Goal: Task Accomplishment & Management: Use online tool/utility

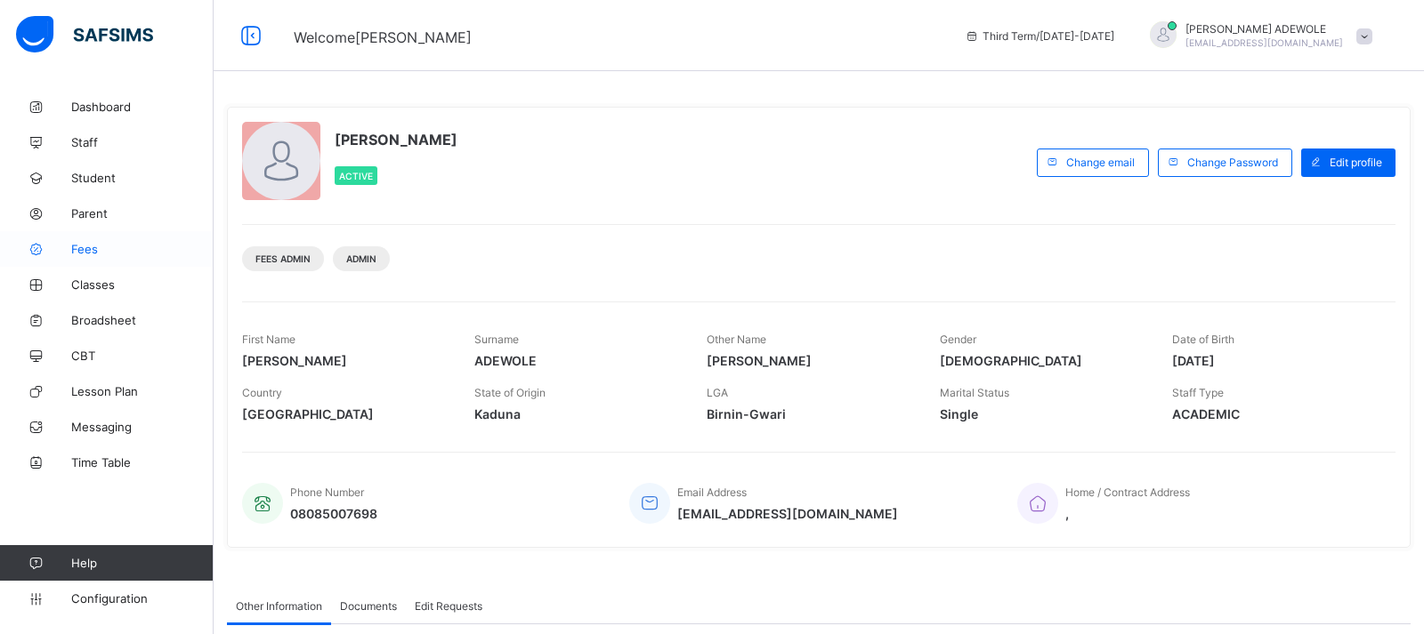
click at [89, 250] on span "Fees" at bounding box center [142, 249] width 142 height 14
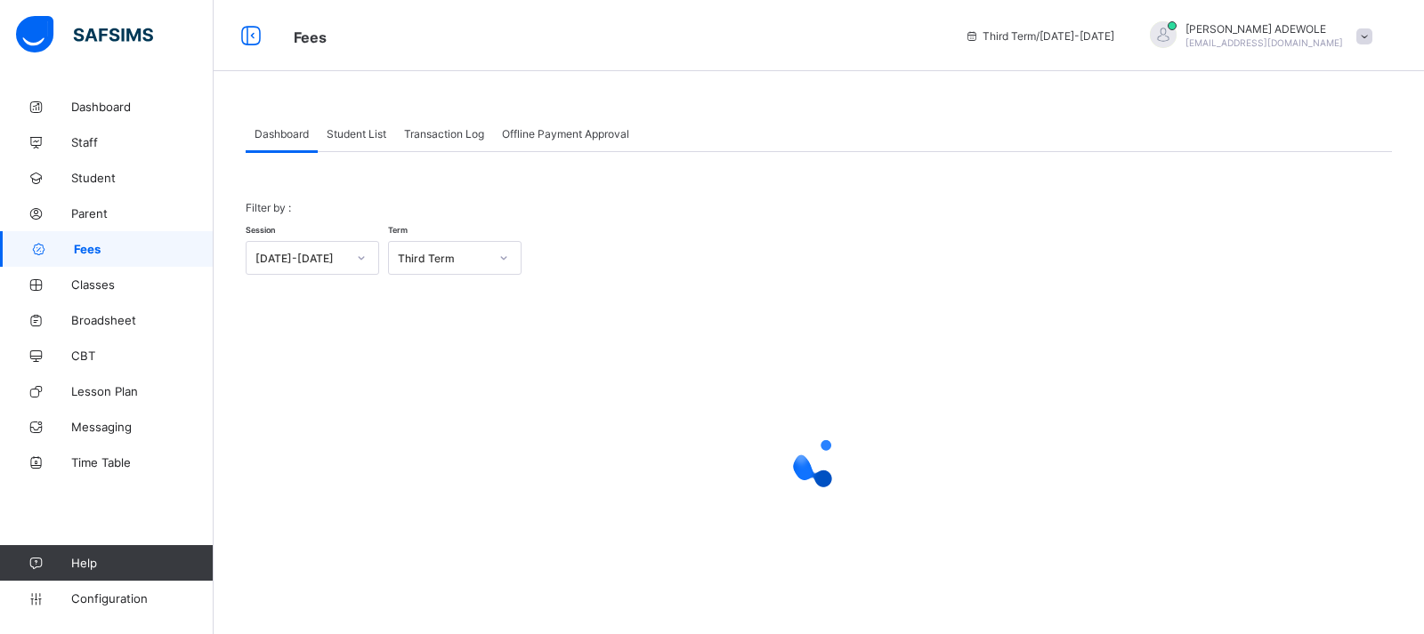
click at [367, 136] on span "Student List" at bounding box center [357, 133] width 60 height 13
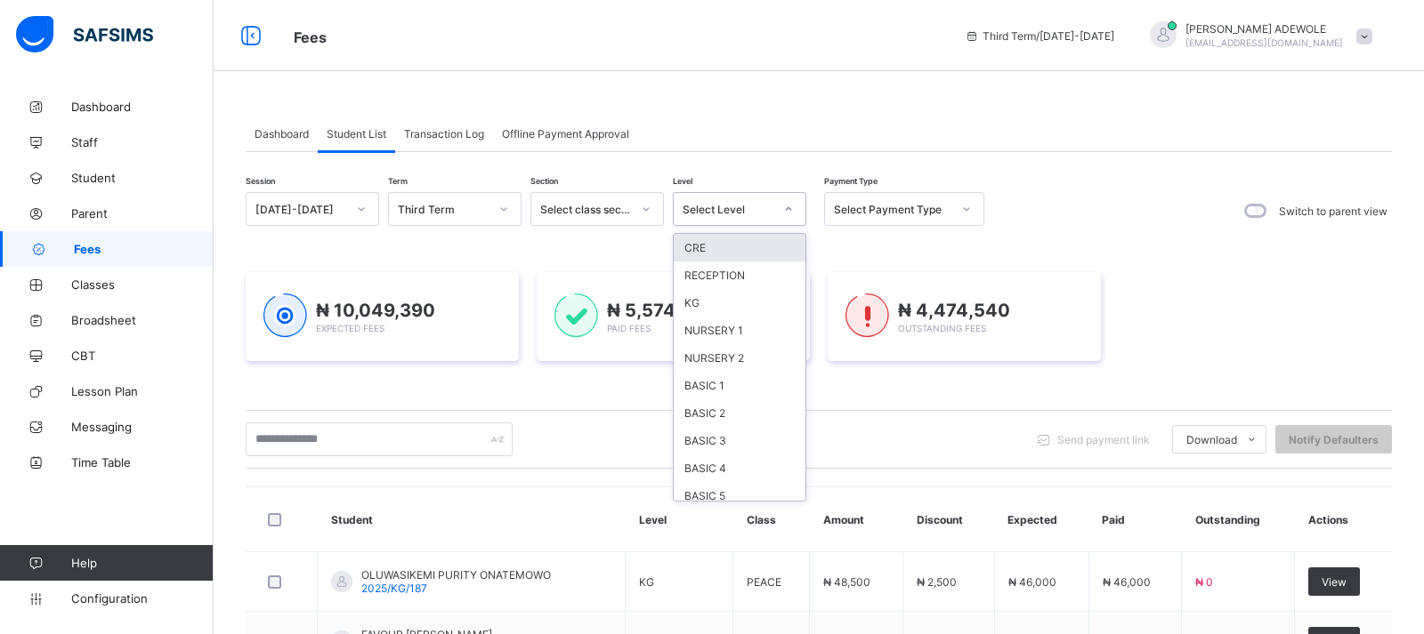
click at [787, 208] on icon at bounding box center [788, 209] width 11 height 18
click at [734, 335] on div "NURSERY 1" at bounding box center [740, 331] width 132 height 28
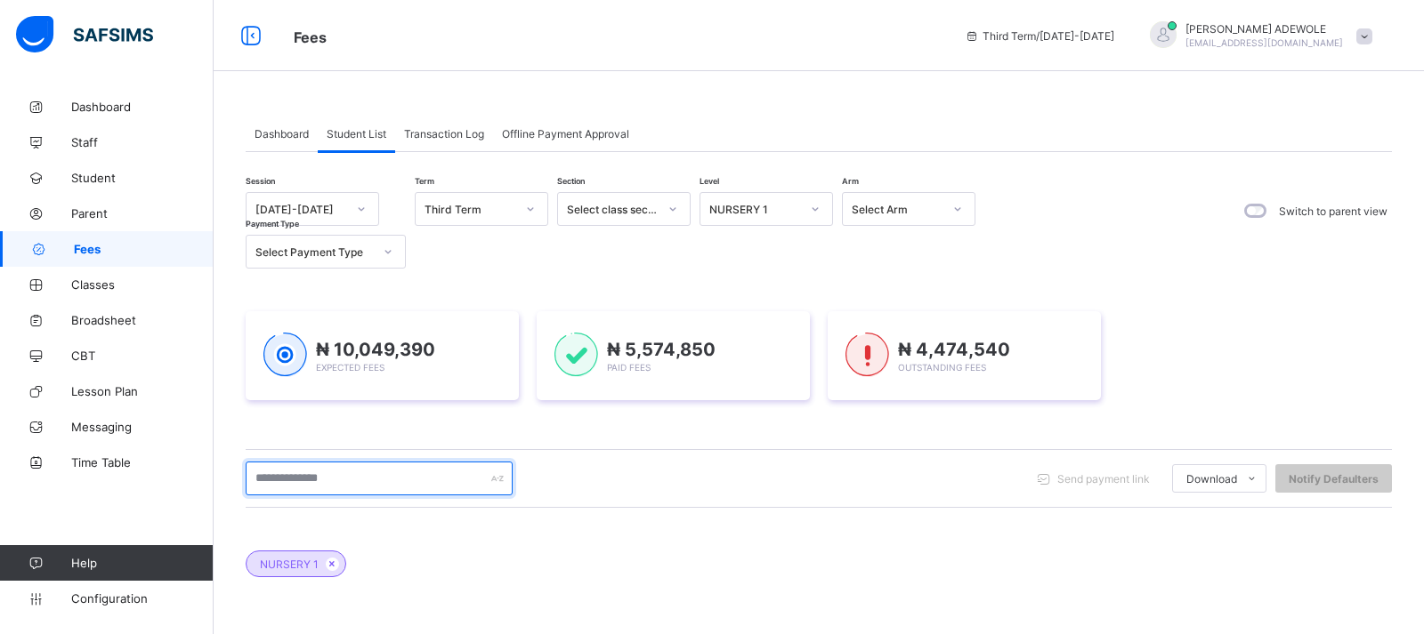
click at [375, 486] on input "text" at bounding box center [379, 479] width 267 height 34
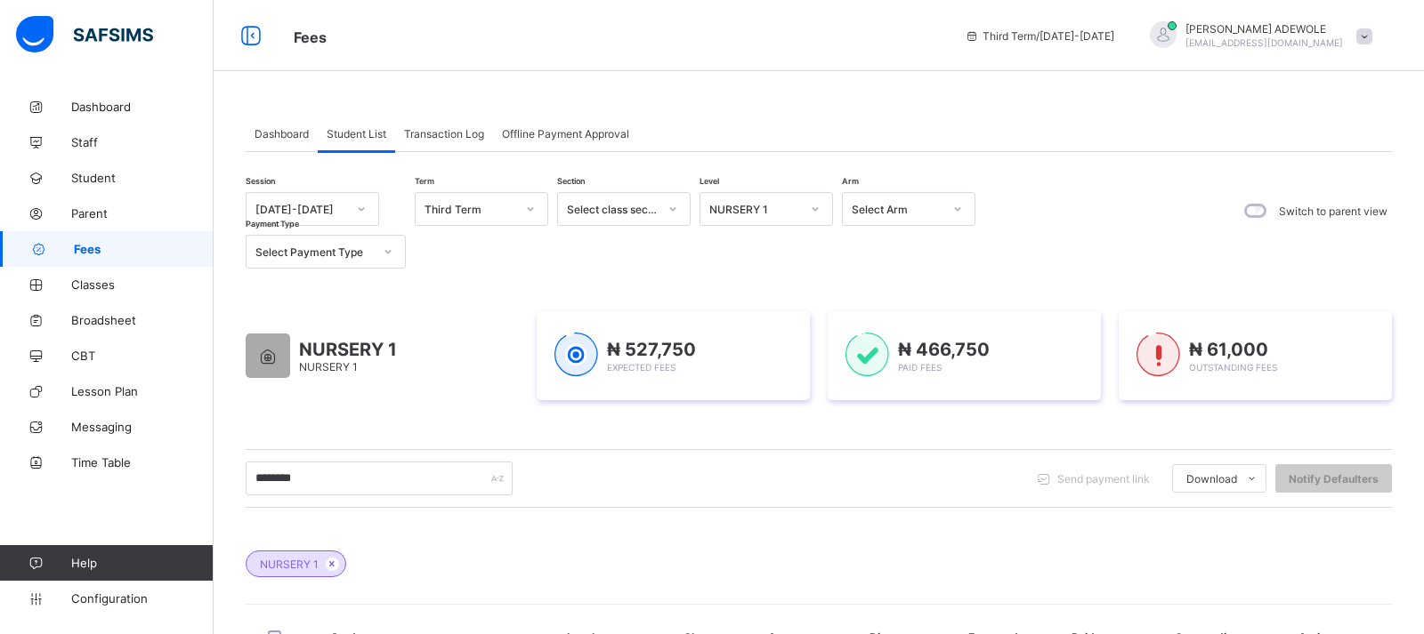
click at [110, 242] on span "Fees" at bounding box center [144, 249] width 140 height 14
click at [817, 208] on icon at bounding box center [815, 209] width 11 height 18
click at [816, 208] on icon at bounding box center [815, 209] width 6 height 4
click at [815, 207] on icon at bounding box center [815, 209] width 11 height 18
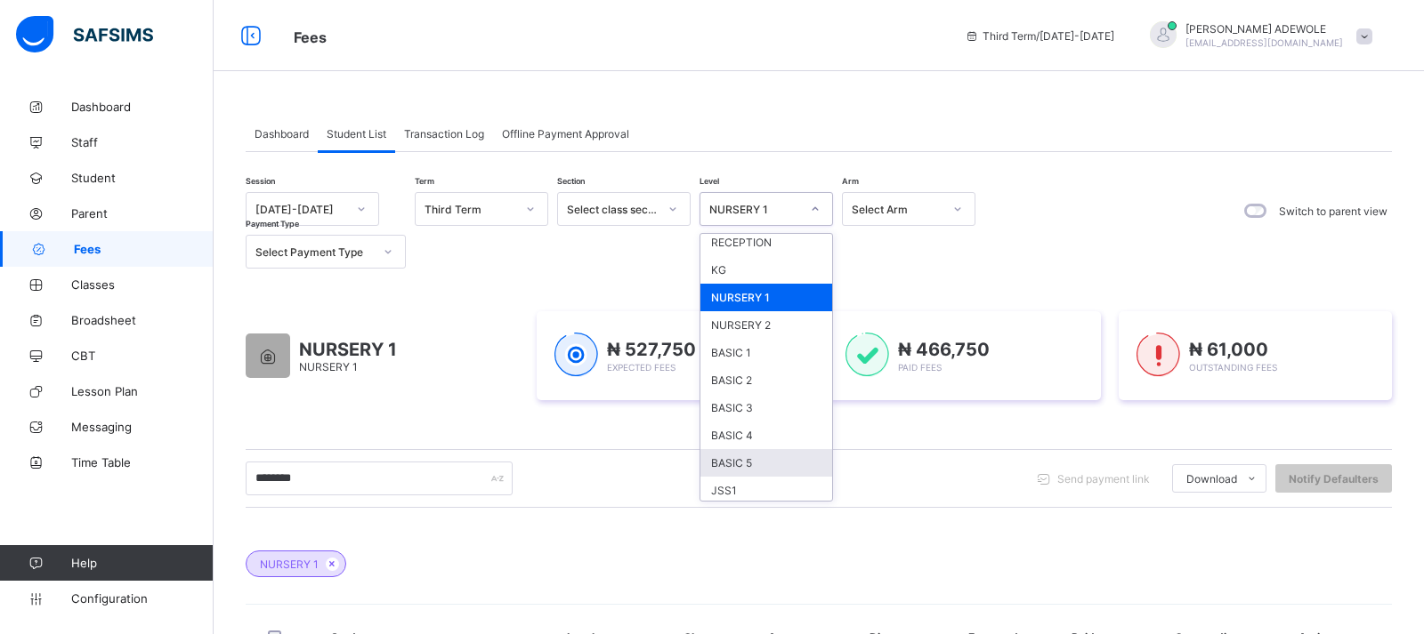
scroll to position [66, 0]
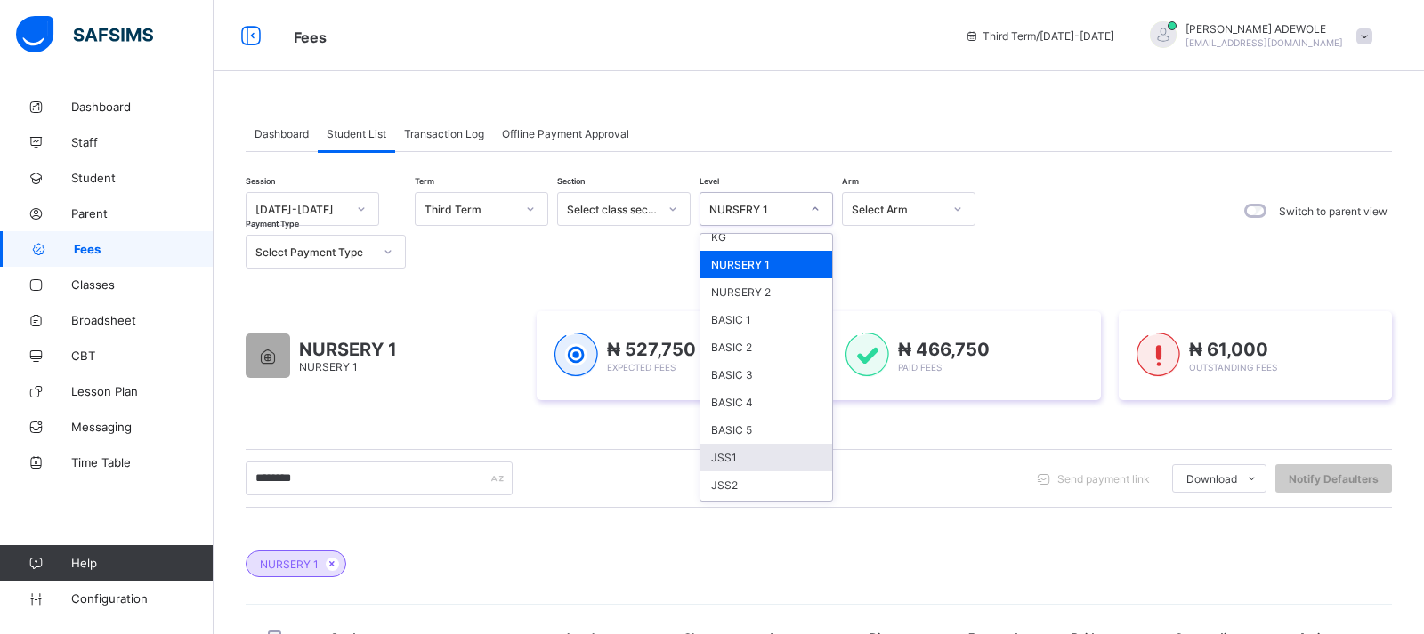
click at [745, 457] on div "JSS1" at bounding box center [766, 458] width 132 height 28
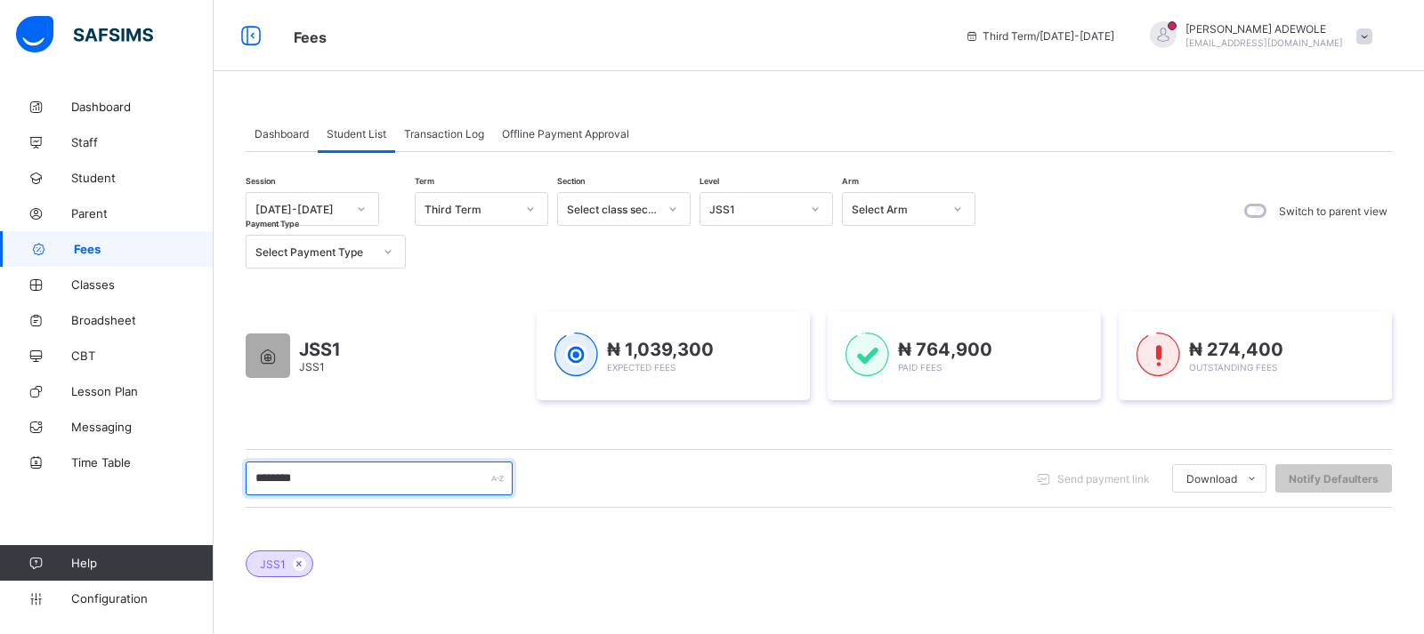
click at [343, 488] on input "********" at bounding box center [379, 479] width 267 height 34
type input "*"
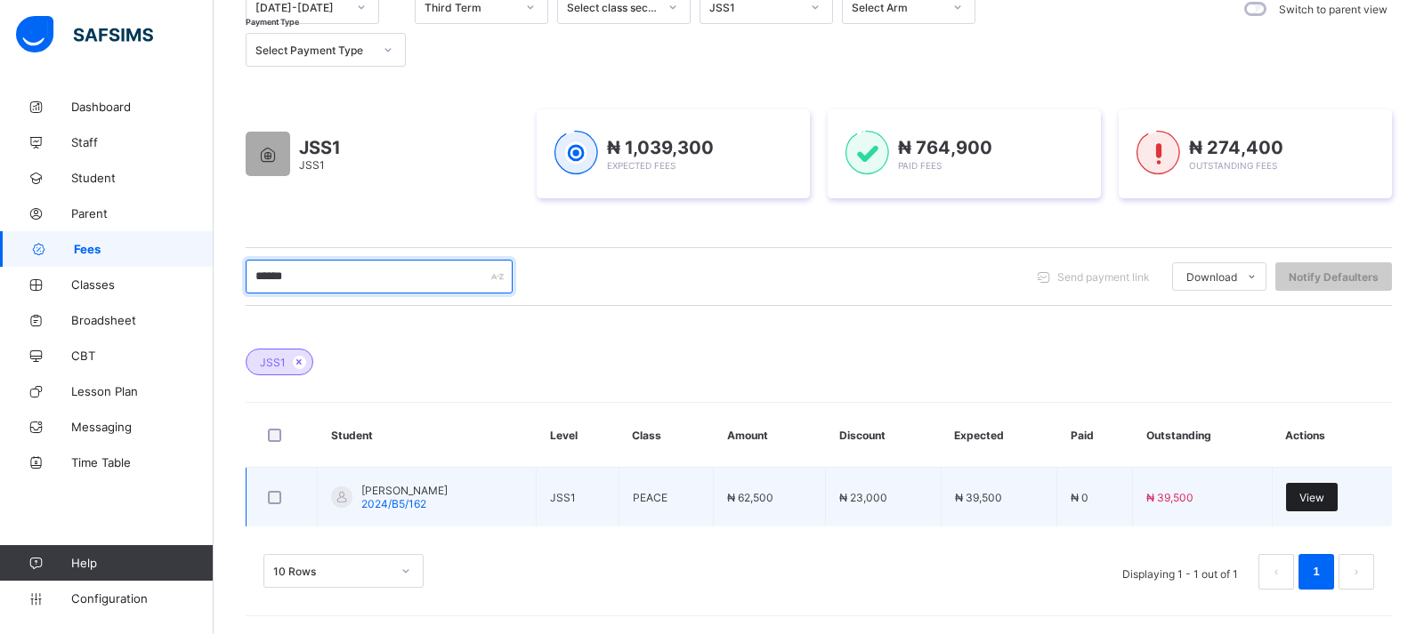
type input "******"
click at [1324, 503] on span "View" at bounding box center [1311, 497] width 25 height 13
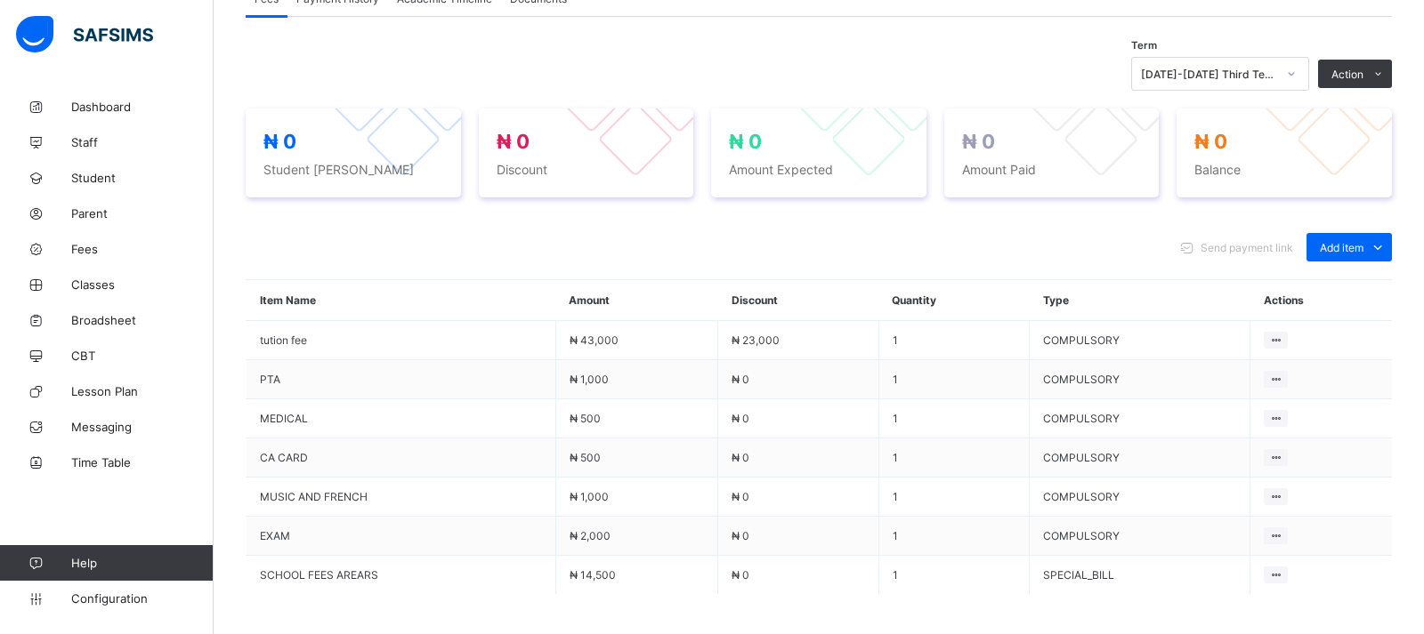
scroll to position [585, 0]
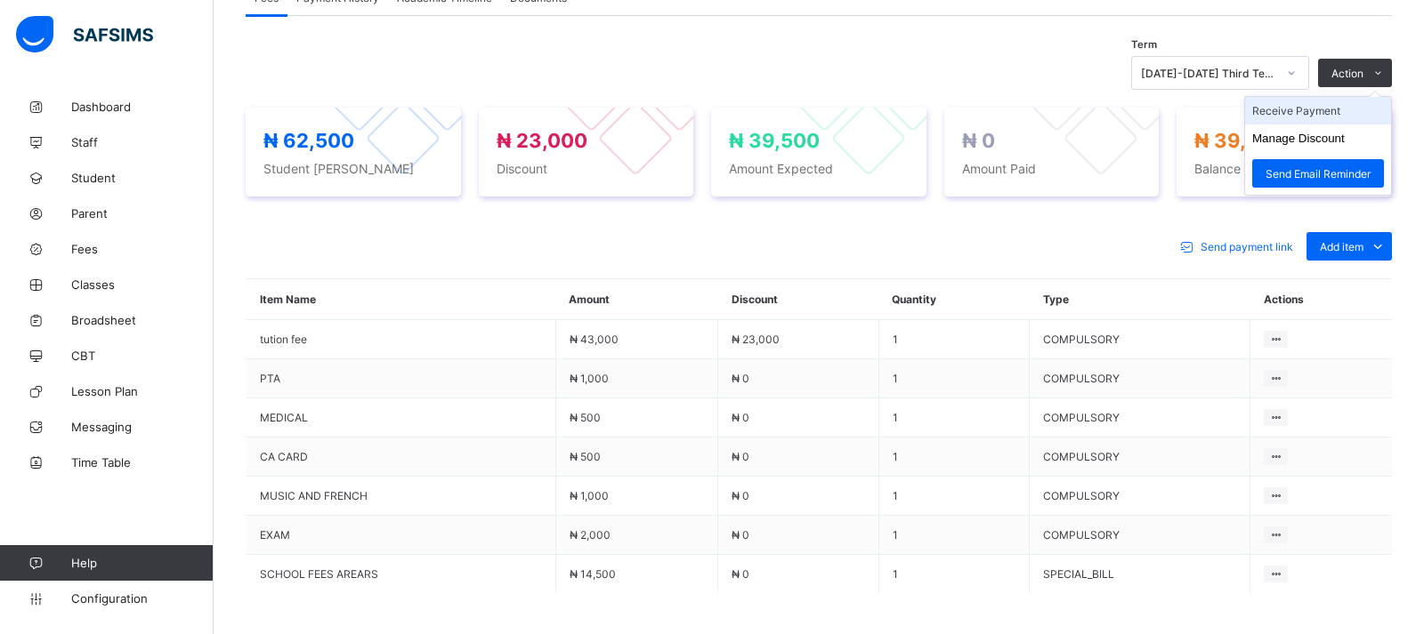
click at [1338, 115] on li "Receive Payment" at bounding box center [1318, 111] width 146 height 28
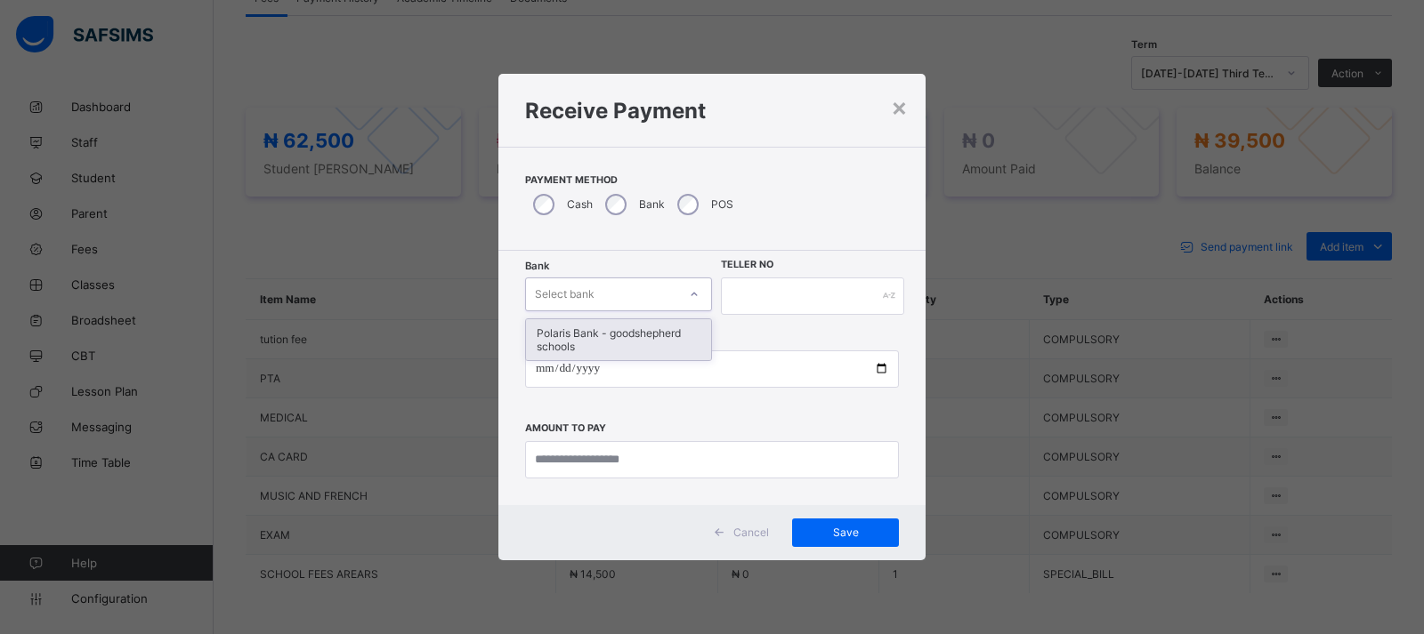
click at [701, 294] on div at bounding box center [694, 294] width 30 height 28
click at [669, 338] on div "Polaris Bank - goodshepherd schools" at bounding box center [618, 339] width 185 height 41
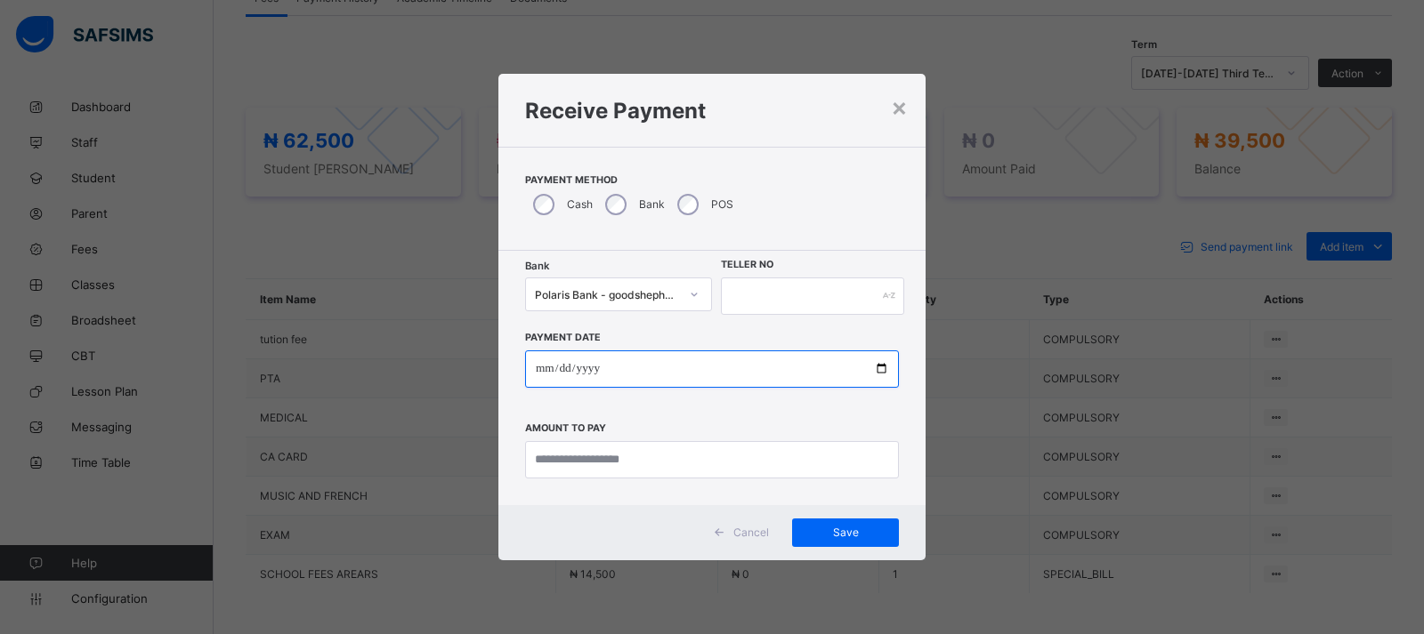
click at [884, 370] on input "date" at bounding box center [712, 369] width 374 height 37
type input "**********"
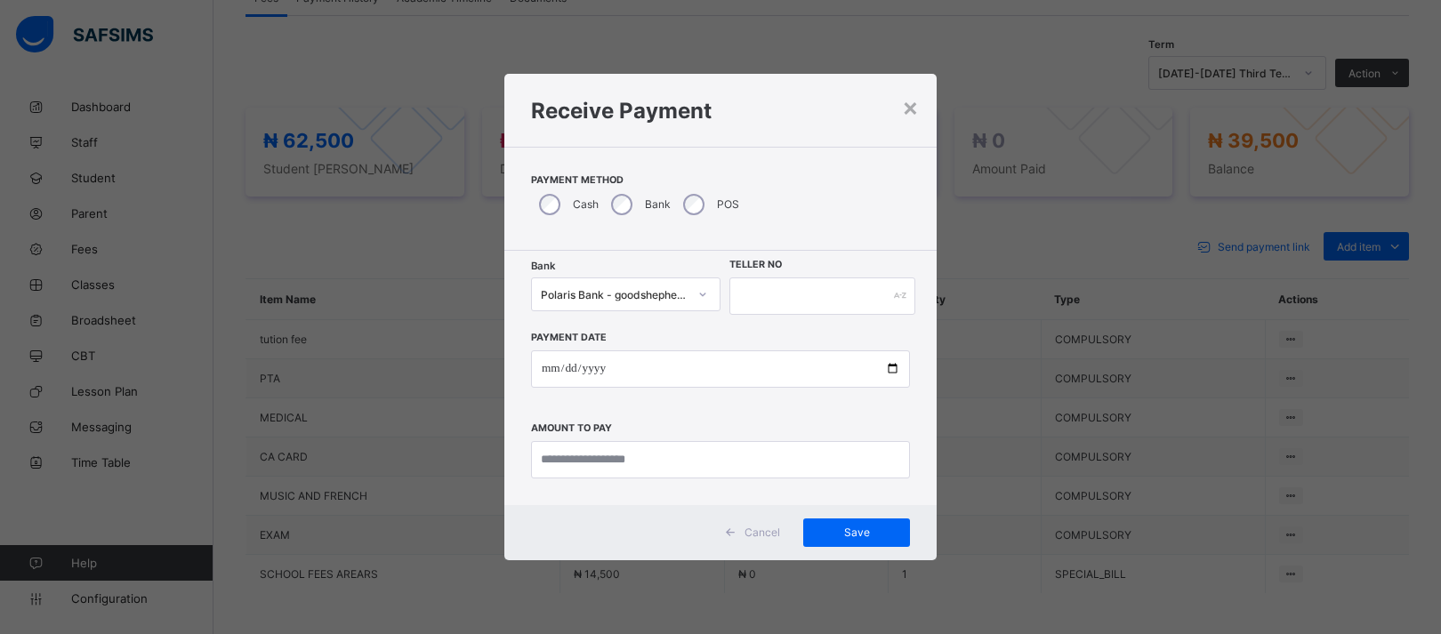
click at [808, 258] on div "**********" at bounding box center [721, 378] width 432 height 254
click at [749, 289] on input "text" at bounding box center [823, 296] width 186 height 37
type input "*****"
click at [666, 461] on input "currency" at bounding box center [720, 459] width 379 height 37
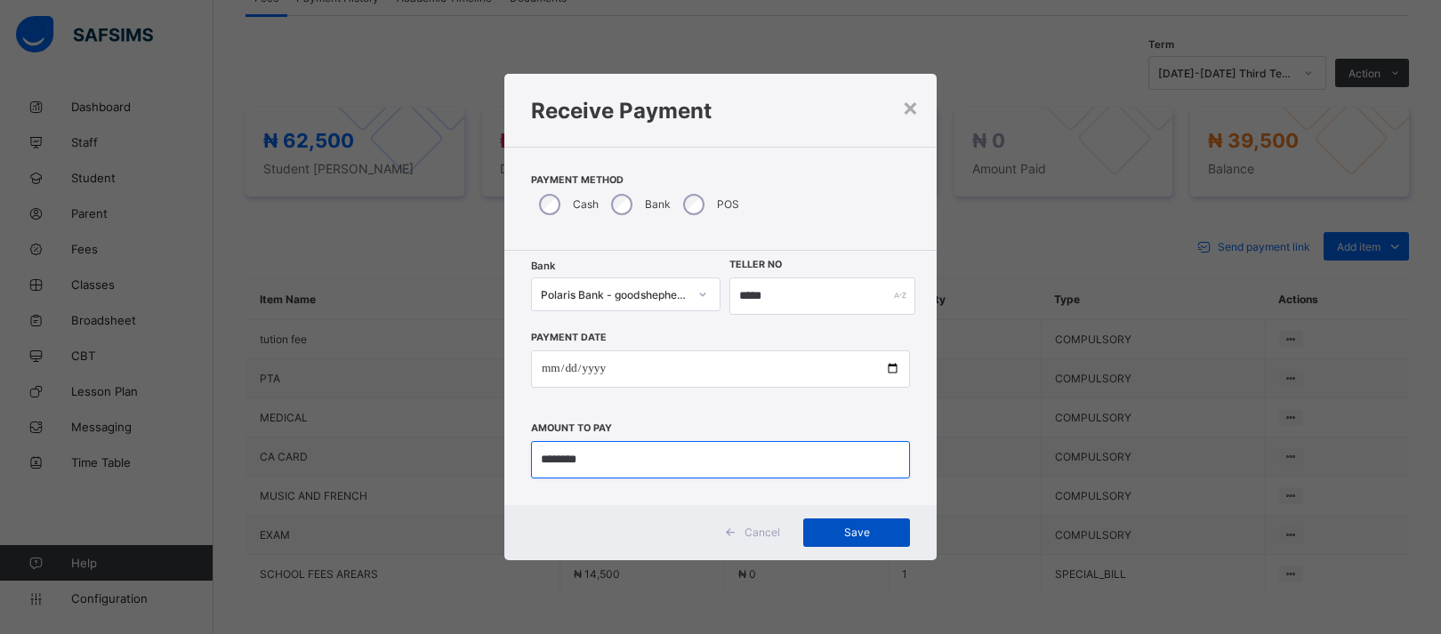
type input "********"
click at [865, 542] on div "Save" at bounding box center [856, 533] width 107 height 28
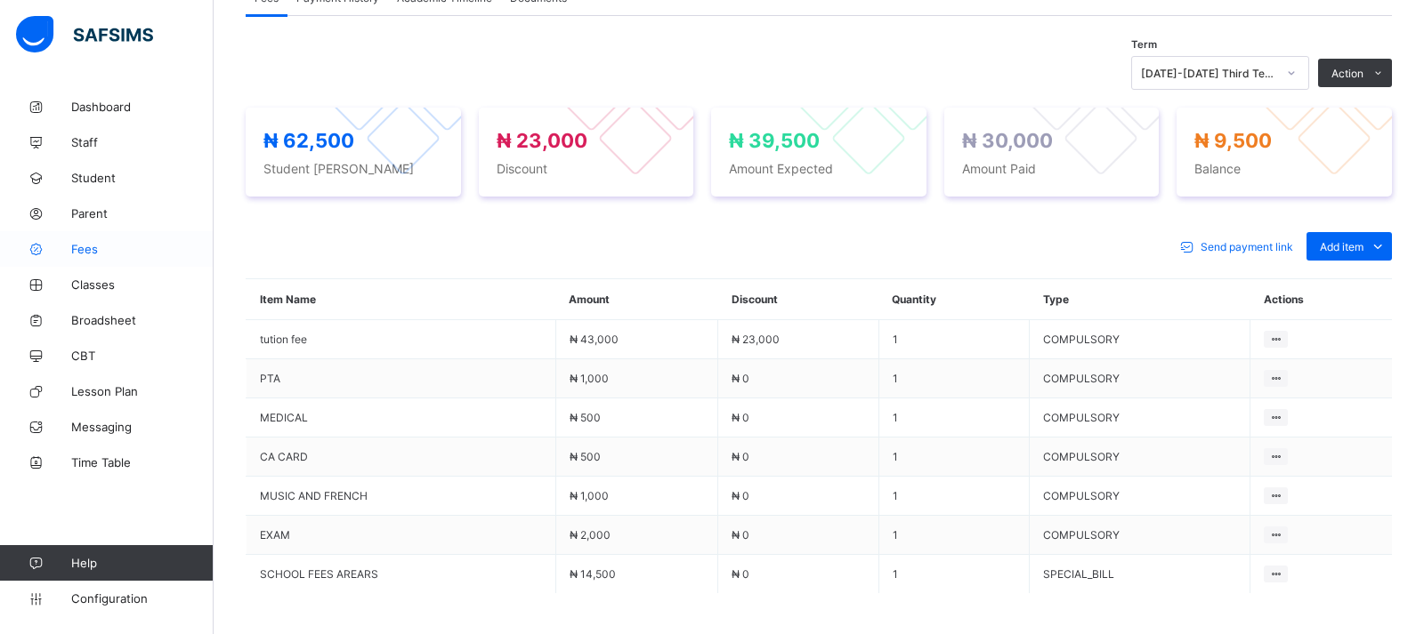
click at [84, 253] on span "Fees" at bounding box center [142, 249] width 142 height 14
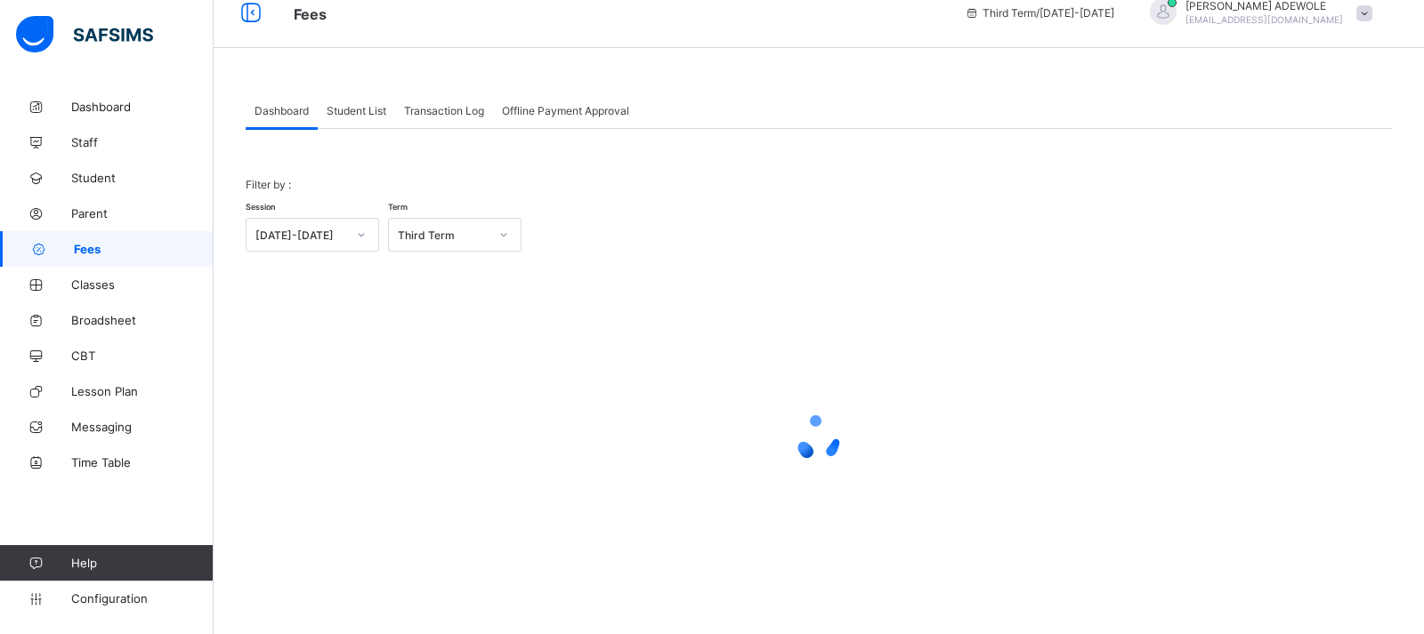
scroll to position [22, 0]
click at [347, 110] on span "Student List" at bounding box center [357, 111] width 60 height 13
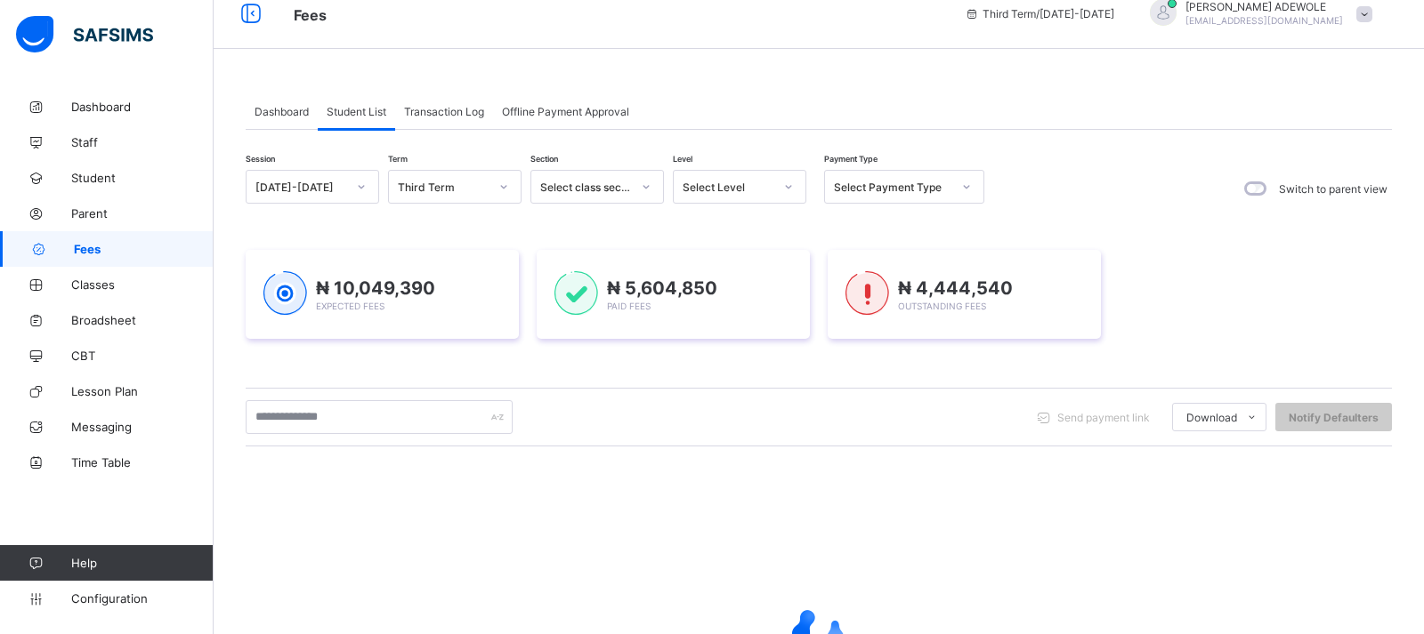
click at [792, 183] on icon at bounding box center [788, 187] width 11 height 18
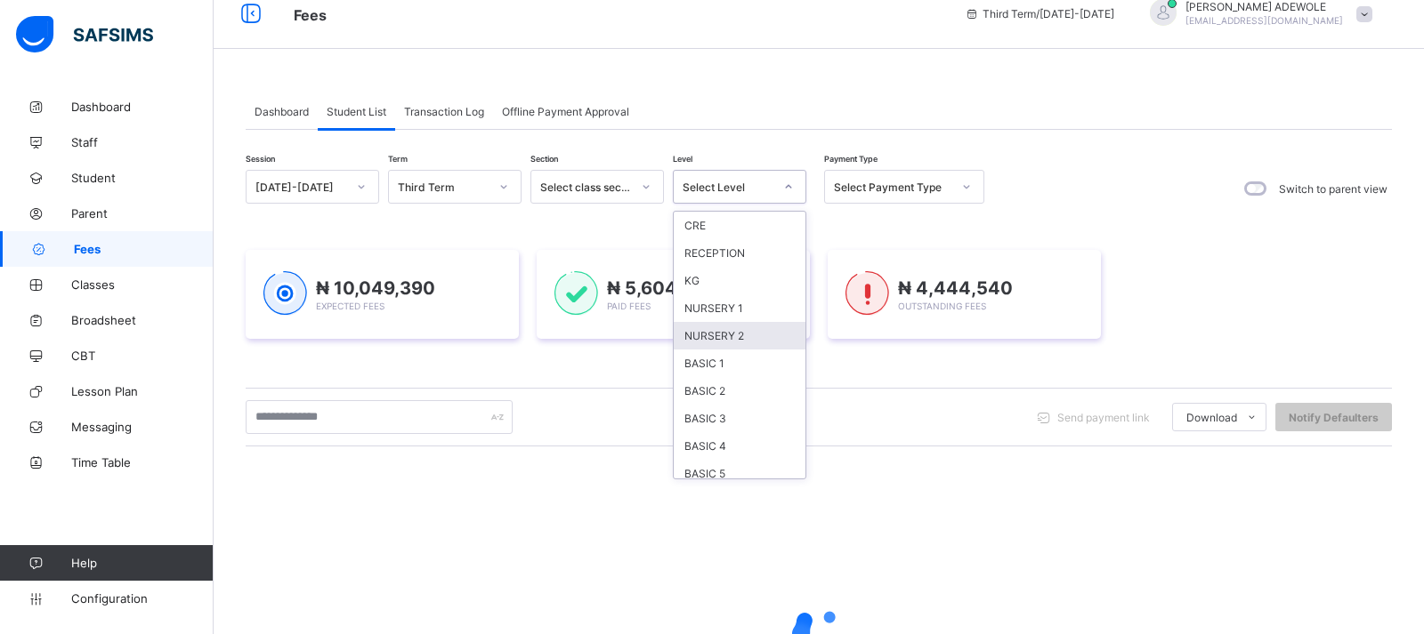
click at [733, 338] on div "NURSERY 2" at bounding box center [740, 336] width 132 height 28
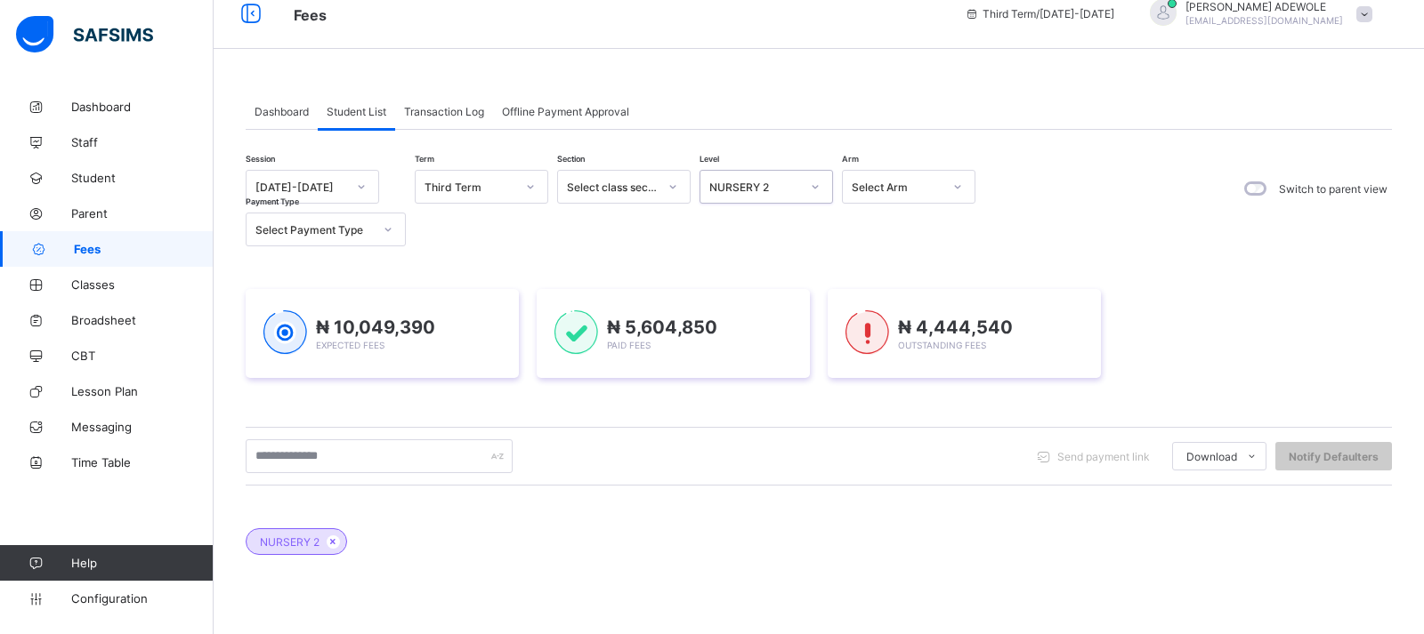
click at [900, 244] on div "Session [DATE]-[DATE] Term Third Term Section Select class section Level option…" at bounding box center [615, 208] width 739 height 77
click at [840, 172] on div "Session [DATE]-[DATE] Term Third Term Section Select class section Level NURSER…" at bounding box center [615, 208] width 739 height 77
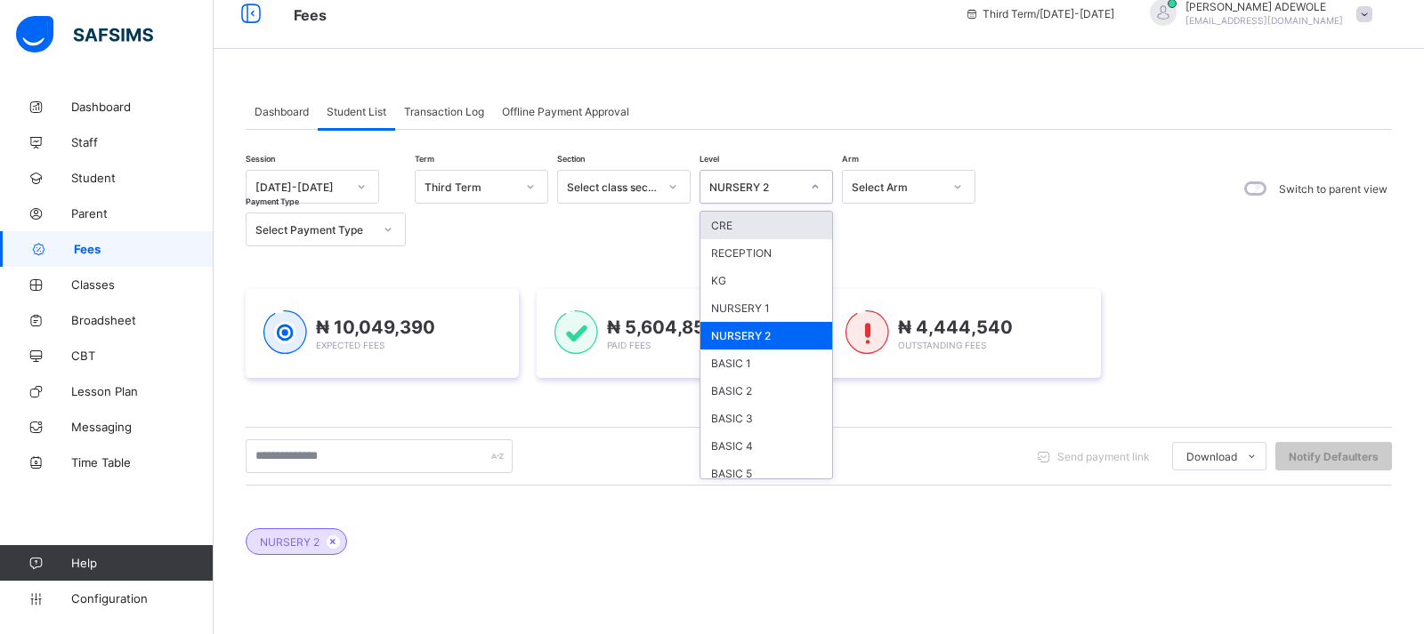
click at [813, 186] on icon at bounding box center [815, 187] width 11 height 18
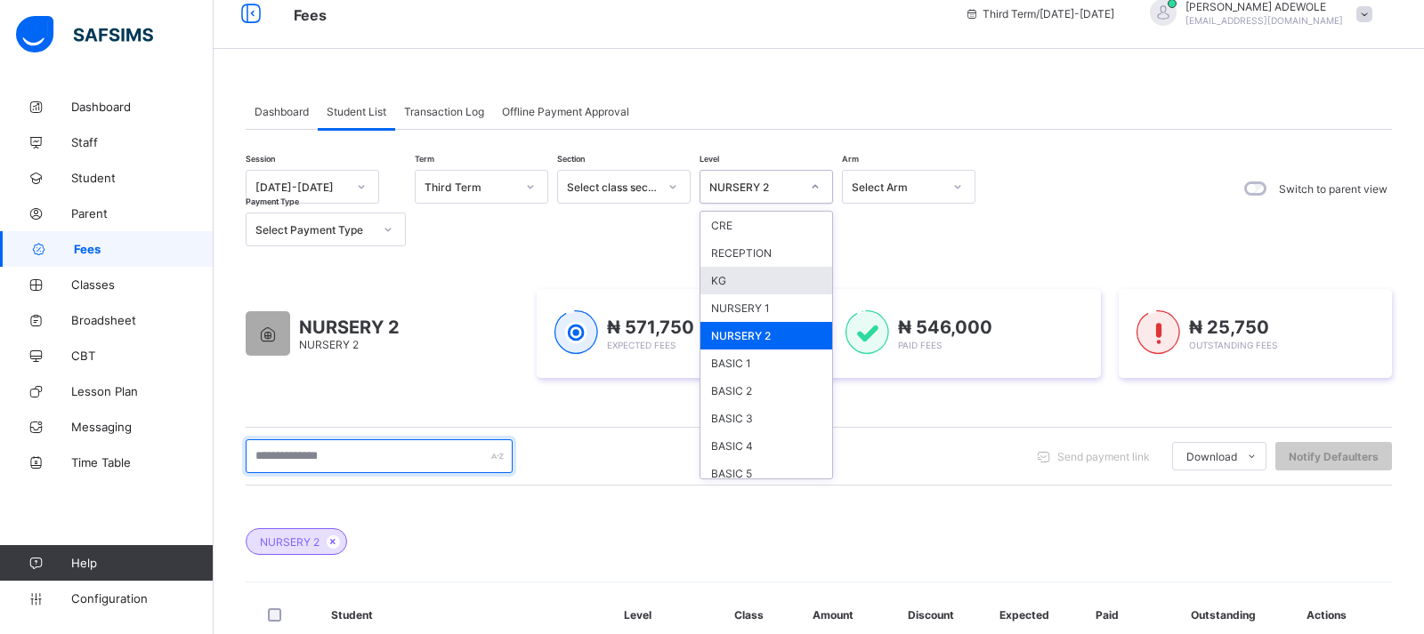
click at [385, 445] on input "text" at bounding box center [379, 457] width 267 height 34
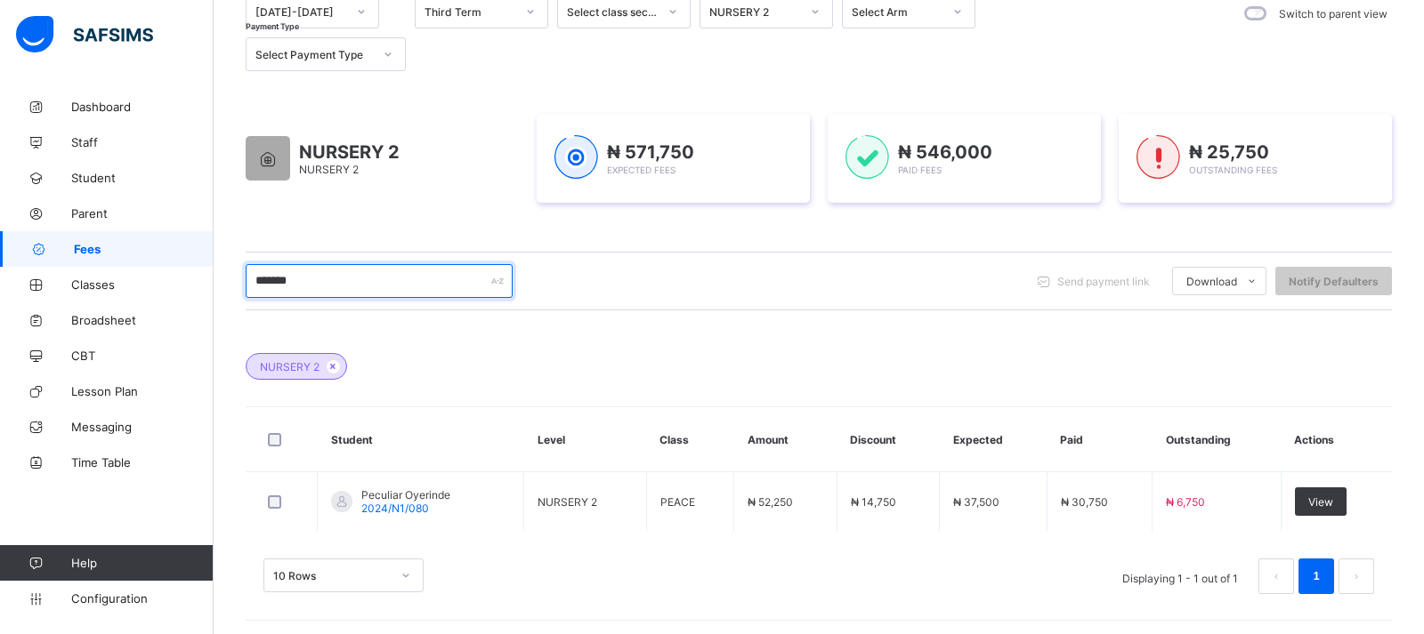
scroll to position [204, 0]
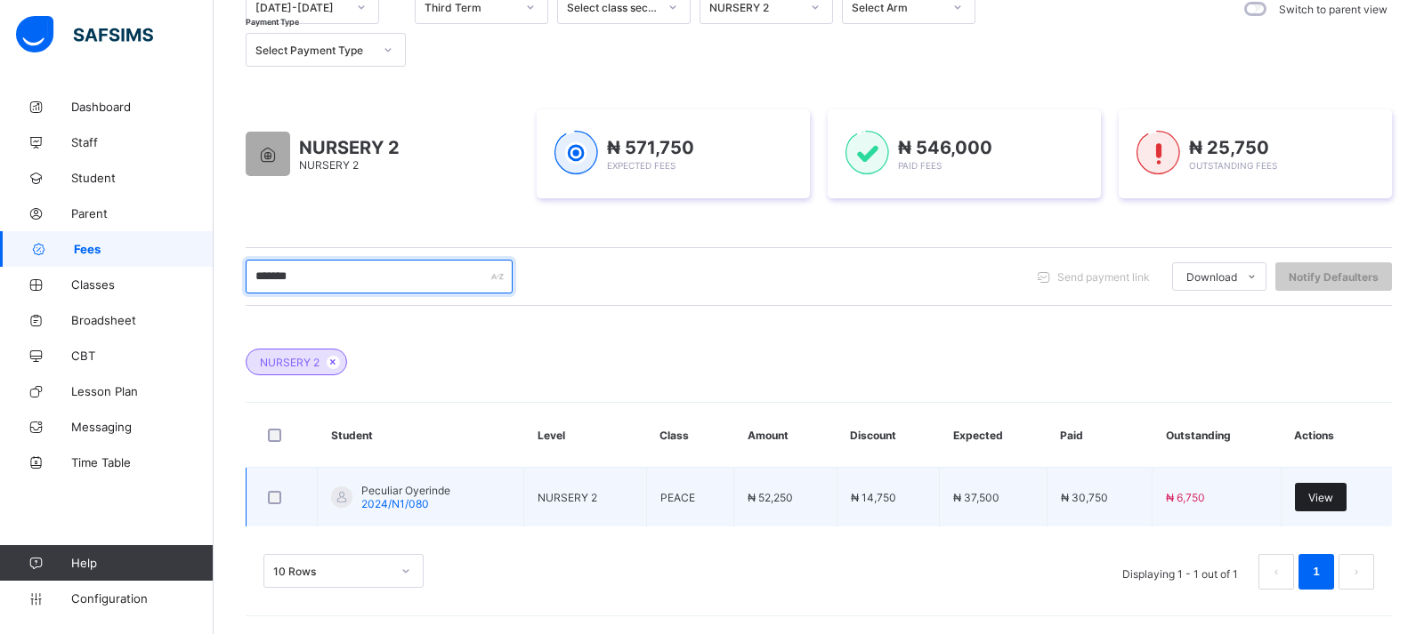
type input "*******"
click at [1324, 500] on span "View" at bounding box center [1320, 497] width 25 height 13
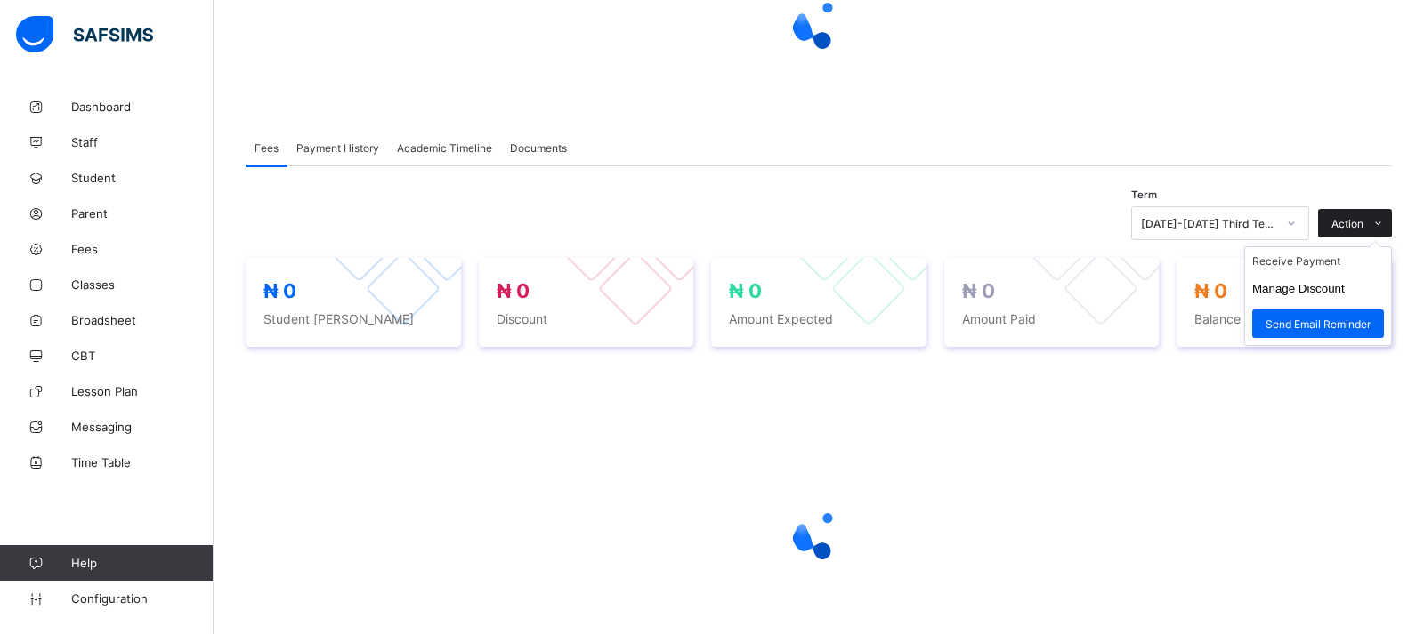
click at [1339, 222] on div "Action" at bounding box center [1355, 223] width 74 height 28
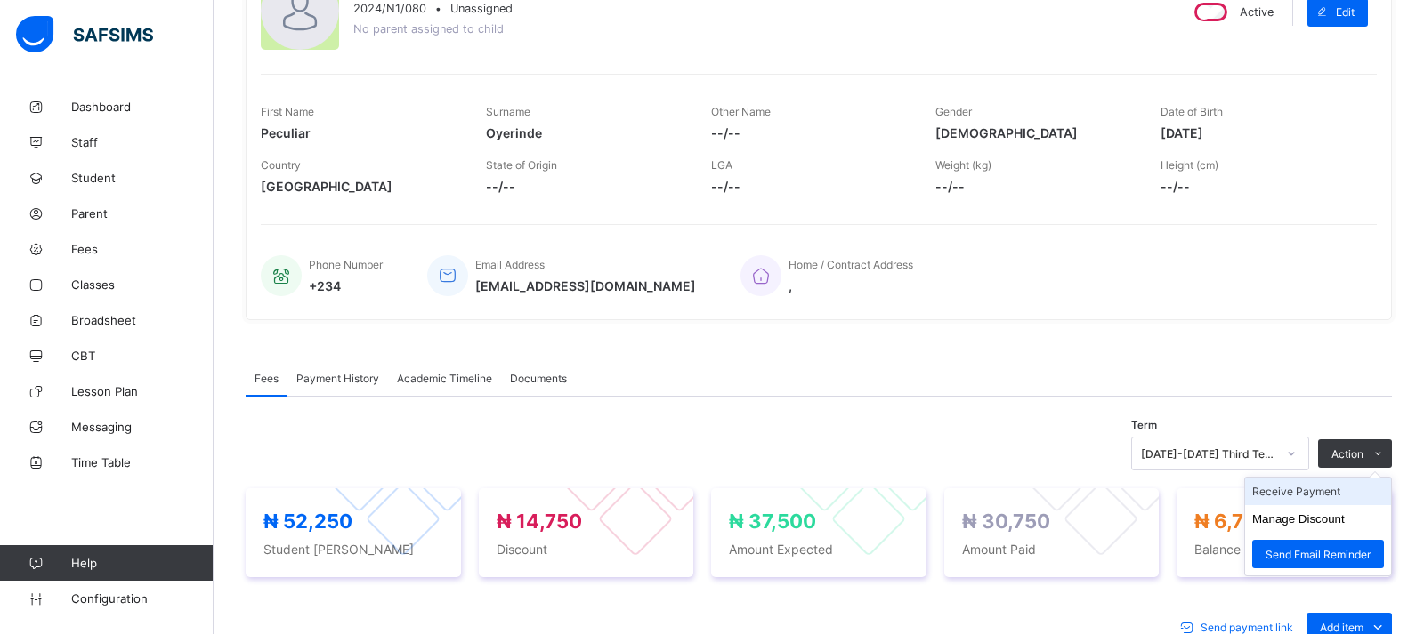
click at [1336, 488] on li "Receive Payment" at bounding box center [1318, 492] width 146 height 28
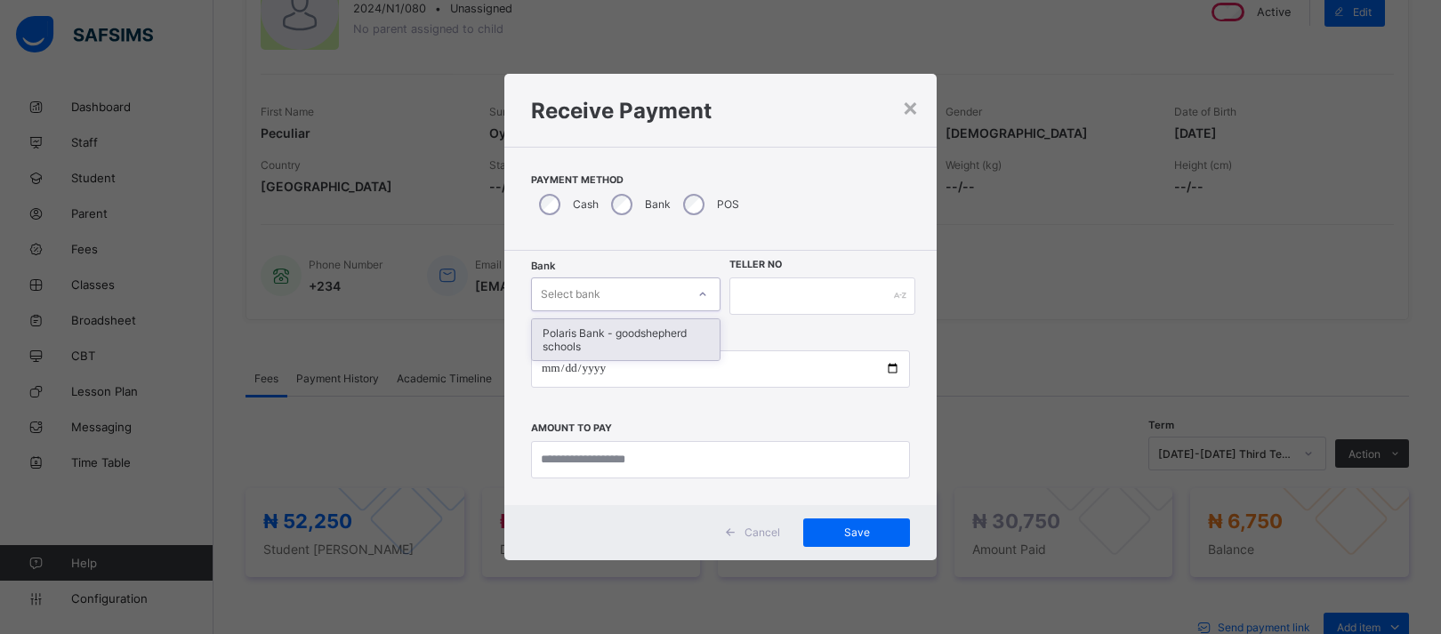
click at [706, 296] on icon at bounding box center [703, 295] width 11 height 18
click at [670, 356] on div "Polaris Bank - goodshepherd schools" at bounding box center [626, 339] width 188 height 41
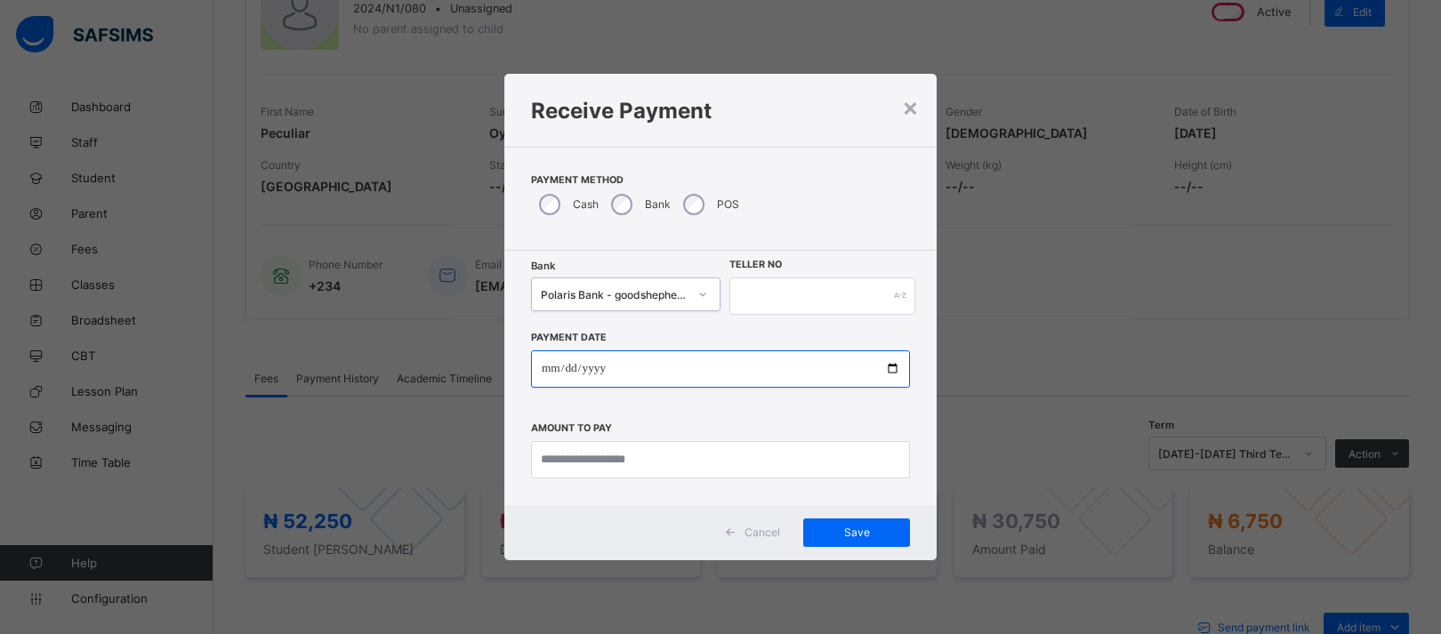
click at [890, 371] on input "date" at bounding box center [720, 369] width 379 height 37
type input "**********"
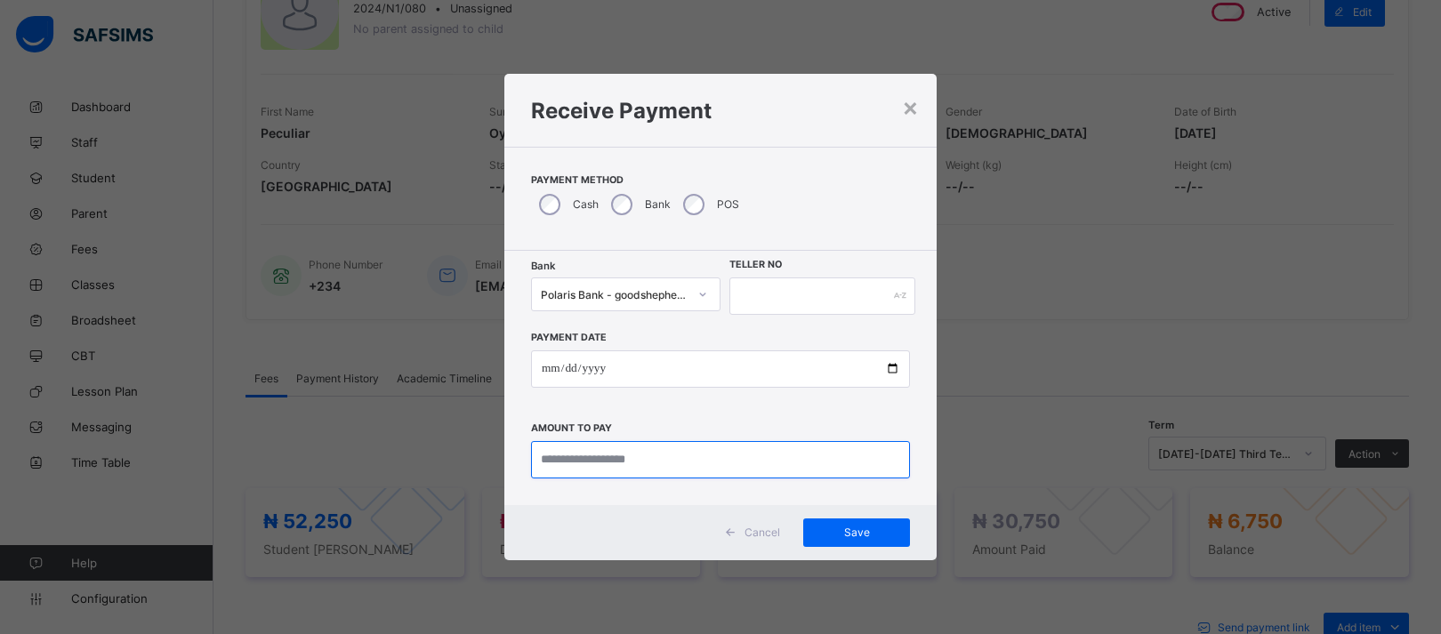
click at [703, 456] on input "currency" at bounding box center [720, 459] width 379 height 37
type input "*******"
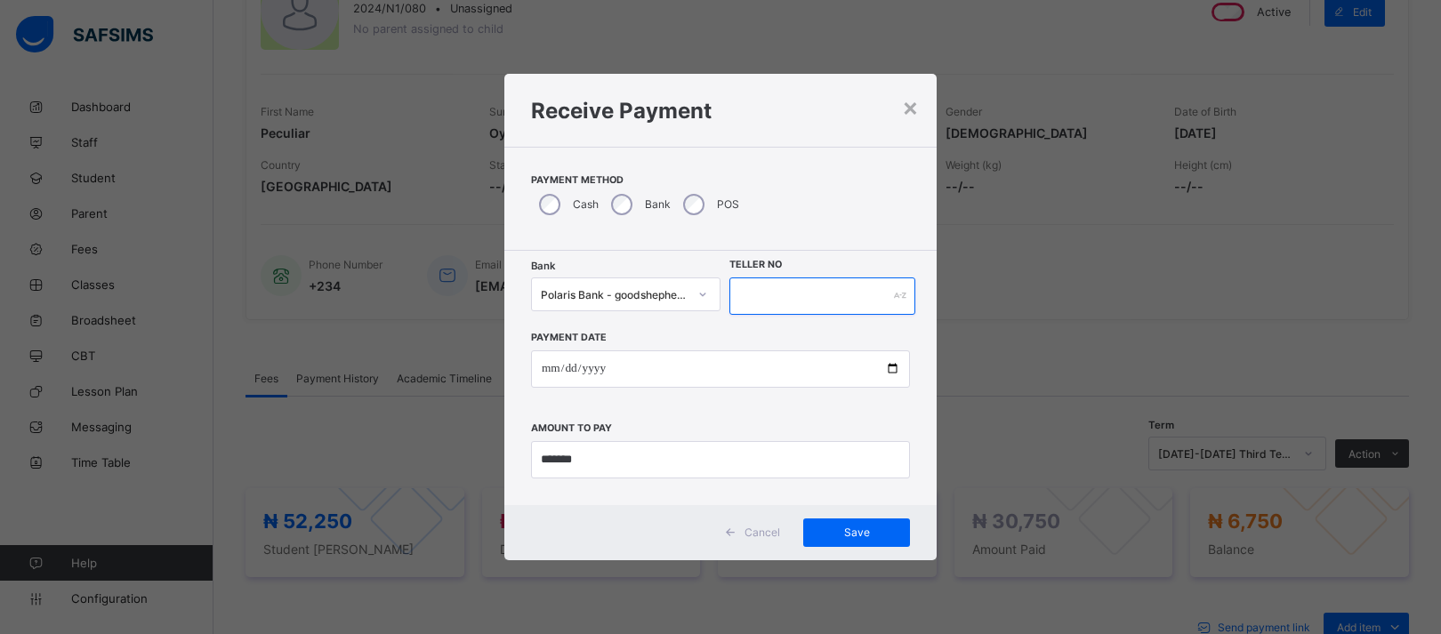
click at [748, 285] on input "text" at bounding box center [823, 296] width 186 height 37
type input "*****"
click at [856, 537] on span "Save" at bounding box center [857, 532] width 80 height 13
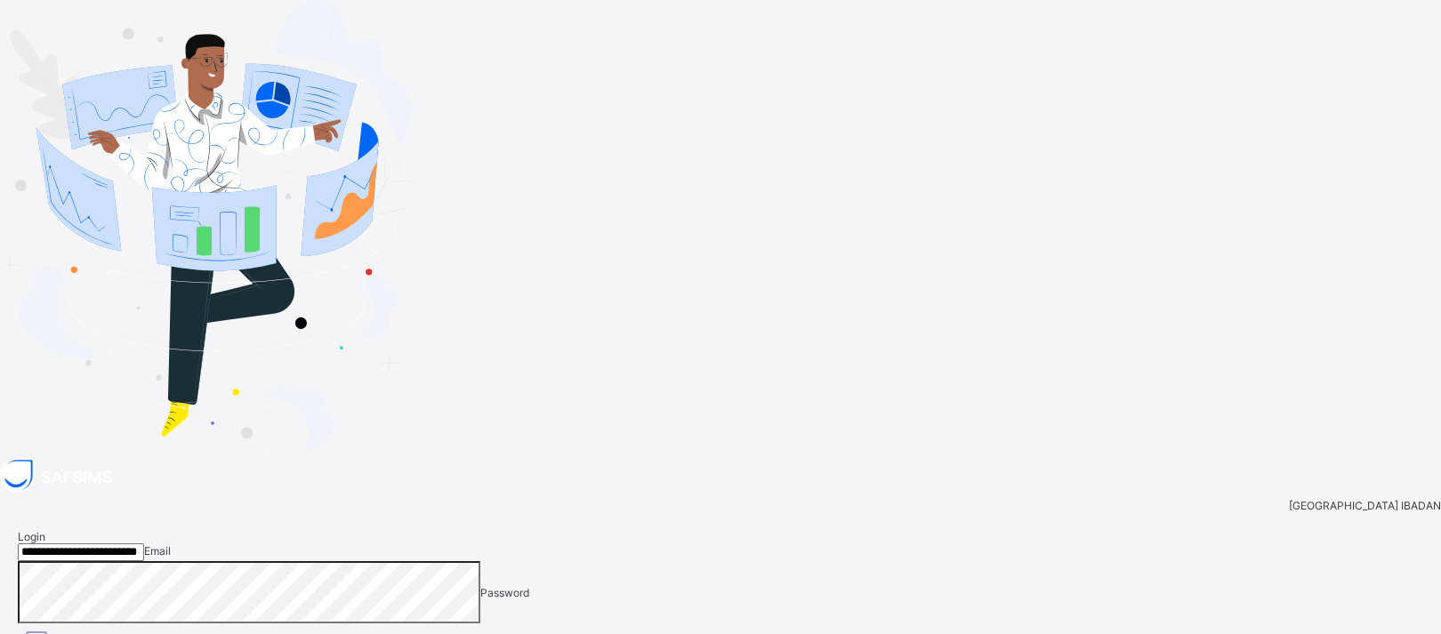
click at [900, 632] on div "View password" at bounding box center [720, 642] width 1397 height 21
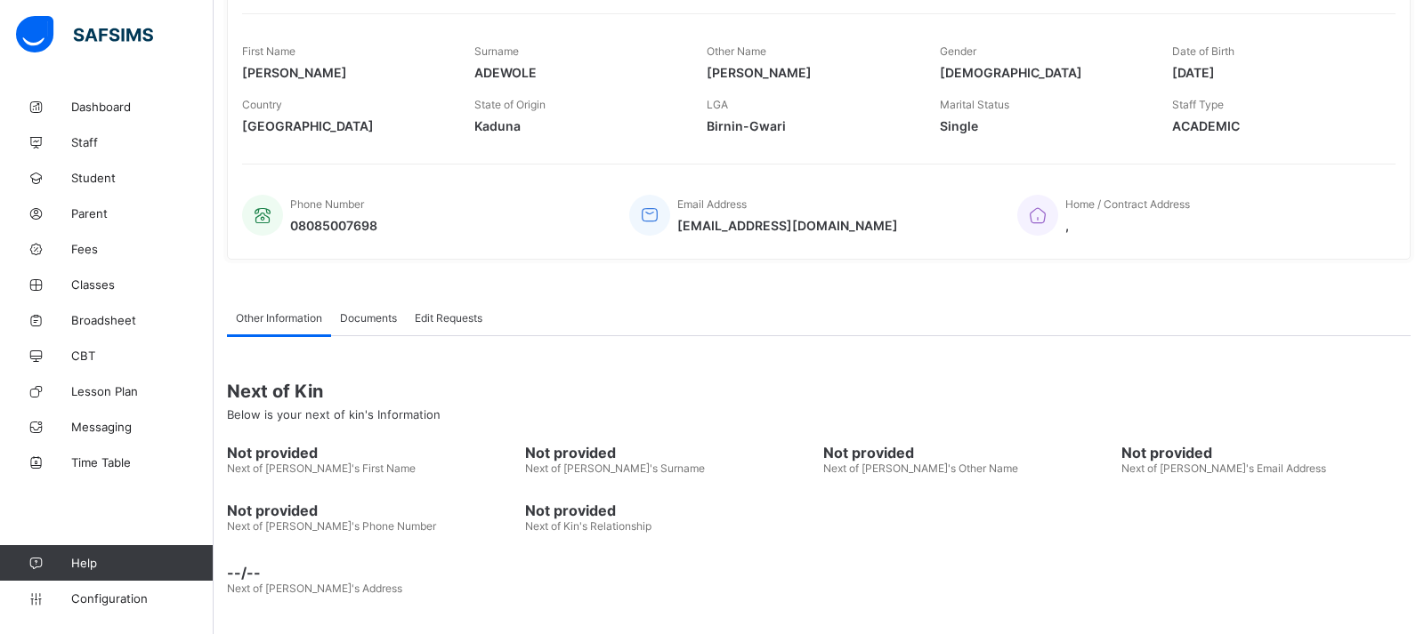
scroll to position [289, 0]
click at [100, 603] on span "Configuration" at bounding box center [141, 599] width 141 height 14
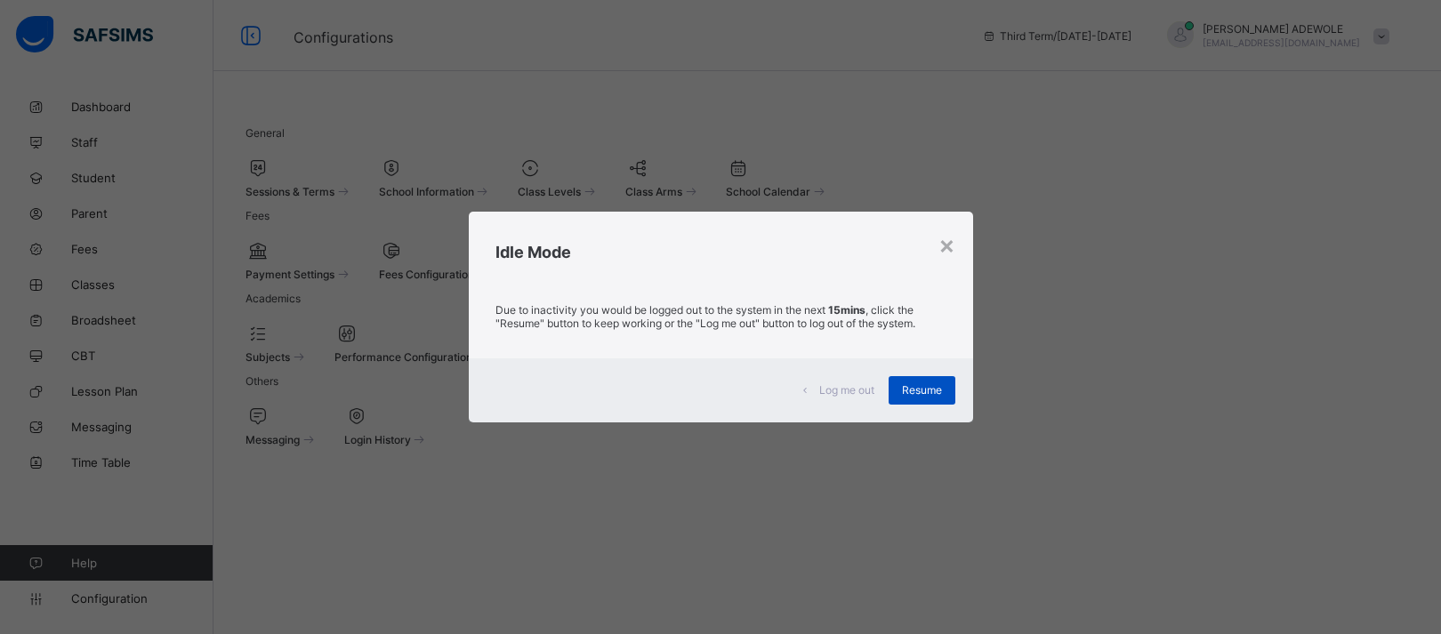
click at [941, 386] on div "Resume" at bounding box center [922, 390] width 67 height 28
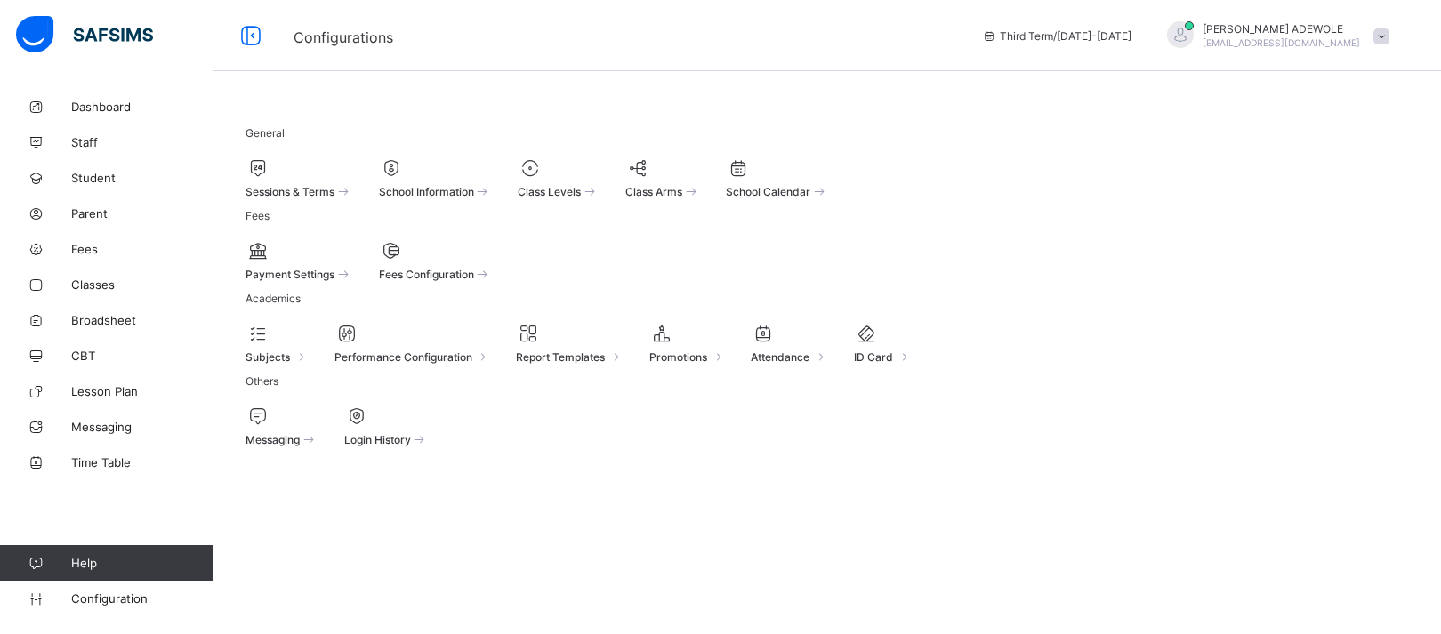
click at [352, 193] on span at bounding box center [344, 190] width 18 height 15
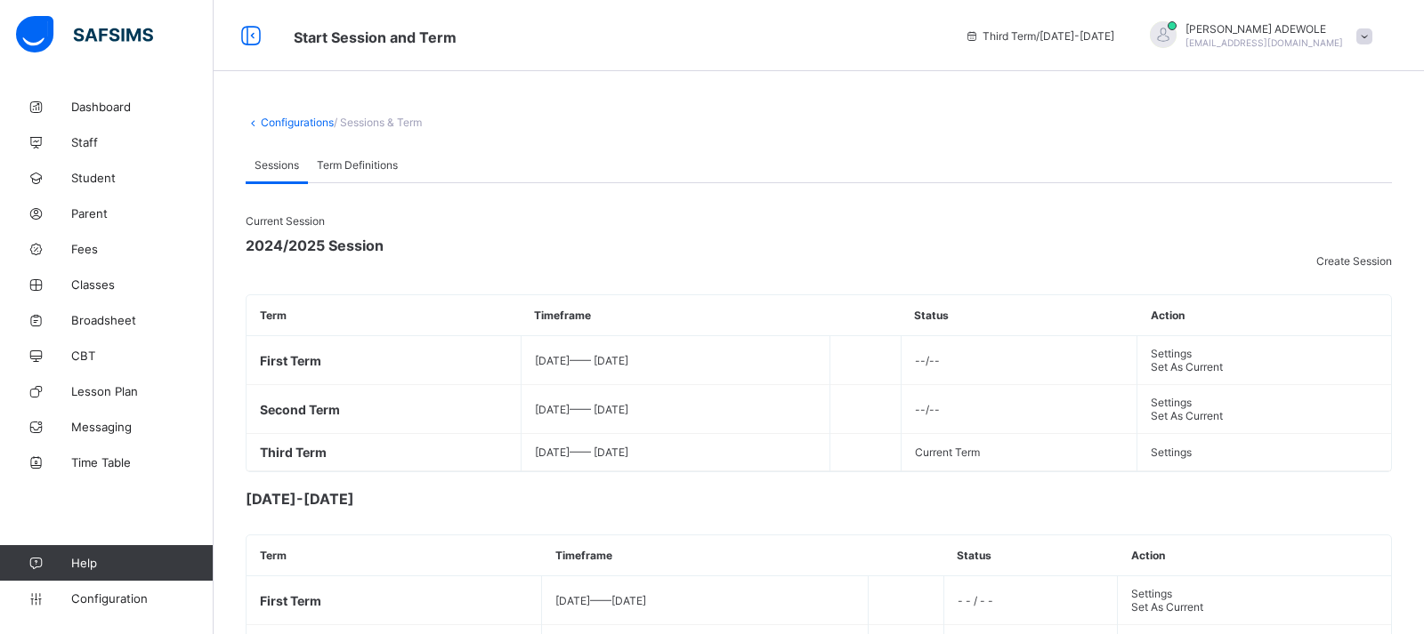
click at [621, 314] on div "Current Session 2024/2025 Session Create Session Term Timeframe Status Action F…" at bounding box center [819, 343] width 1146 height 258
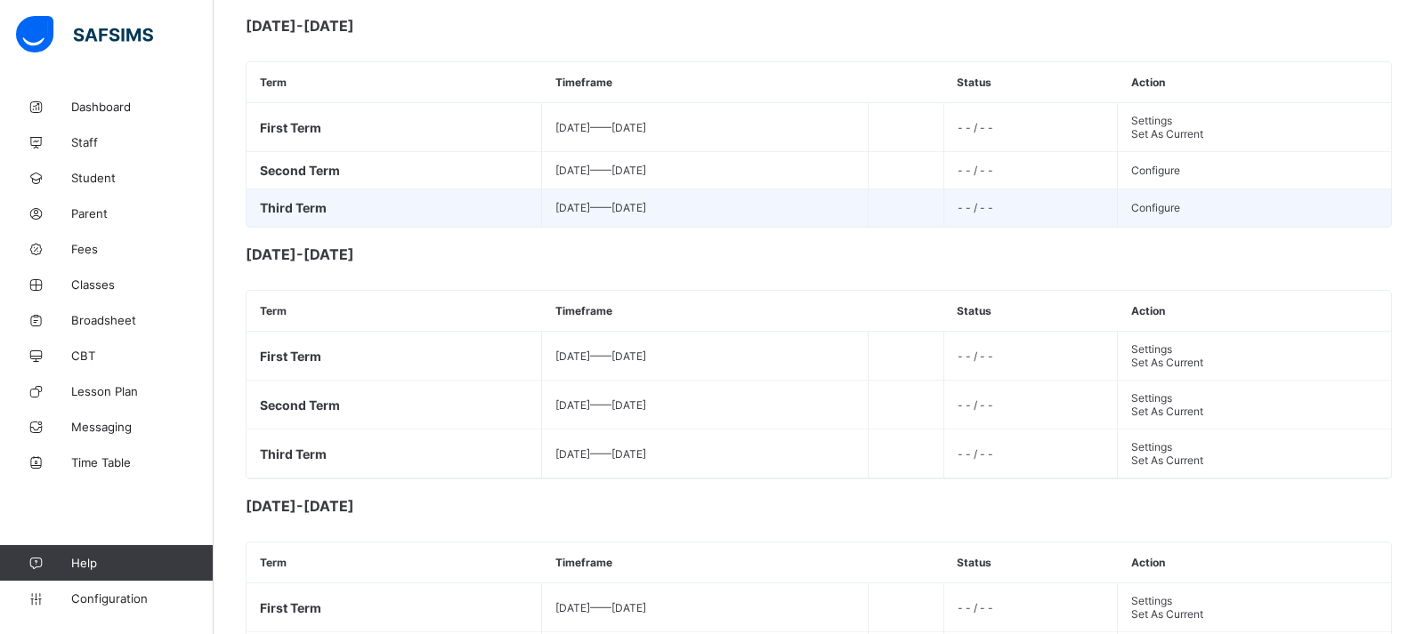
scroll to position [475, 0]
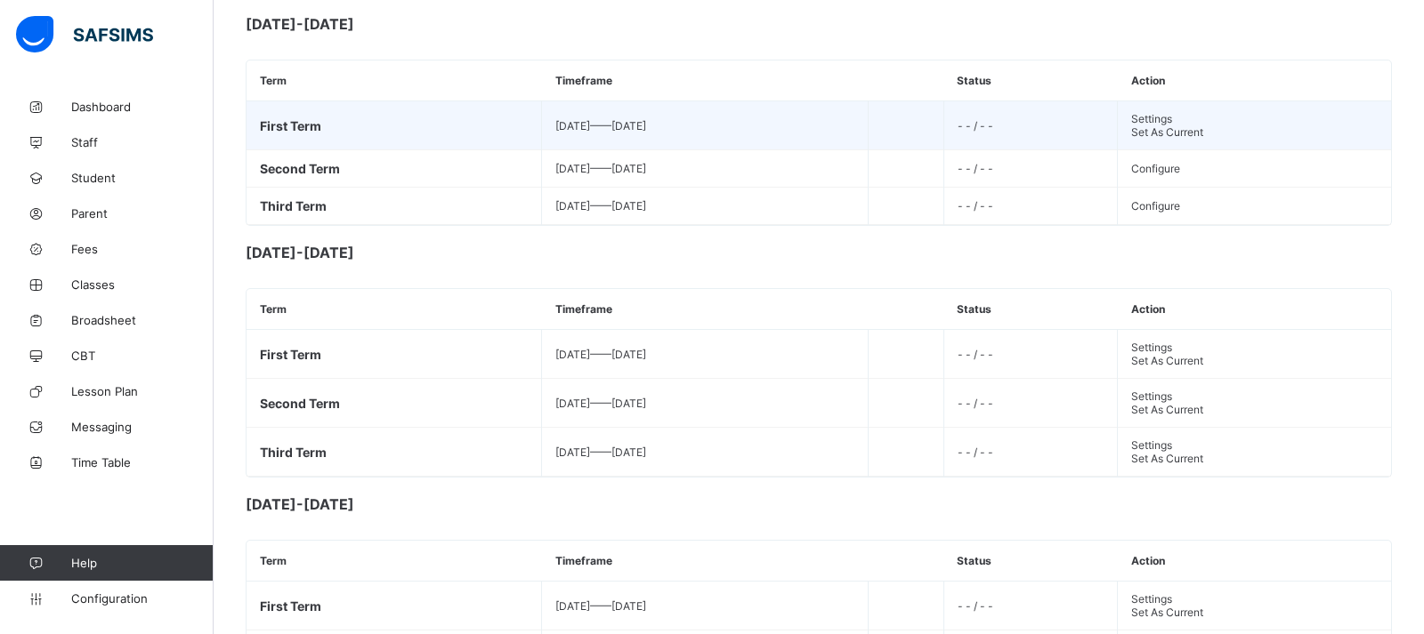
click at [1169, 139] on div "Set As Current" at bounding box center [1254, 131] width 246 height 13
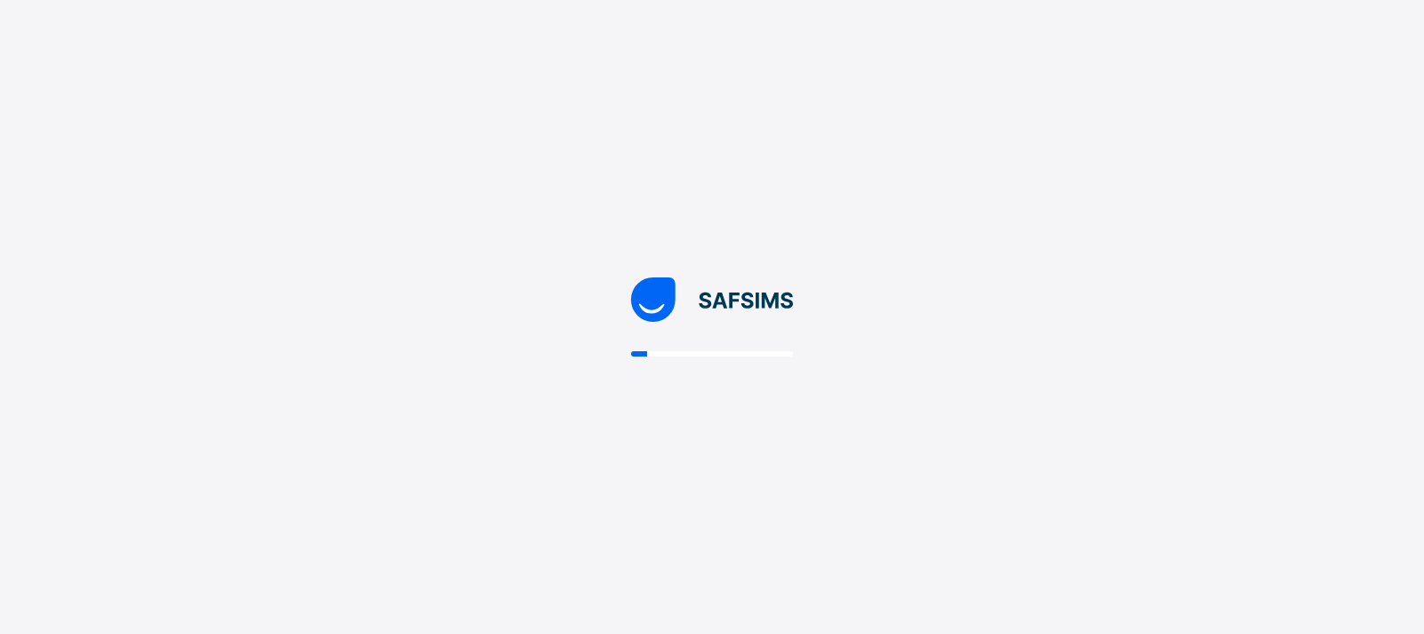
scroll to position [0, 0]
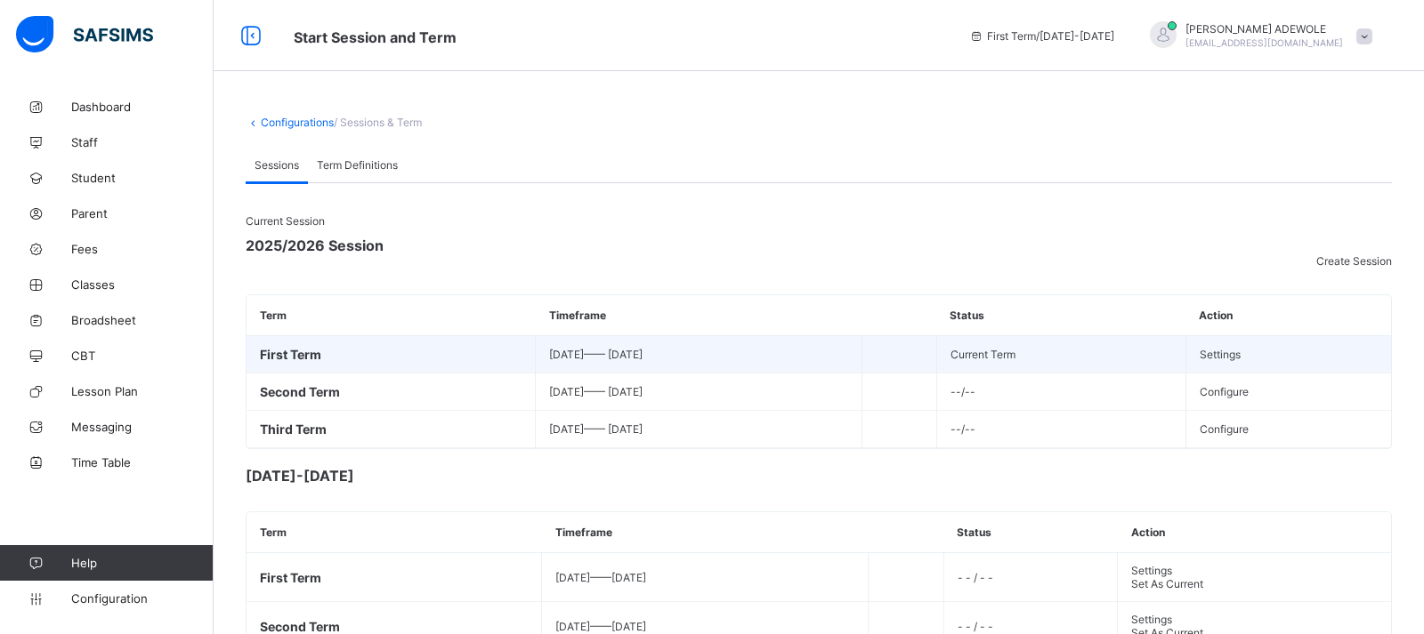
click at [327, 374] on td "First Term" at bounding box center [390, 354] width 289 height 37
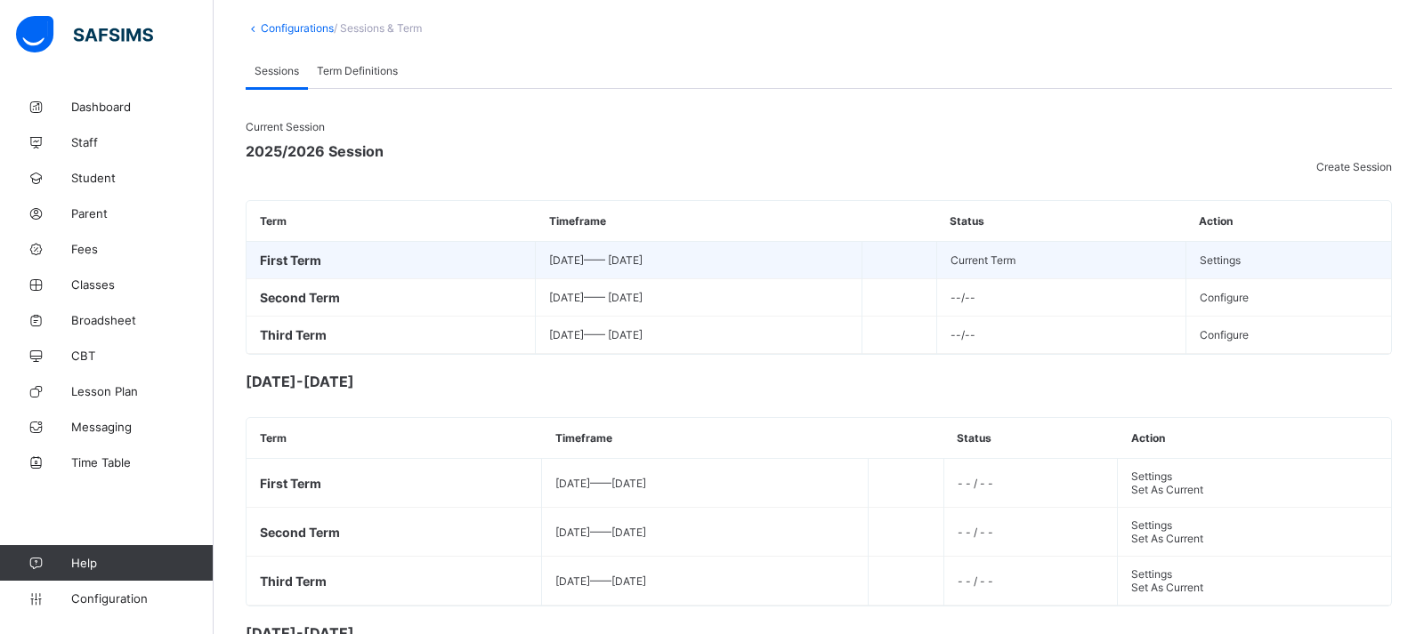
click at [536, 279] on td "[DATE] —— [DATE]" at bounding box center [699, 260] width 327 height 37
click at [1236, 267] on span "Settings" at bounding box center [1219, 260] width 41 height 13
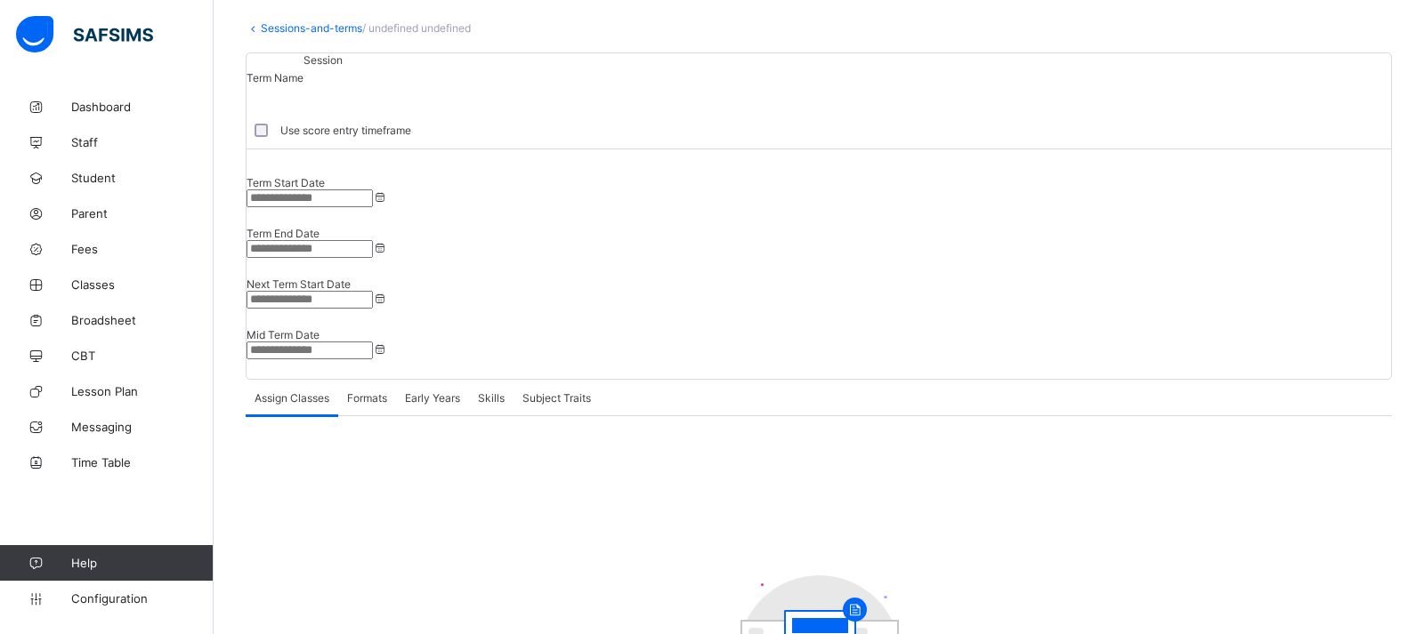
type input "**********"
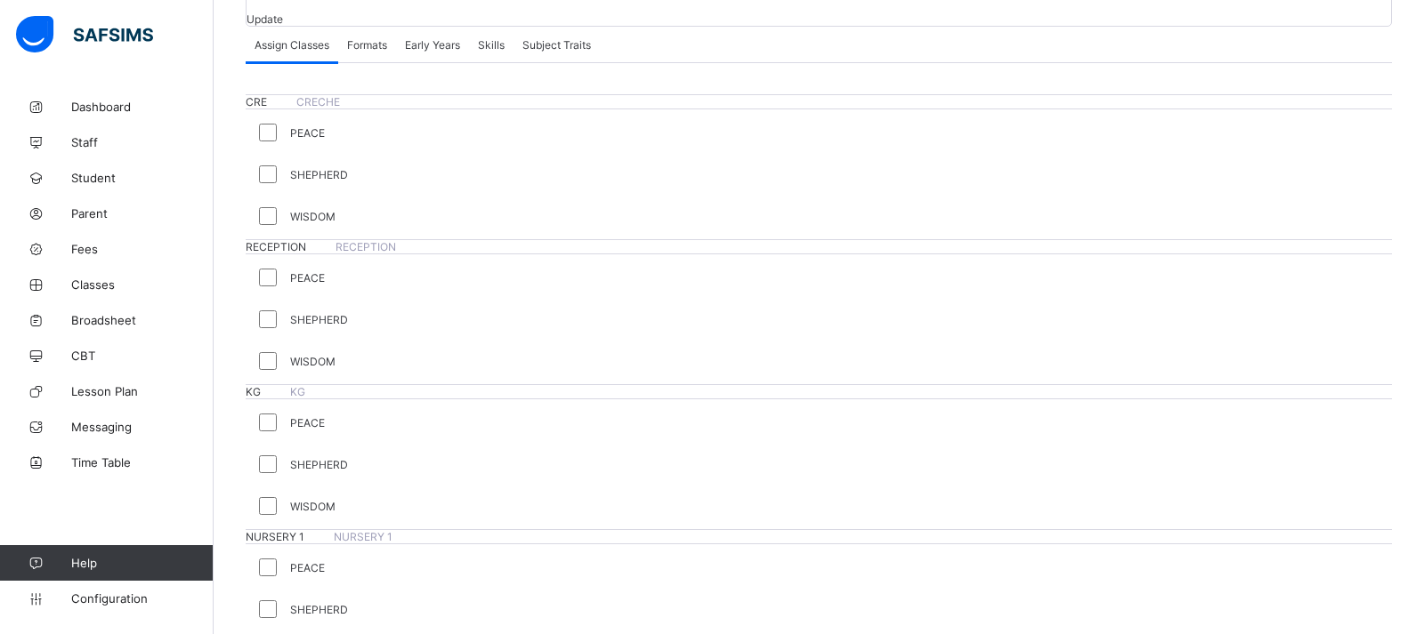
scroll to position [475, 0]
click at [276, 239] on span "RECEPTION" at bounding box center [277, 245] width 63 height 13
click at [295, 239] on span "RECEPTION" at bounding box center [277, 245] width 63 height 13
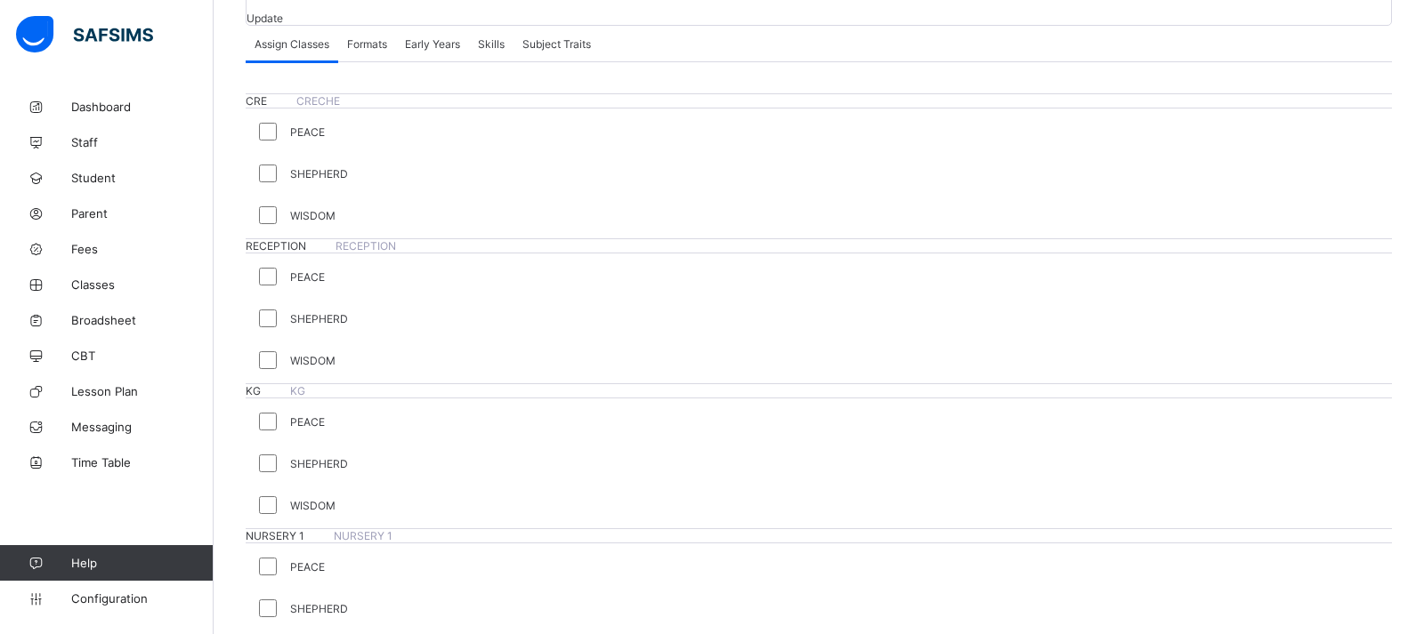
click at [371, 93] on div "CRE CRECHE" at bounding box center [819, 100] width 1146 height 15
click at [101, 605] on span "Configuration" at bounding box center [141, 599] width 141 height 14
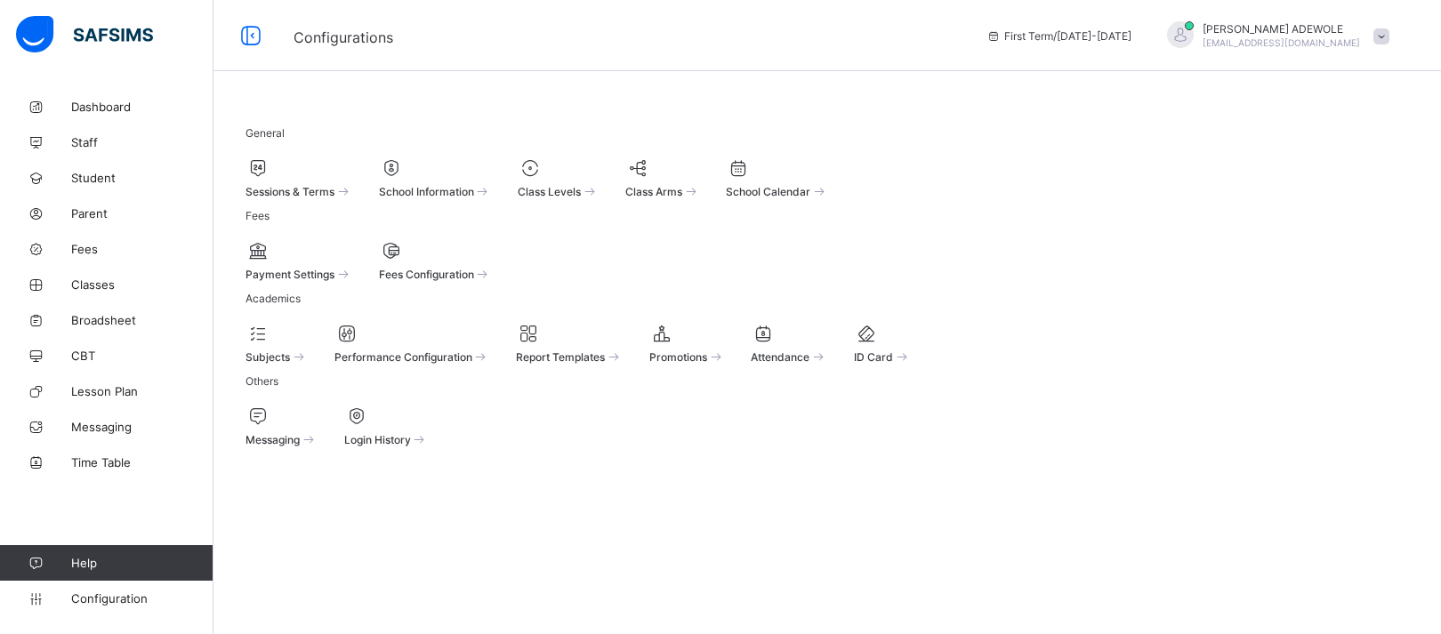
click at [474, 281] on span "Fees Configuration" at bounding box center [426, 274] width 95 height 13
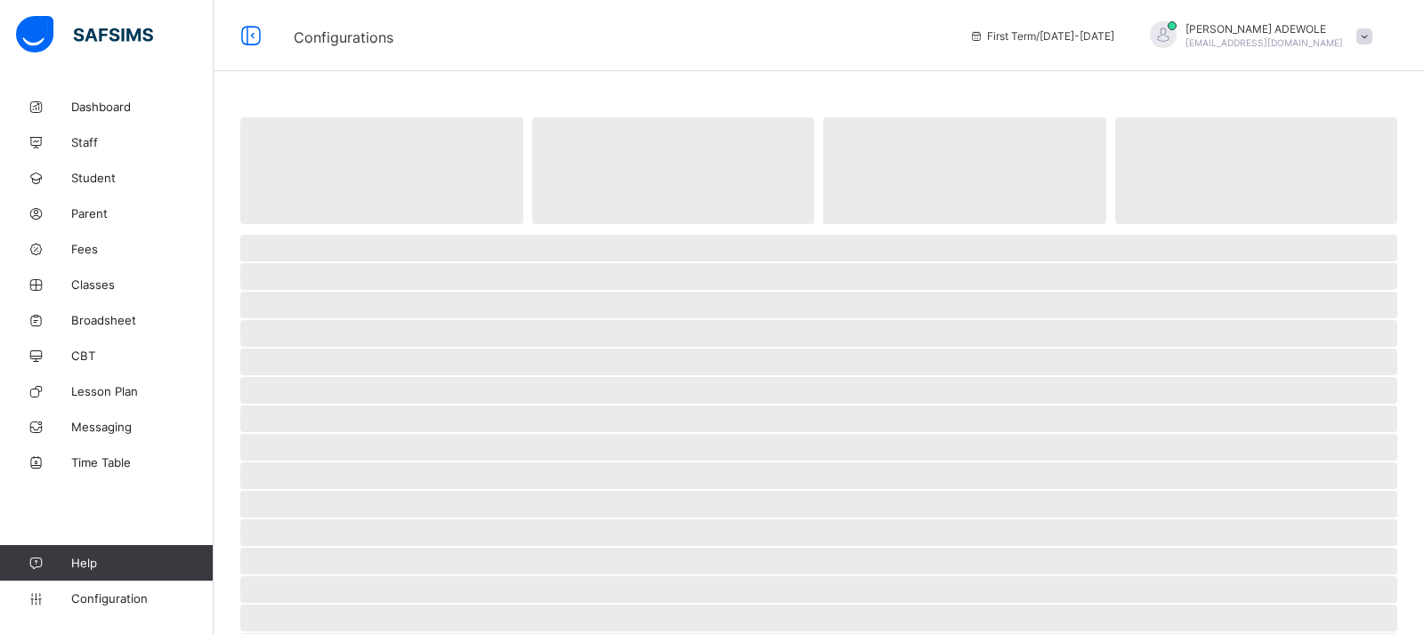
click at [506, 311] on span "‌" at bounding box center [818, 305] width 1157 height 27
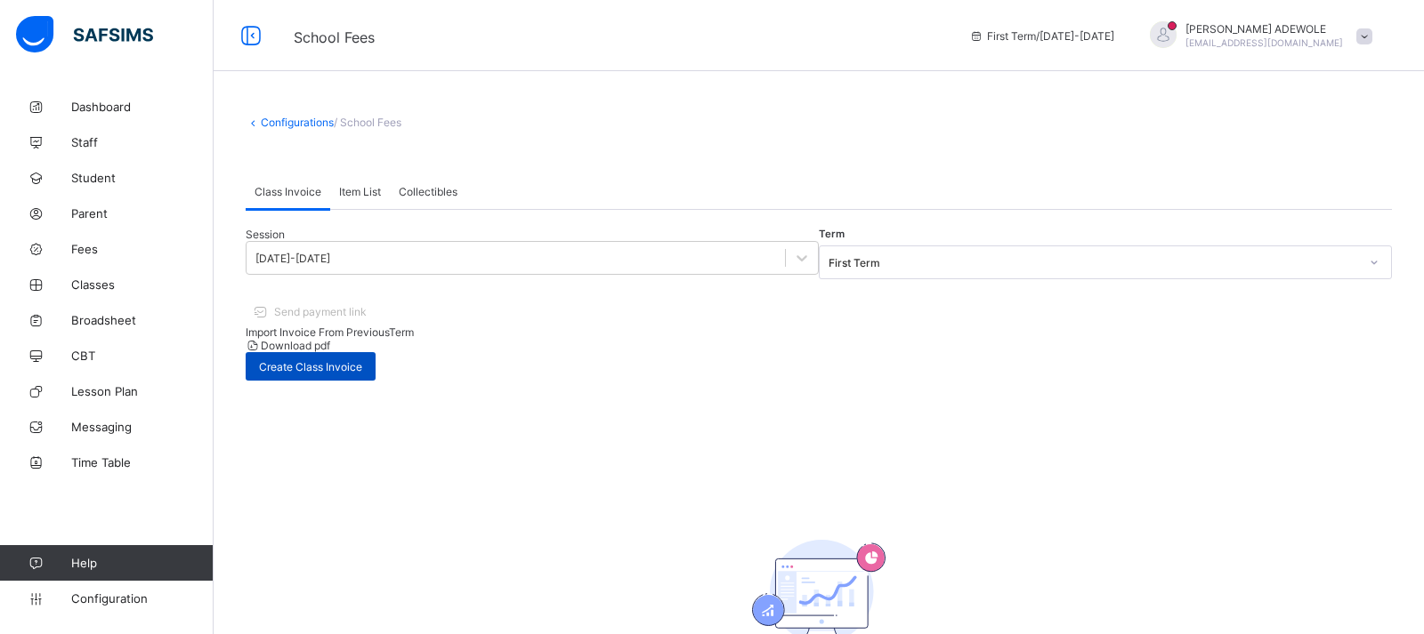
click at [362, 360] on span "Create Class Invoice" at bounding box center [310, 366] width 103 height 13
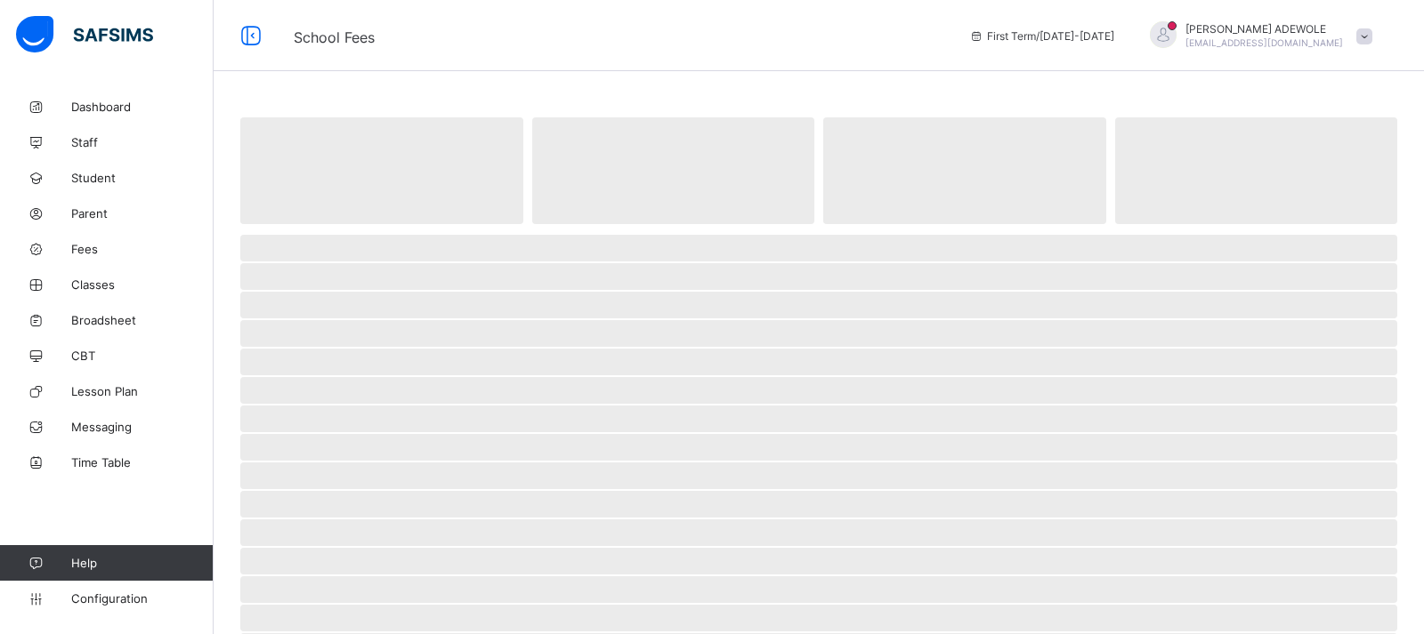
click at [1349, 278] on span "‌" at bounding box center [818, 276] width 1157 height 27
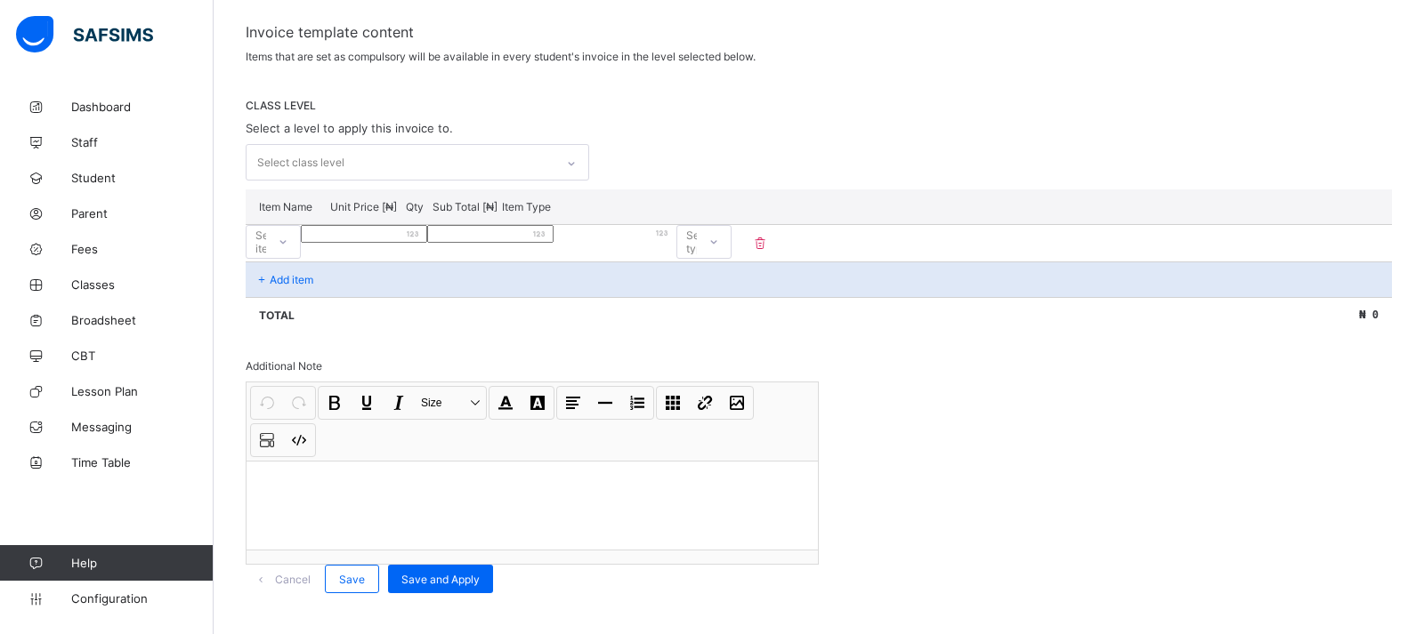
scroll to position [286, 0]
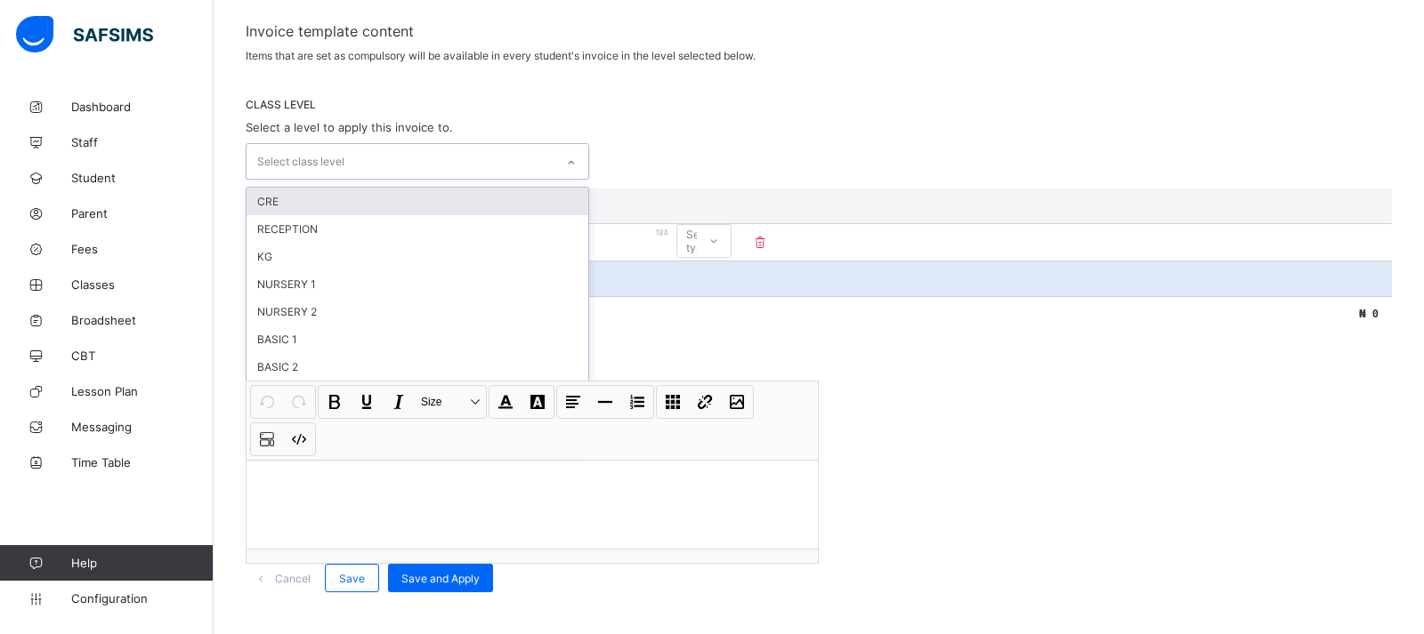
click at [577, 168] on icon at bounding box center [571, 163] width 11 height 18
click at [335, 200] on div "CRE" at bounding box center [417, 202] width 342 height 28
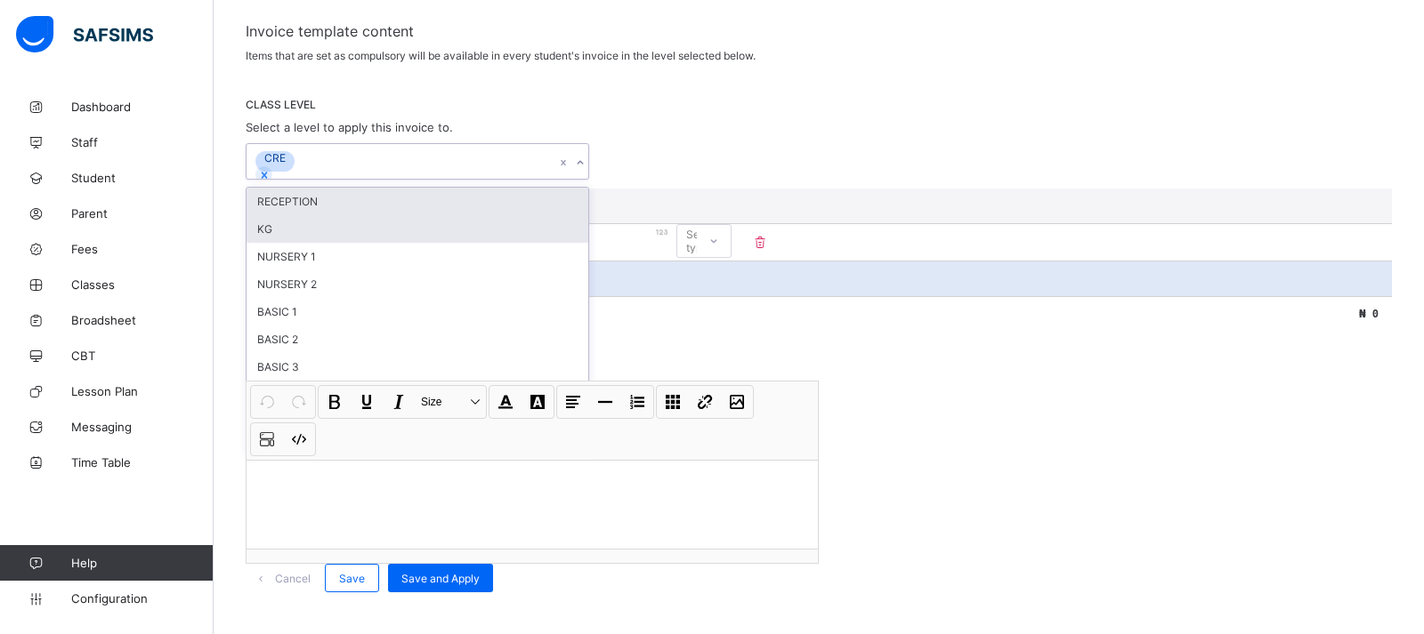
click at [328, 215] on div "RECEPTION" at bounding box center [417, 202] width 342 height 28
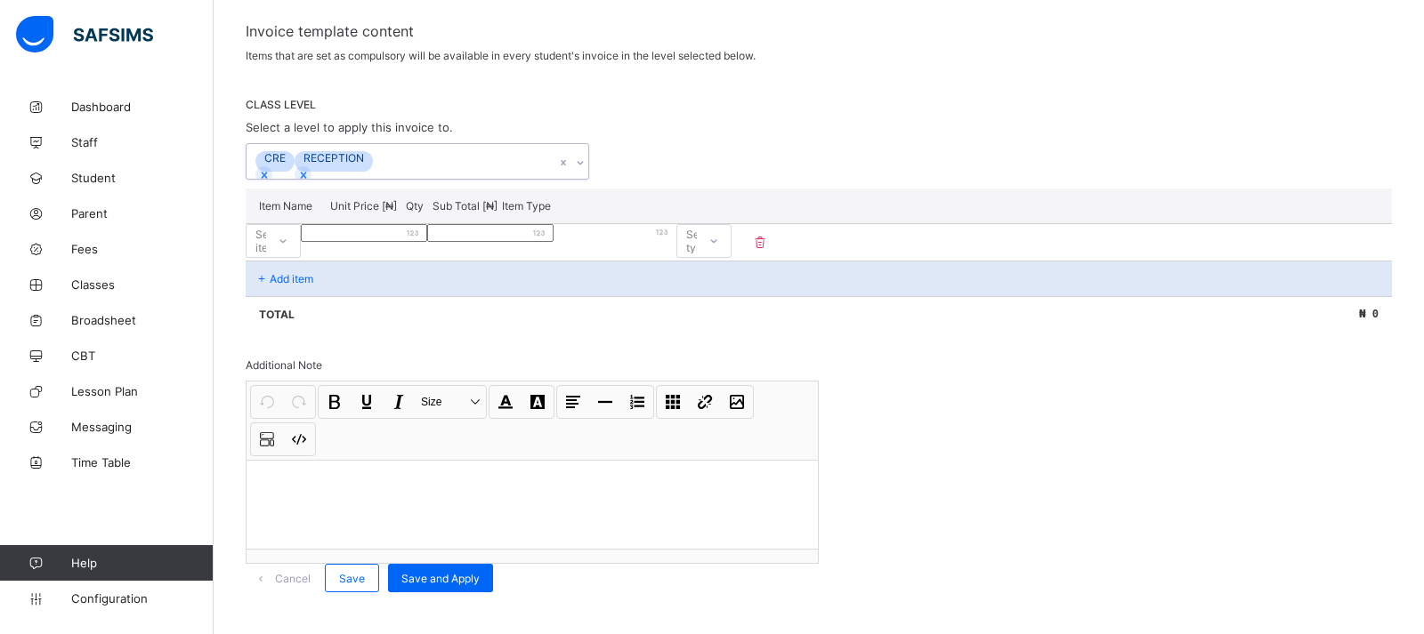
click at [585, 172] on icon at bounding box center [580, 163] width 11 height 18
click at [288, 250] on icon at bounding box center [283, 241] width 11 height 18
click at [300, 322] on div "DEVELOPMENT LEVY" at bounding box center [272, 327] width 53 height 41
click at [427, 242] on input "number" at bounding box center [364, 233] width 126 height 18
type input "*"
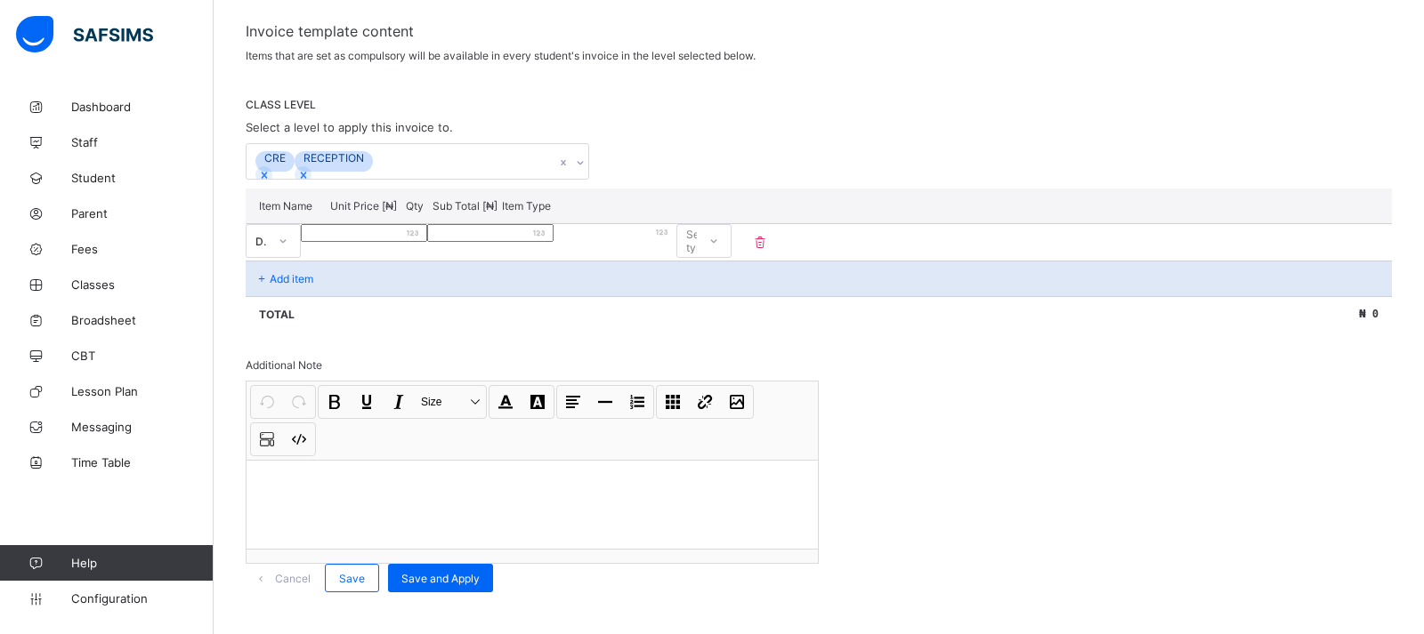
type input "*"
type input "***"
type input "****"
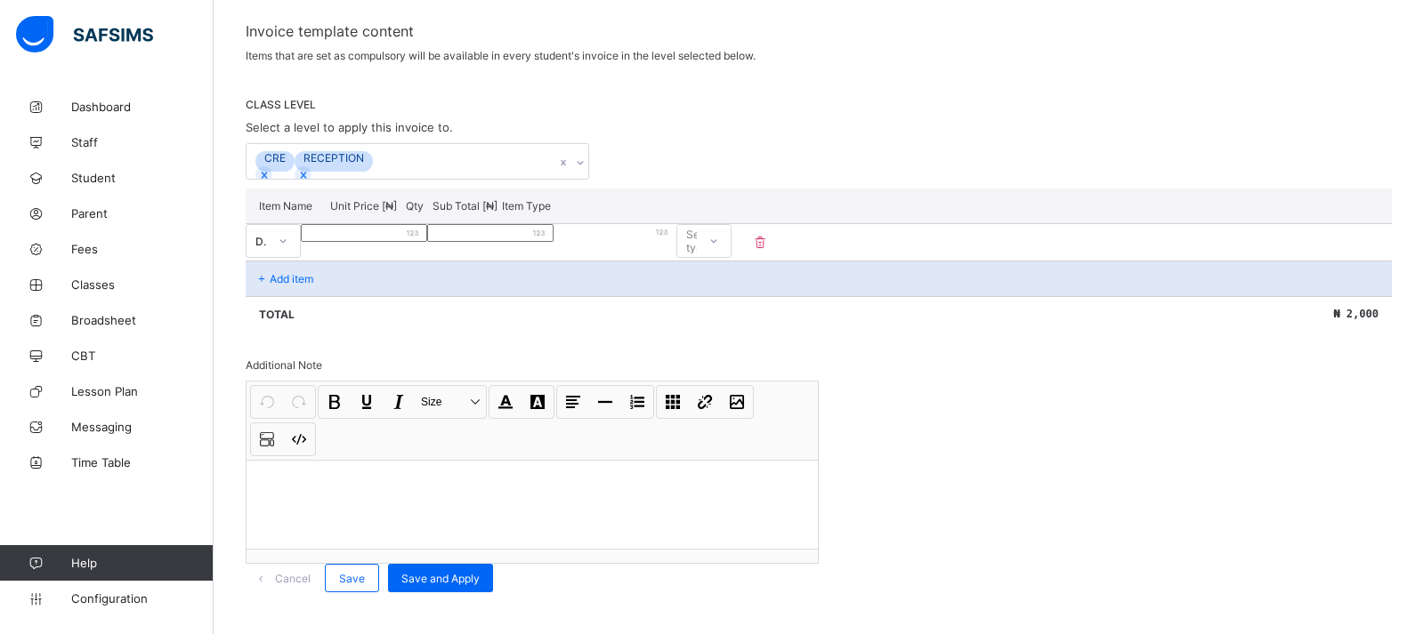
type input "****"
click at [719, 250] on icon at bounding box center [713, 241] width 11 height 18
click at [731, 294] on div "Compulsory" at bounding box center [703, 280] width 53 height 28
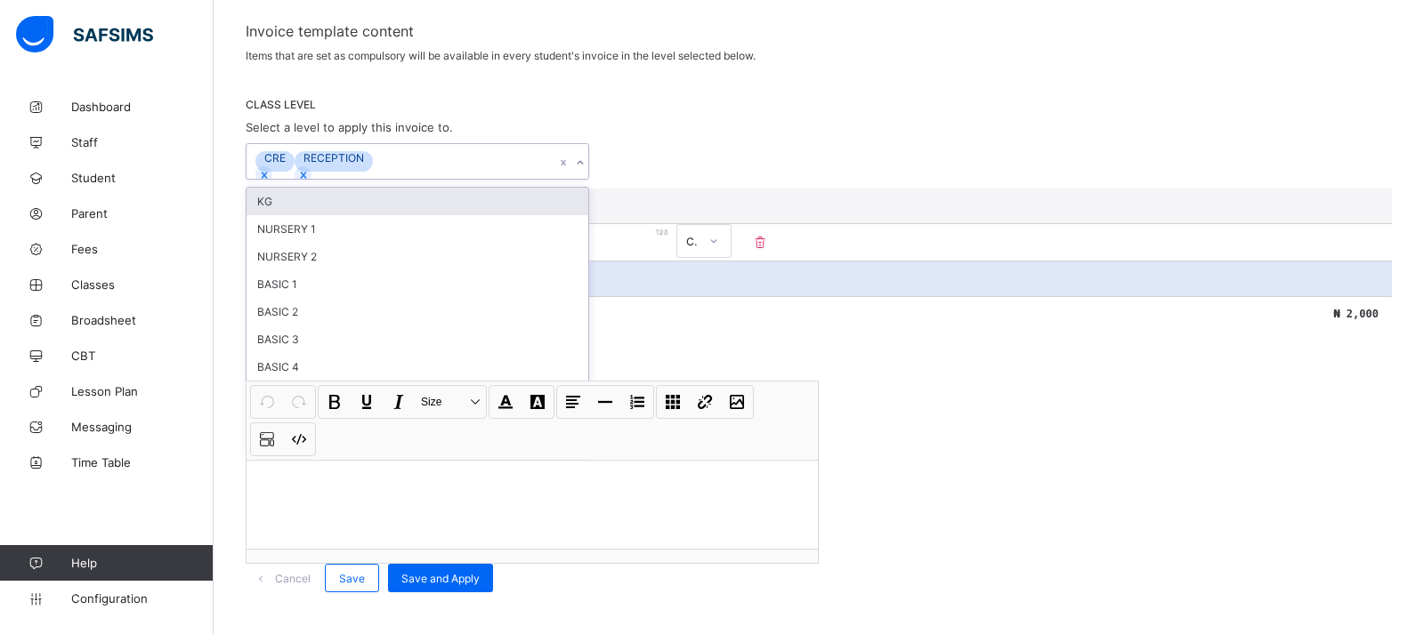
click at [584, 171] on icon at bounding box center [580, 163] width 11 height 18
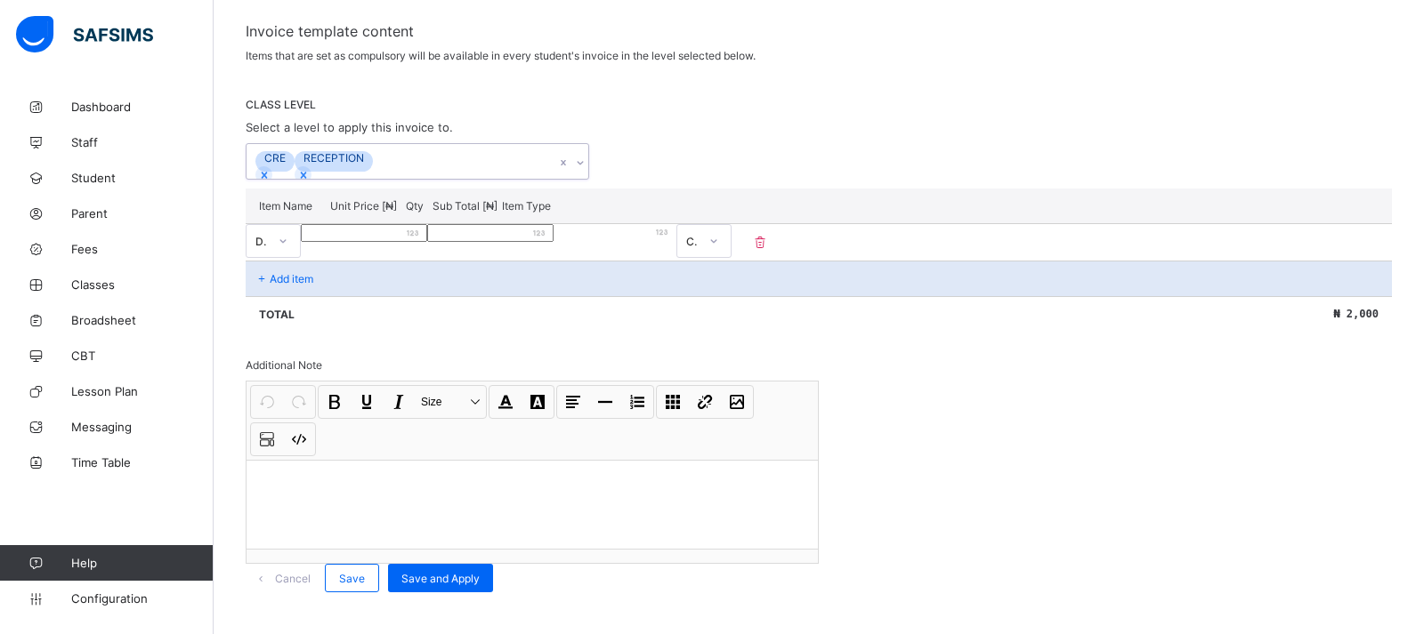
click at [583, 166] on icon at bounding box center [580, 164] width 6 height 4
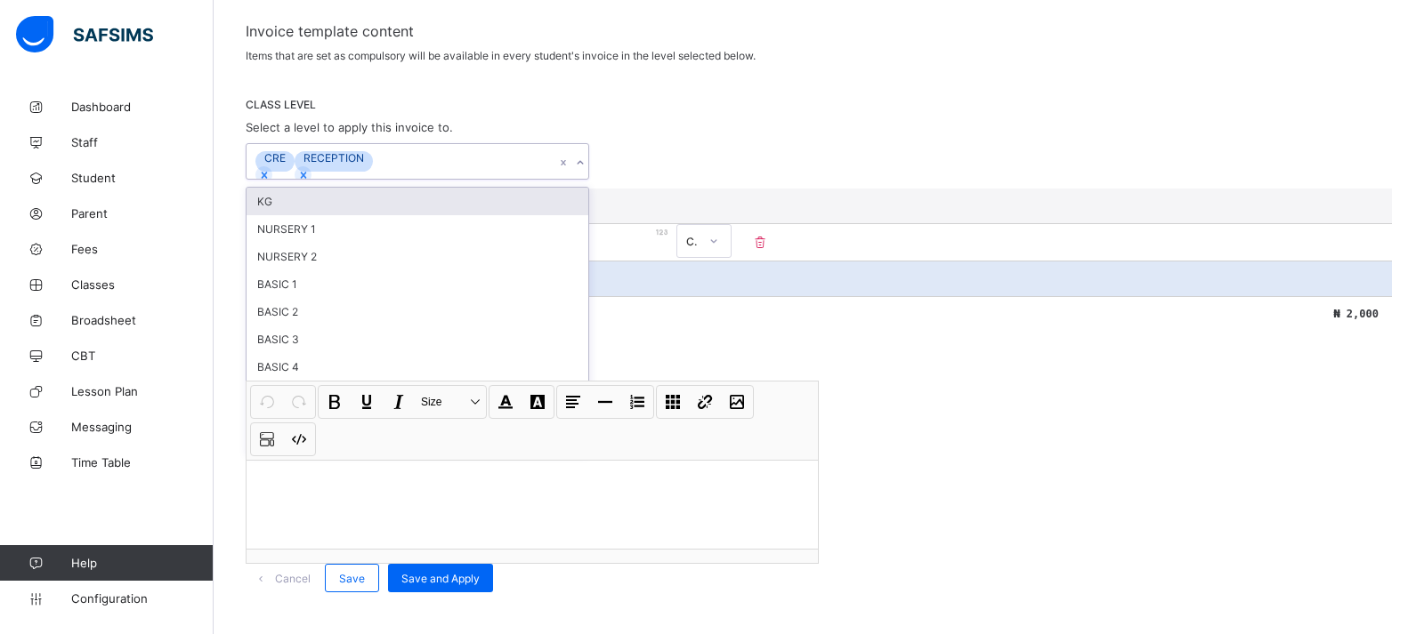
click at [582, 168] on icon at bounding box center [580, 163] width 11 height 18
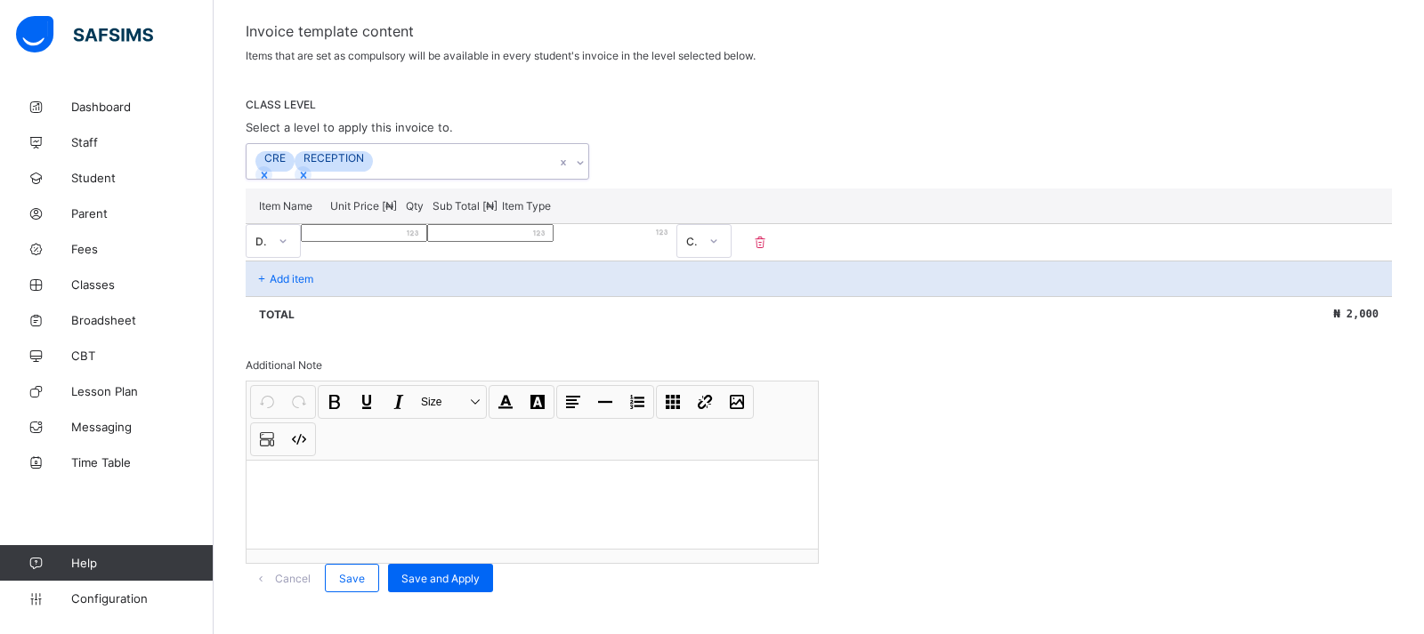
click at [583, 166] on icon at bounding box center [580, 164] width 6 height 4
click at [276, 286] on p "Add item" at bounding box center [292, 278] width 44 height 13
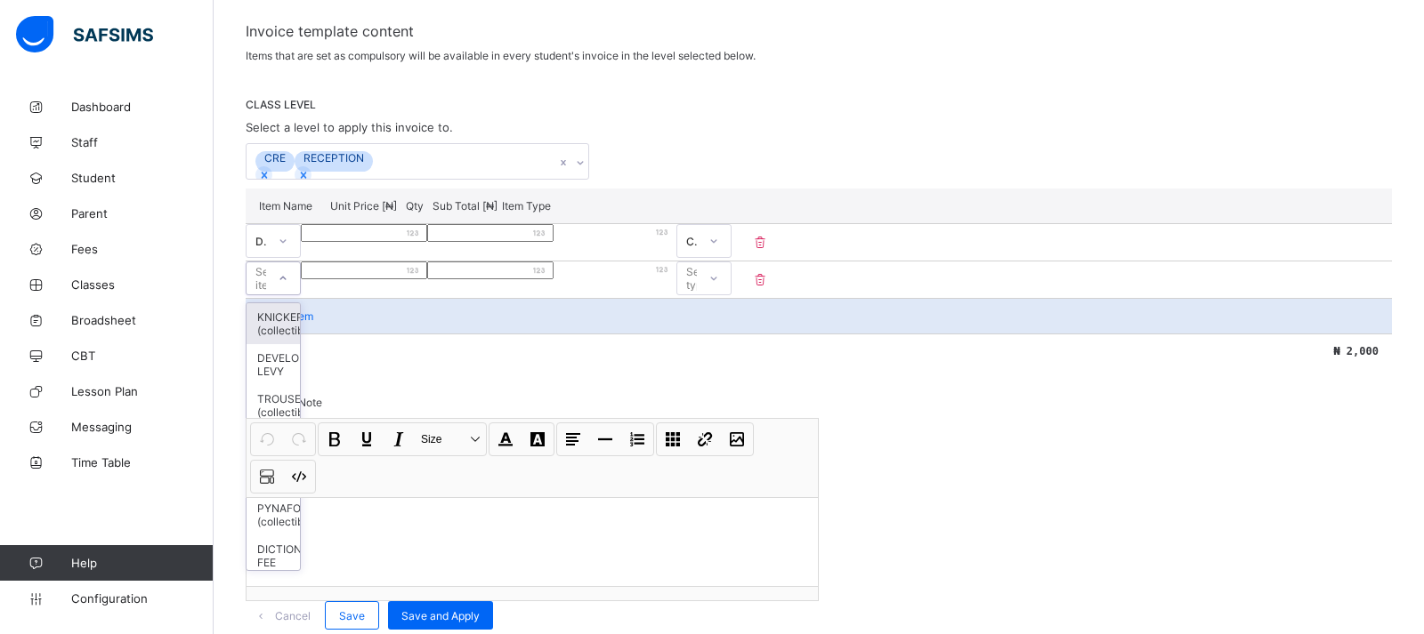
click at [288, 287] on icon at bounding box center [283, 279] width 11 height 18
click at [288, 613] on div "tution fee" at bounding box center [272, 633] width 53 height 41
click at [427, 279] on input "number" at bounding box center [364, 271] width 126 height 18
type input "*"
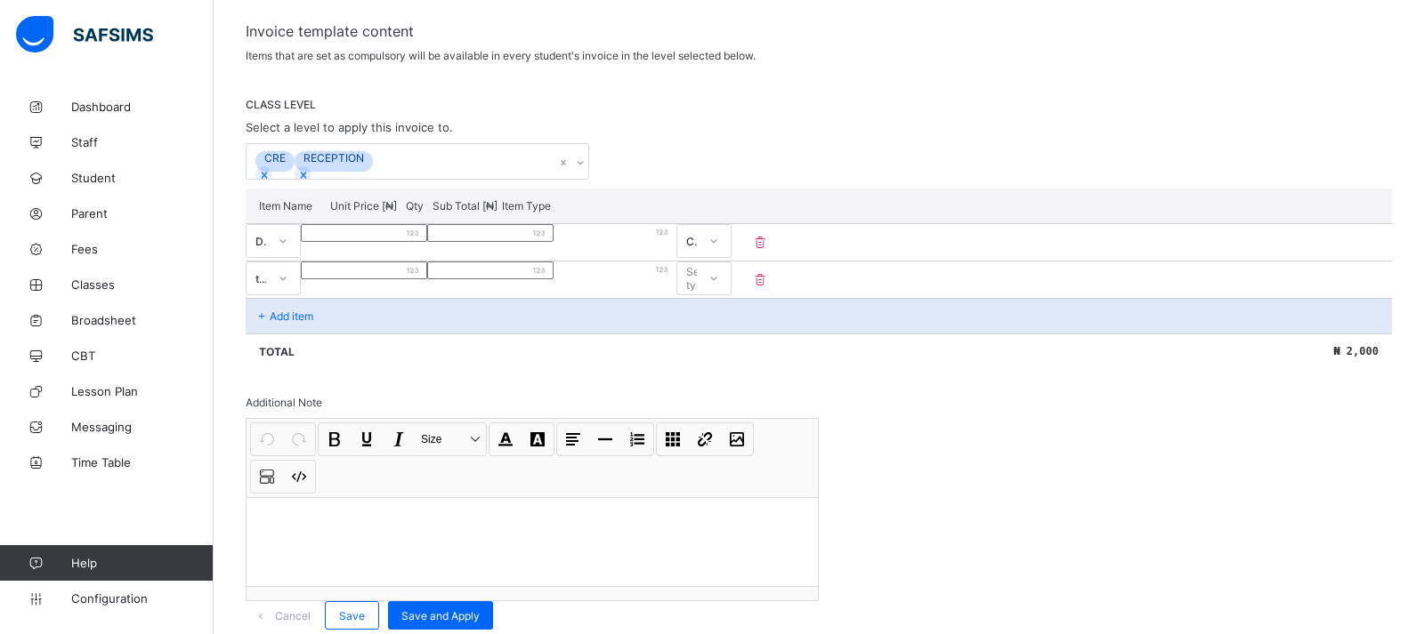
type input "*"
type input "**"
type input "***"
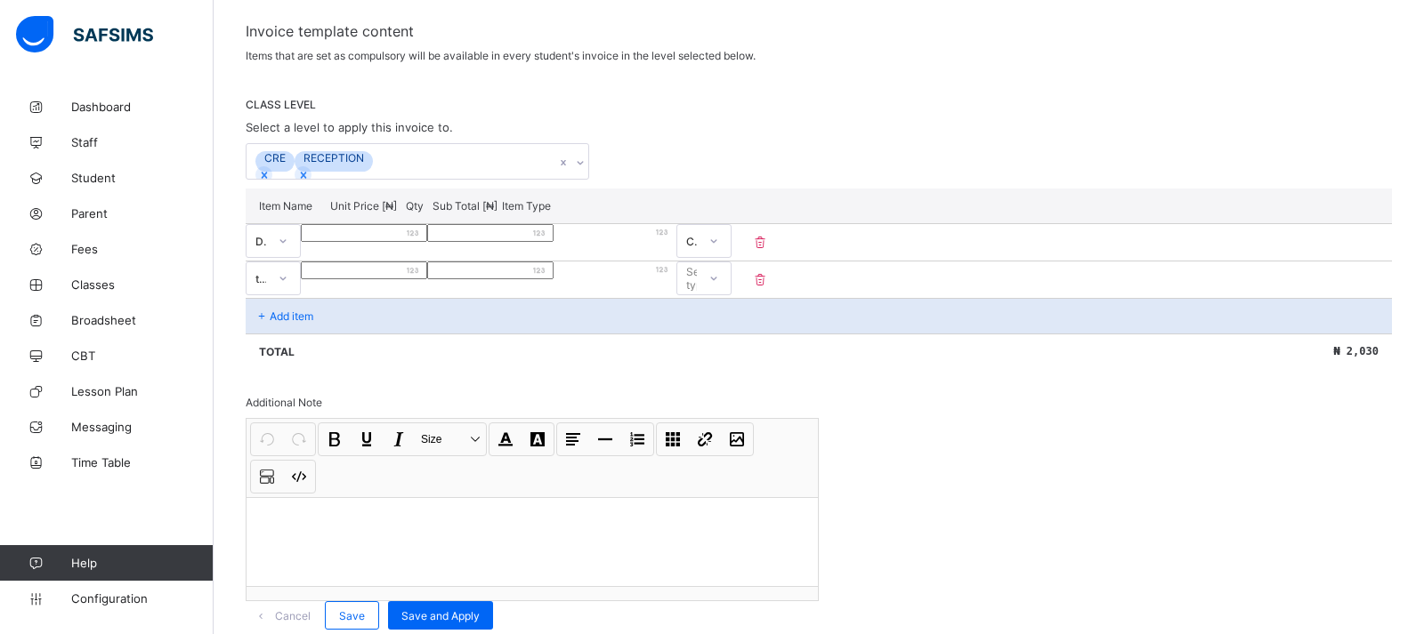
type input "*****"
click at [719, 287] on icon at bounding box center [713, 279] width 11 height 18
click at [731, 331] on div "Compulsory" at bounding box center [703, 317] width 53 height 28
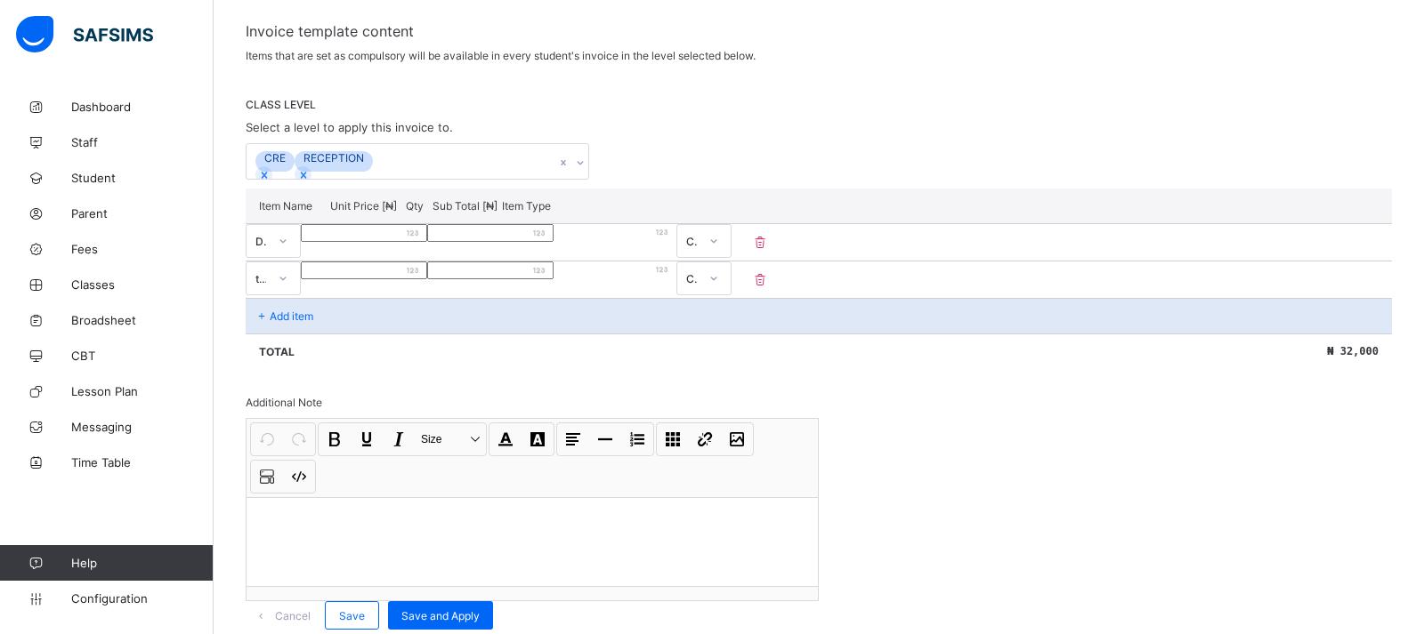
click at [301, 323] on p "Add item" at bounding box center [292, 316] width 44 height 13
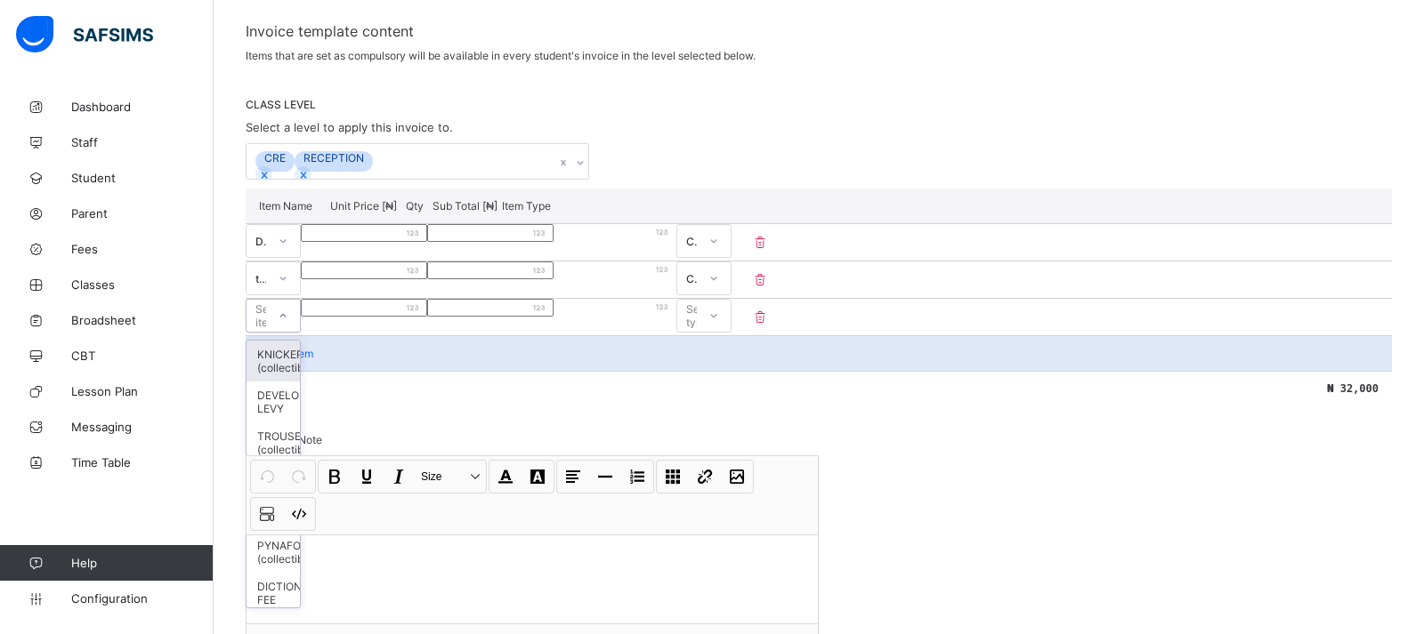
click at [298, 326] on div at bounding box center [283, 316] width 30 height 28
click at [734, 454] on div "Invoice template content Items that are set as compulsory will be available in …" at bounding box center [819, 344] width 1146 height 645
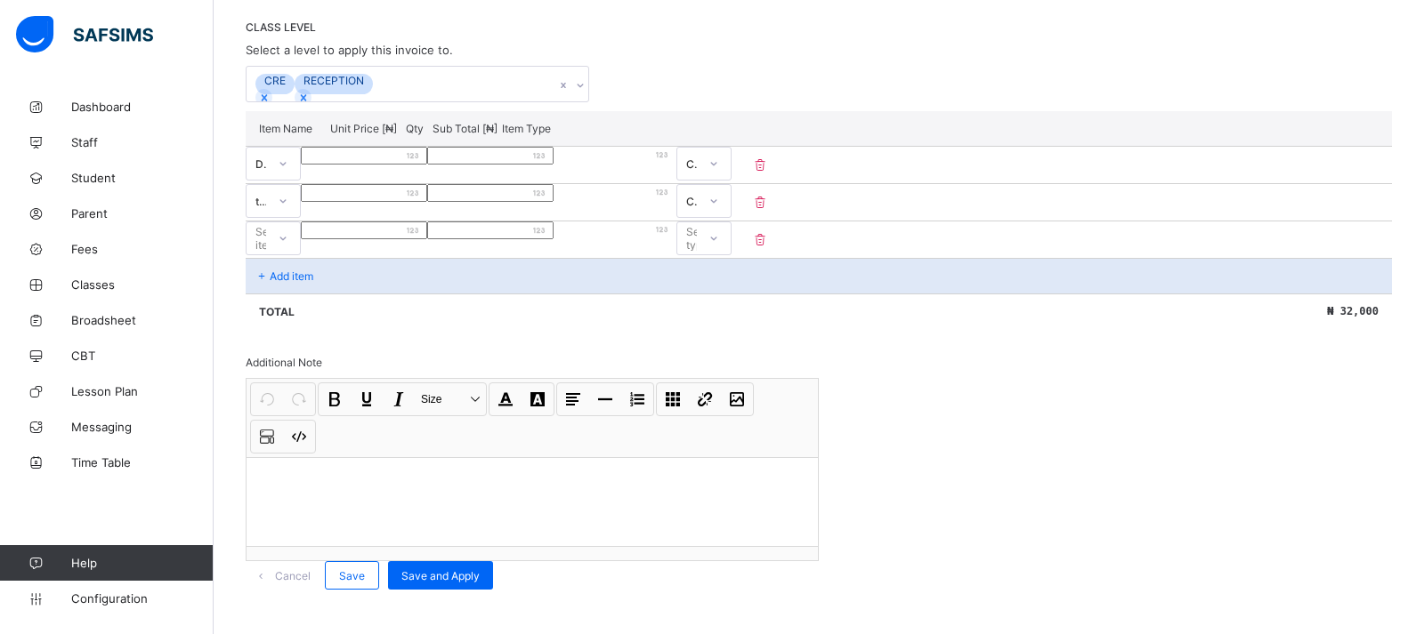
scroll to position [420, 0]
click at [480, 569] on span "Save and Apply" at bounding box center [440, 575] width 78 height 13
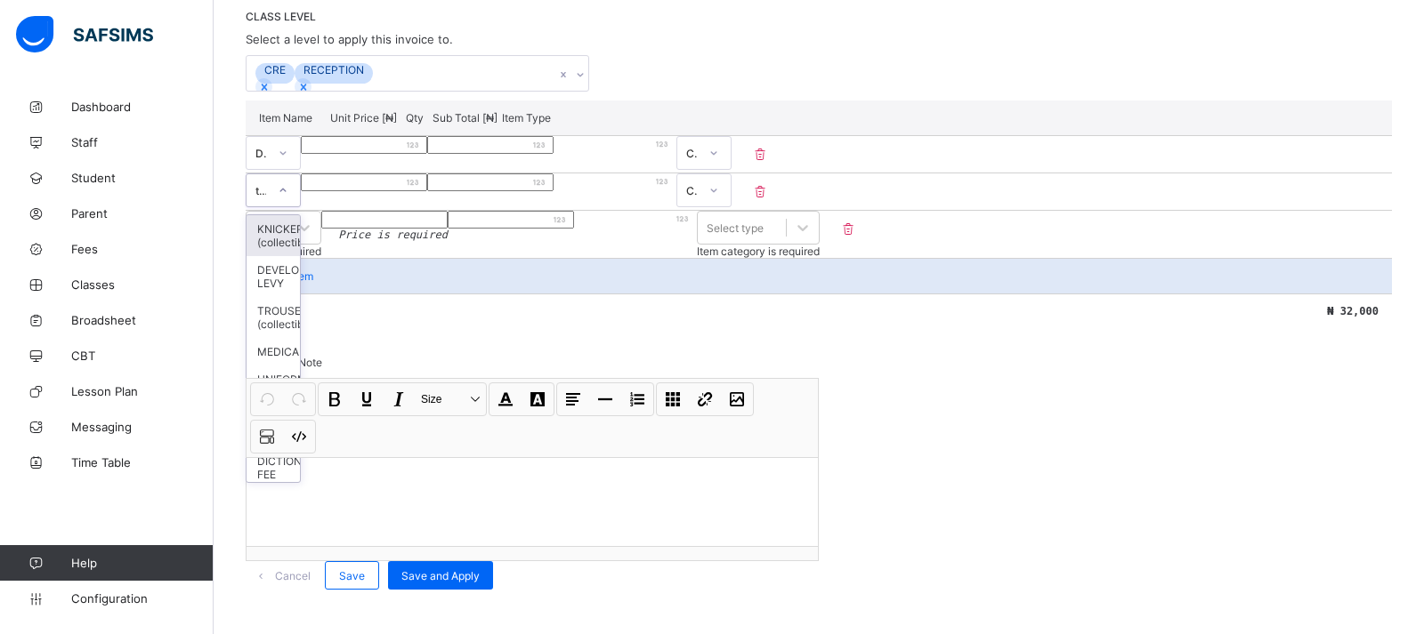
click at [268, 184] on div "tution fee" at bounding box center [261, 190] width 12 height 13
click at [287, 215] on div "Select item" at bounding box center [266, 227] width 41 height 25
click at [923, 258] on div "Add item" at bounding box center [819, 276] width 1146 height 36
click at [287, 215] on div "Select item" at bounding box center [266, 227] width 41 height 25
click at [569, 66] on icon at bounding box center [563, 75] width 11 height 18
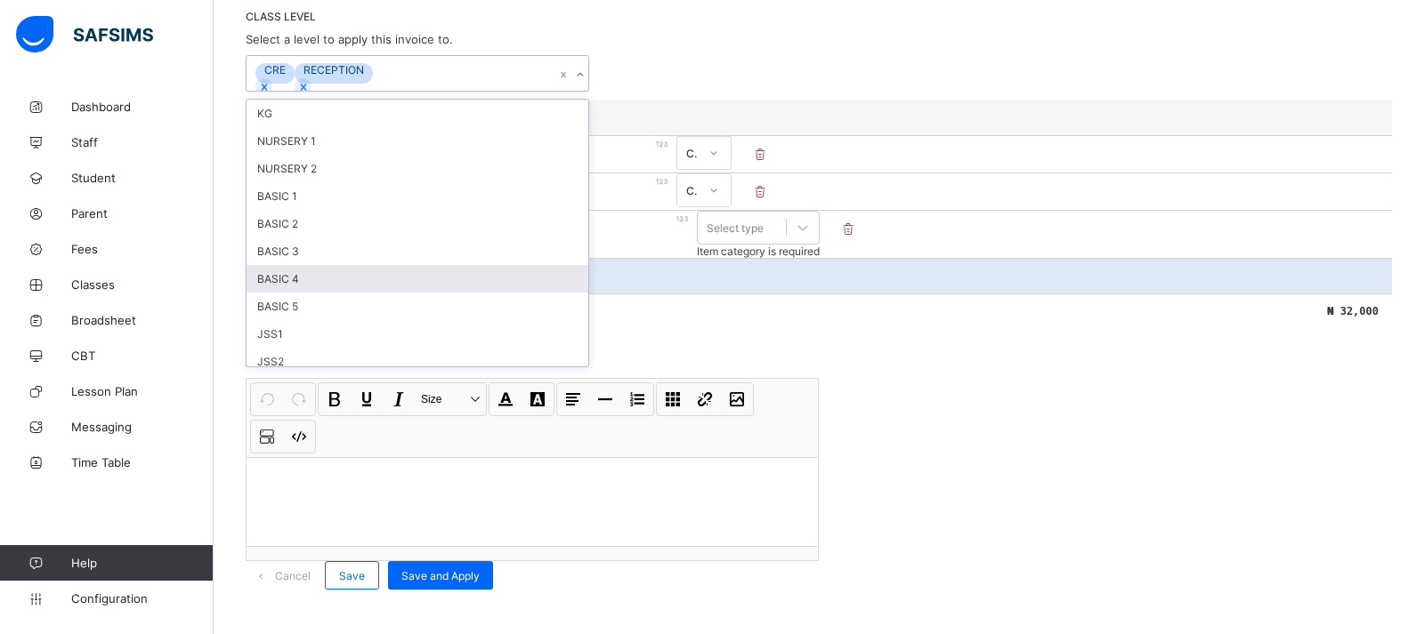
click at [1071, 429] on div "Invoice template content Items that are set as compulsory will be available in …" at bounding box center [819, 262] width 1146 height 656
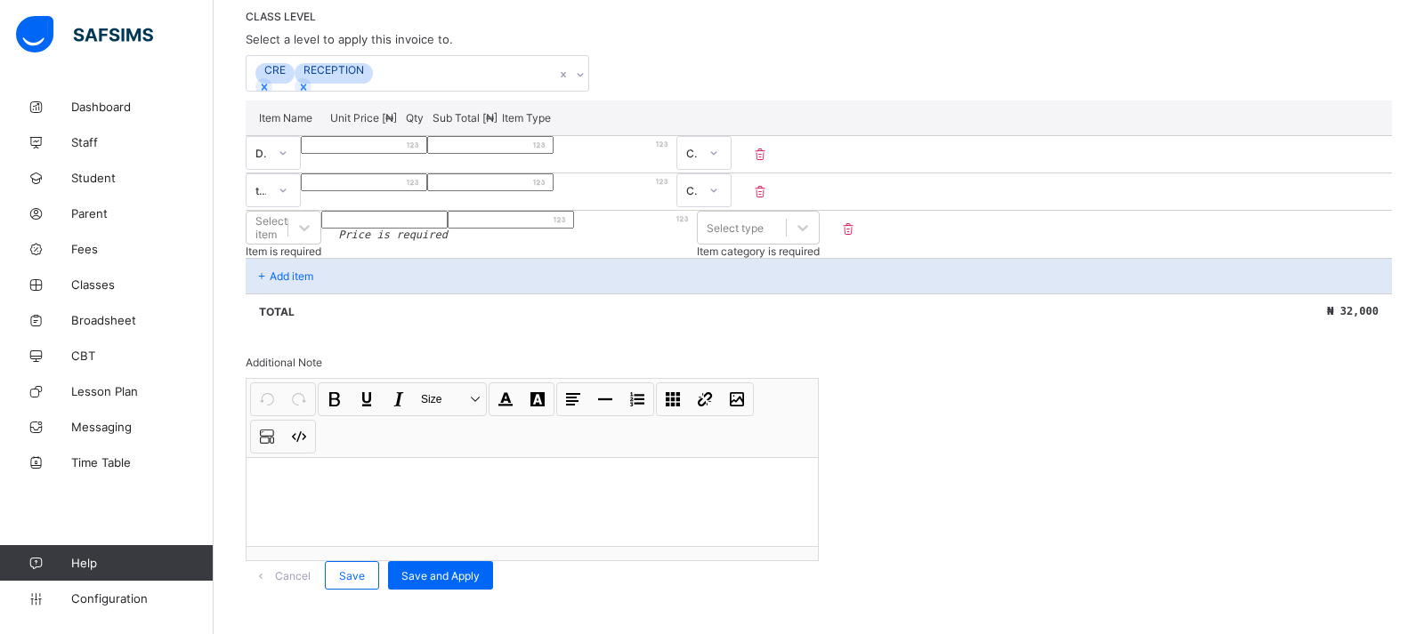
click at [857, 222] on icon at bounding box center [848, 229] width 18 height 15
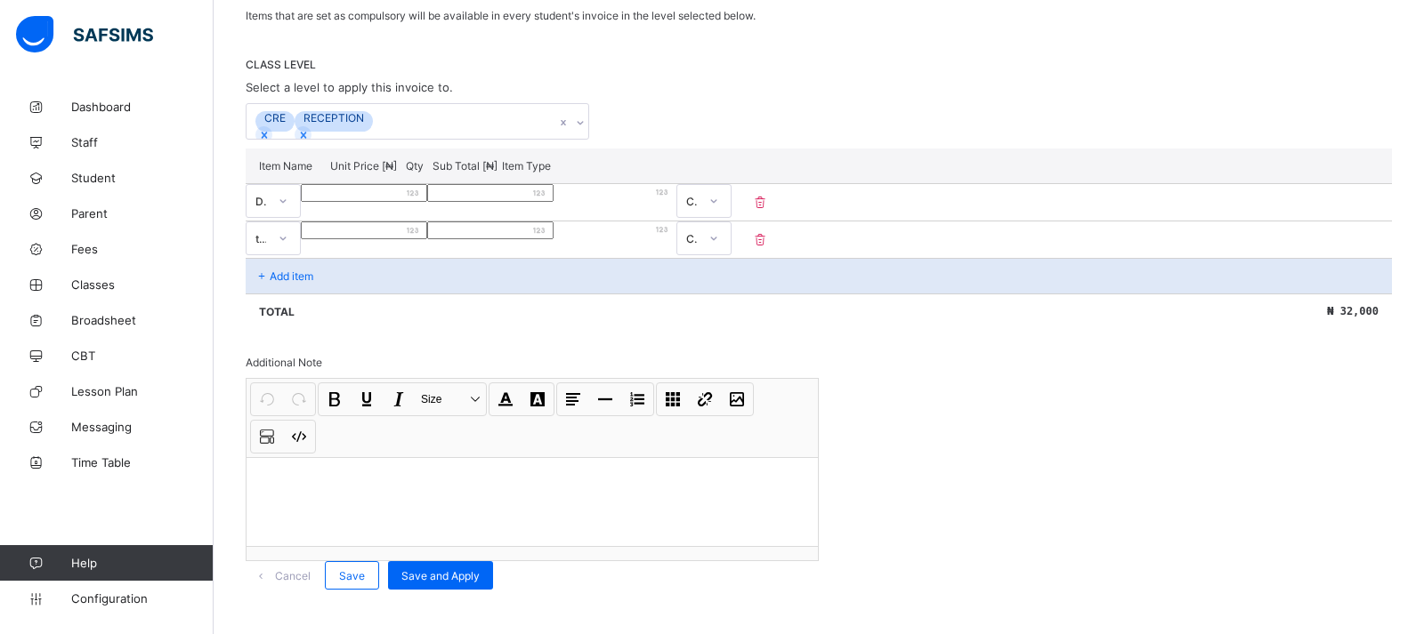
scroll to position [382, 0]
click at [480, 569] on span "Save and Apply" at bounding box center [440, 575] width 78 height 13
click at [372, 320] on div "Invoice template content Items that are set as compulsory will be available in …" at bounding box center [819, 286] width 1146 height 608
click at [925, 410] on div "Invoice template content Items that are set as compulsory will be available in …" at bounding box center [819, 286] width 1146 height 608
click at [818, 389] on div "Undo CTRL+ Z Redo CTRL+ Y / CTRL+SHIFT+ Z Bold CTRL+ B Underline CTRL+ U Italic…" at bounding box center [531, 418] width 571 height 78
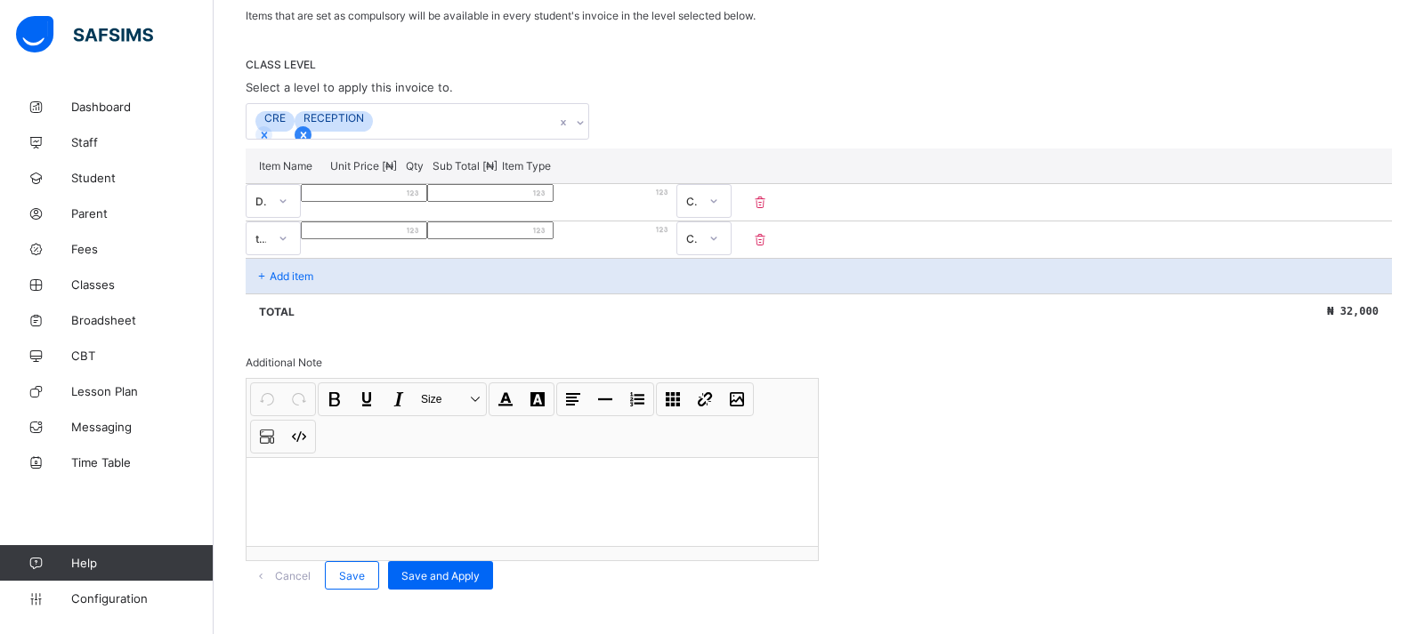
click at [310, 129] on icon at bounding box center [303, 135] width 12 height 12
click at [480, 569] on span "Save and Apply" at bounding box center [440, 575] width 78 height 13
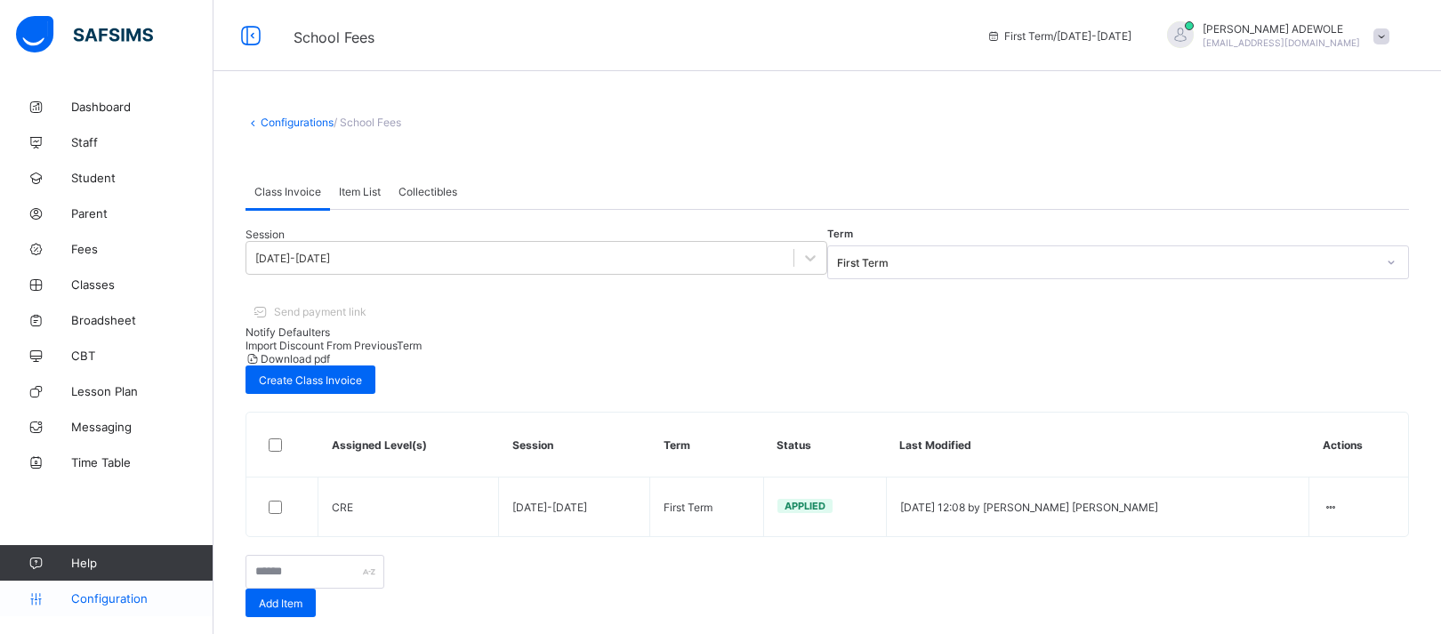
click at [112, 600] on span "Configuration" at bounding box center [141, 599] width 141 height 14
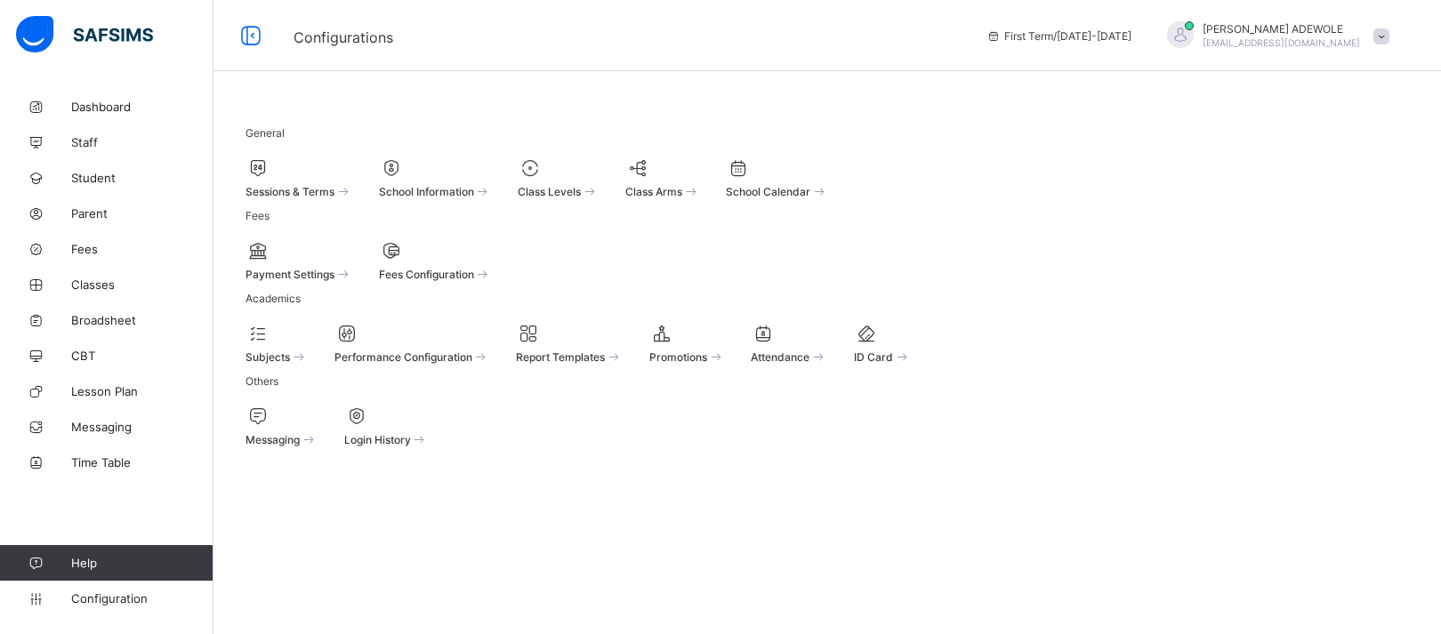
click at [471, 281] on span "Fees Configuration" at bounding box center [426, 274] width 95 height 13
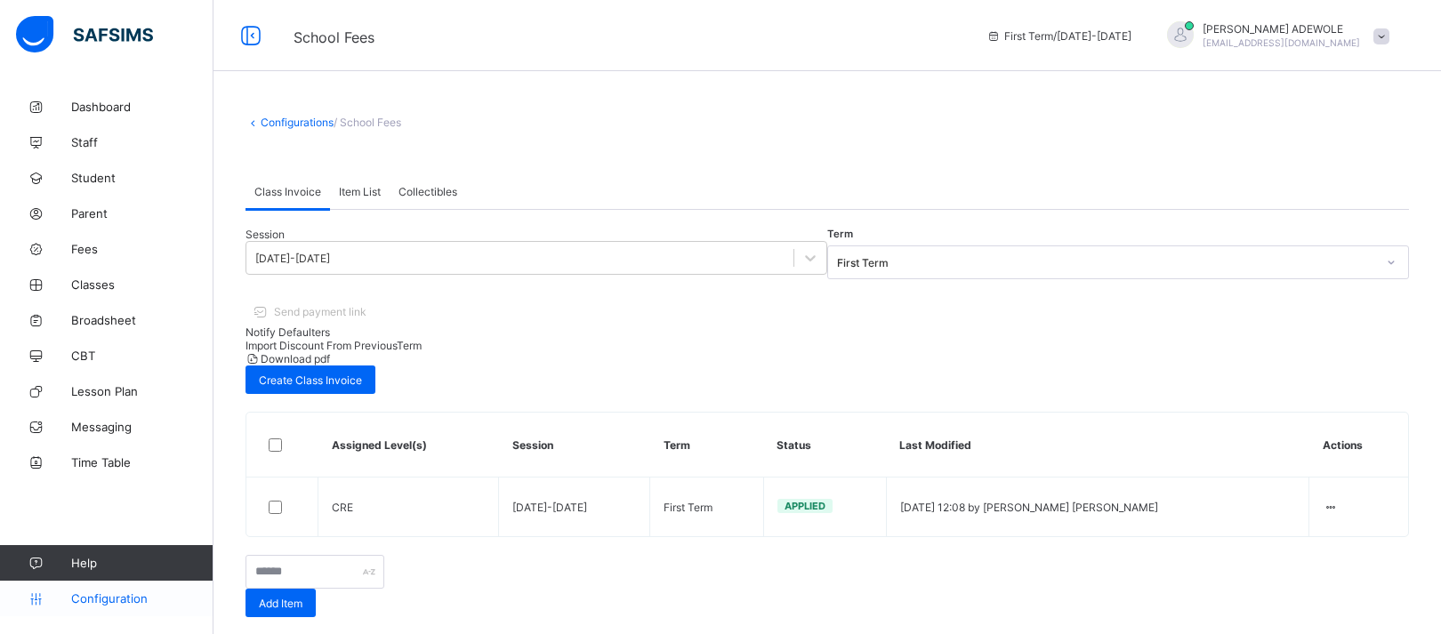
click at [114, 606] on link "Configuration" at bounding box center [106, 599] width 213 height 36
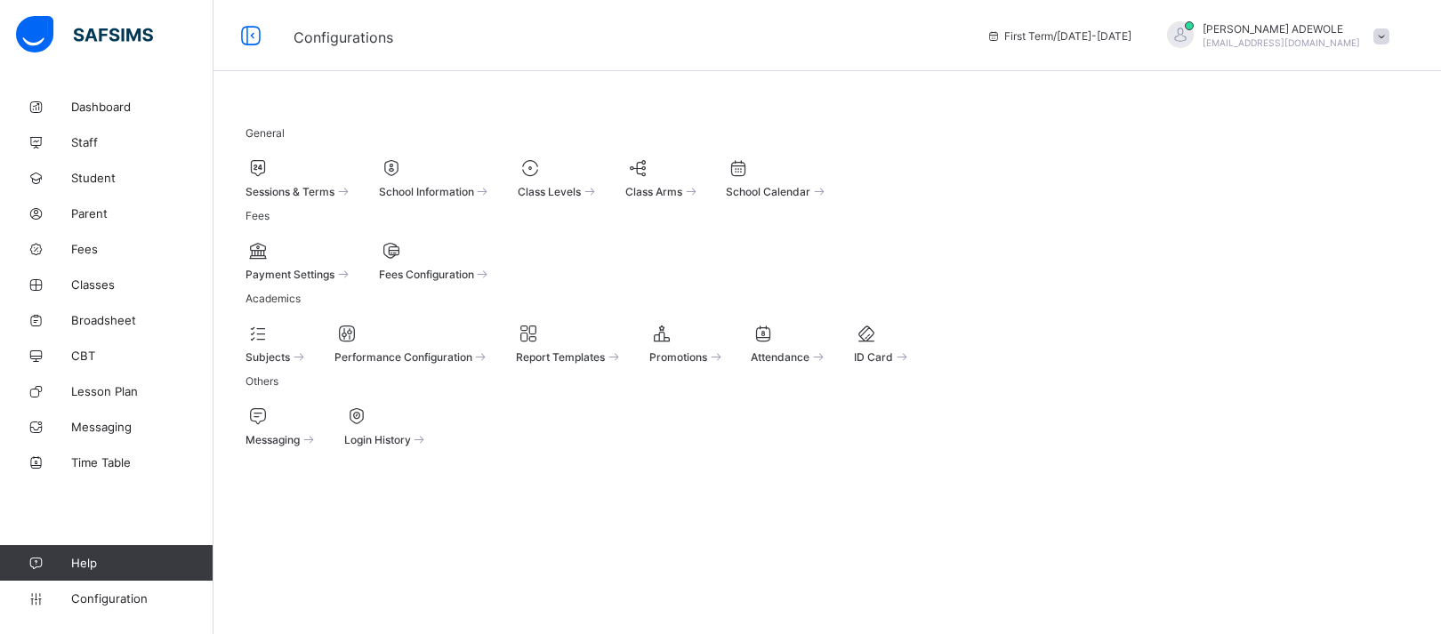
click at [581, 189] on span "Class Levels" at bounding box center [549, 191] width 63 height 13
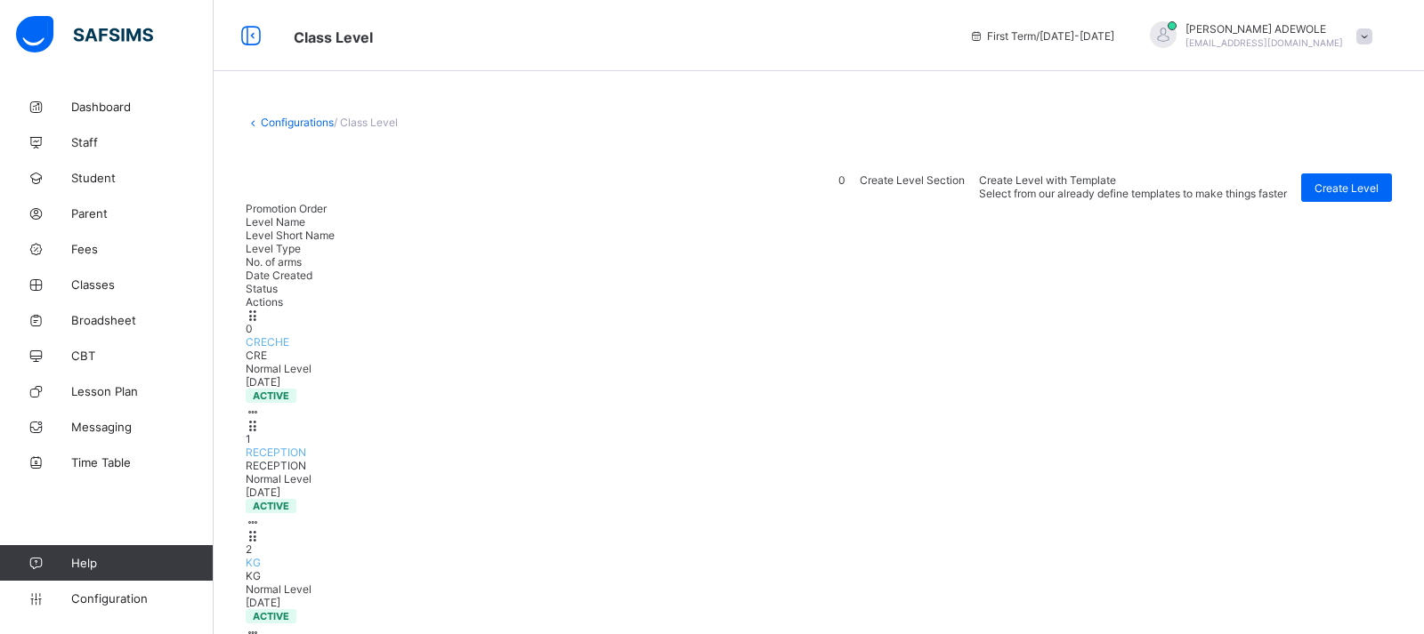
click at [600, 419] on div "1 RECEPTION RECEPTION Normal Level [DATE] active View Class Level Edit Class Le…" at bounding box center [819, 474] width 1146 height 110
click at [605, 419] on div "1 RECEPTION RECEPTION Normal Level [DATE] active View Class Level Edit Class Le…" at bounding box center [819, 474] width 1146 height 110
click at [261, 538] on ul "View Class Level Edit Class Level Move to section Deactivate Class Level" at bounding box center [181, 603] width 158 height 130
click at [613, 69] on div "Class Level First Term / [DATE]-[DATE] [PERSON_NAME] [EMAIL_ADDRESS][DOMAIN_NAM…" at bounding box center [712, 35] width 1424 height 71
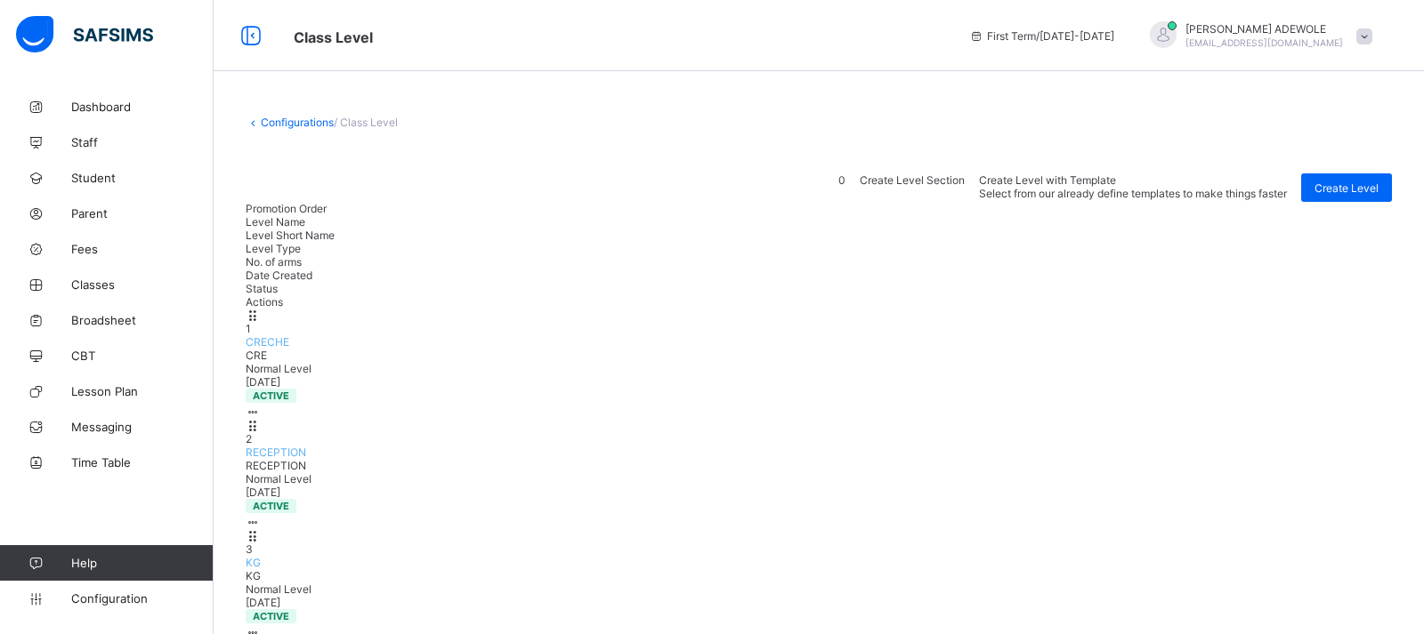
click at [577, 155] on span at bounding box center [819, 160] width 1146 height 27
click at [109, 600] on span "Configuration" at bounding box center [141, 599] width 141 height 14
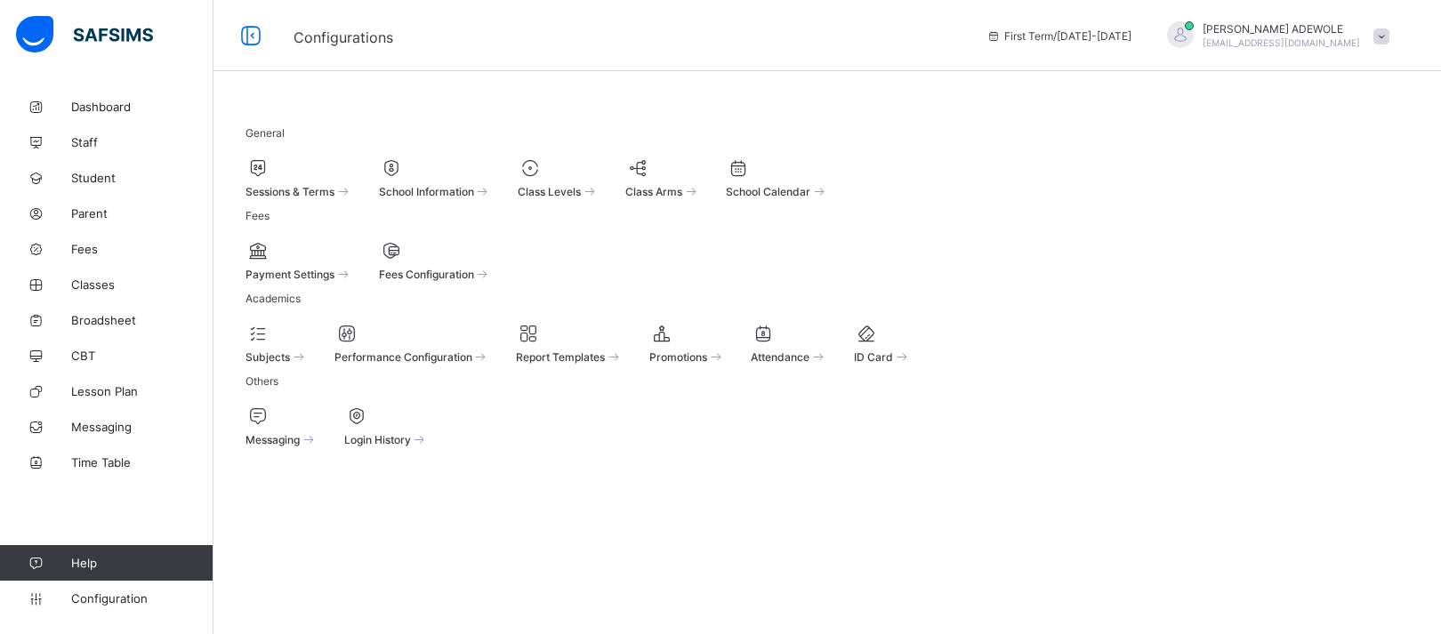
click at [474, 281] on span "Fees Configuration" at bounding box center [426, 274] width 95 height 13
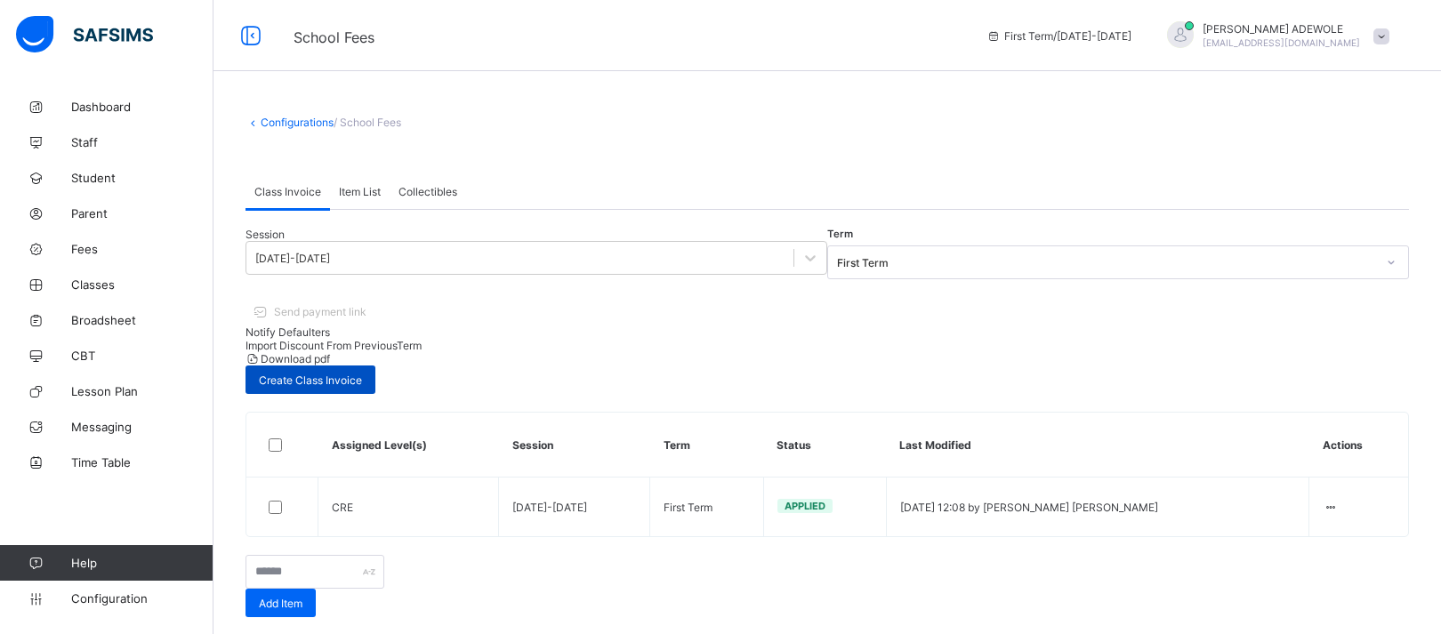
click at [362, 374] on span "Create Class Invoice" at bounding box center [310, 380] width 103 height 13
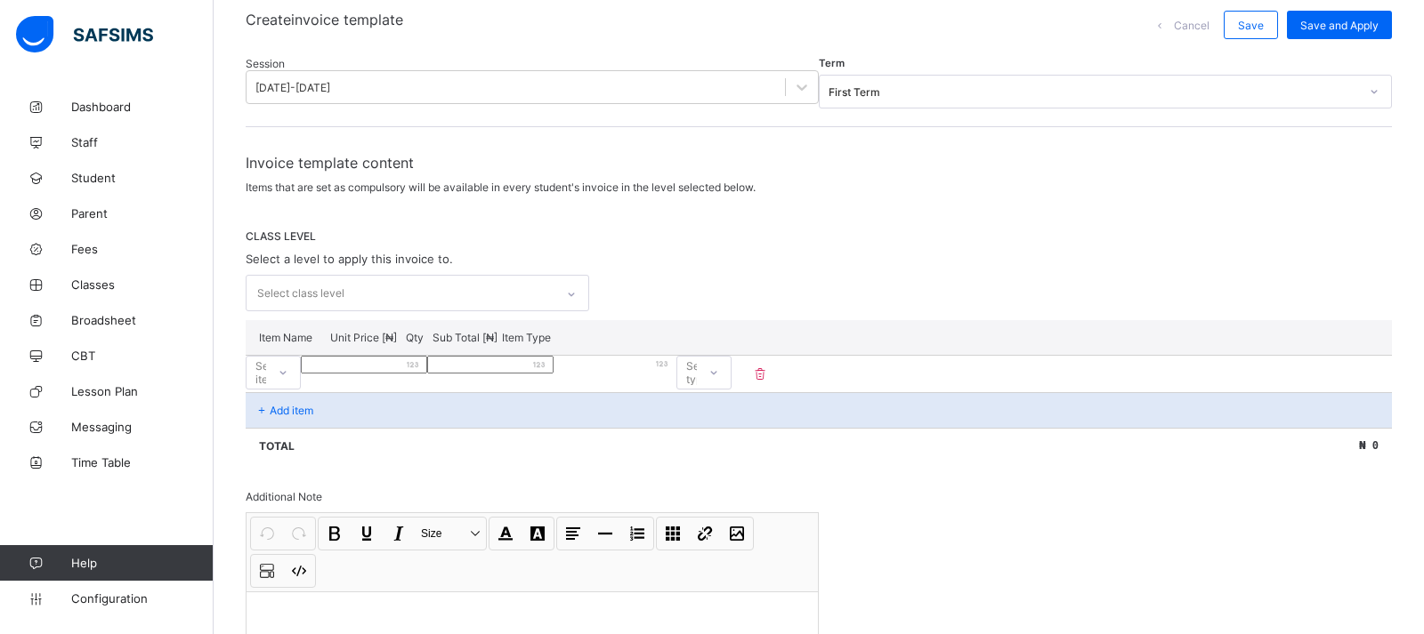
scroll to position [150, 0]
click at [582, 300] on div at bounding box center [571, 298] width 30 height 28
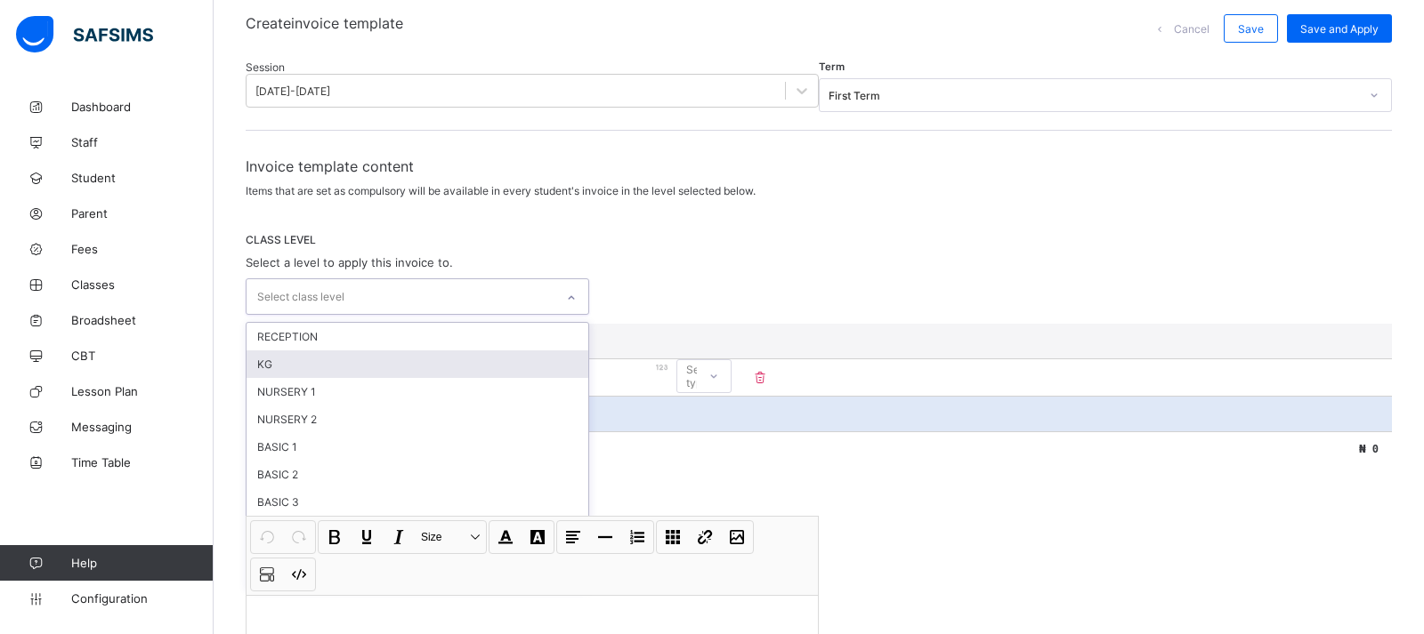
click at [466, 356] on div "KG" at bounding box center [417, 365] width 342 height 28
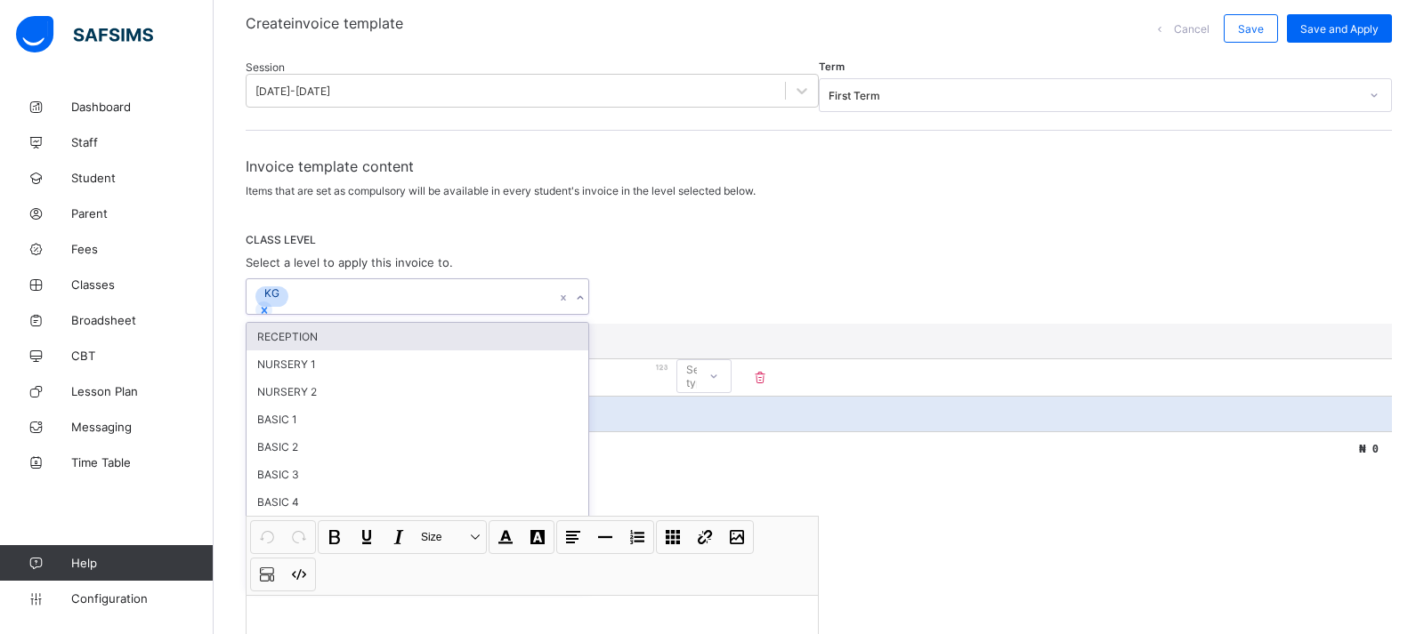
click at [322, 339] on div "RECEPTION" at bounding box center [417, 337] width 342 height 28
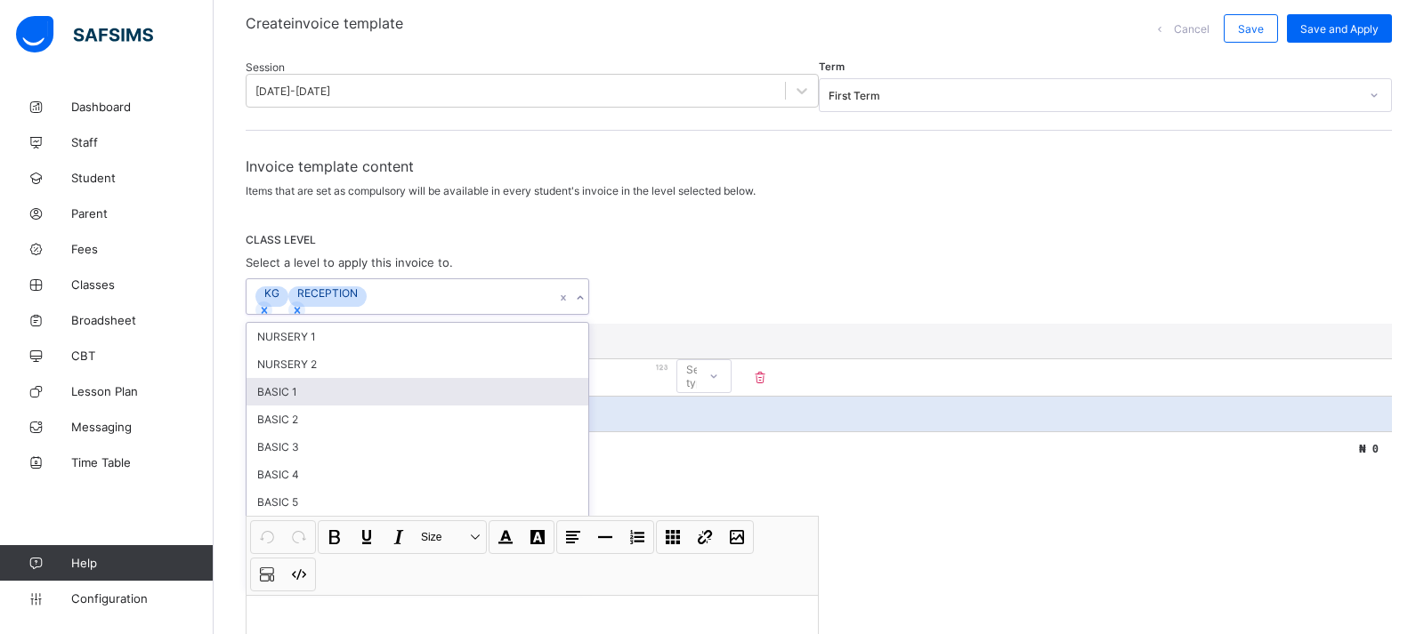
click at [580, 303] on div at bounding box center [579, 298] width 17 height 28
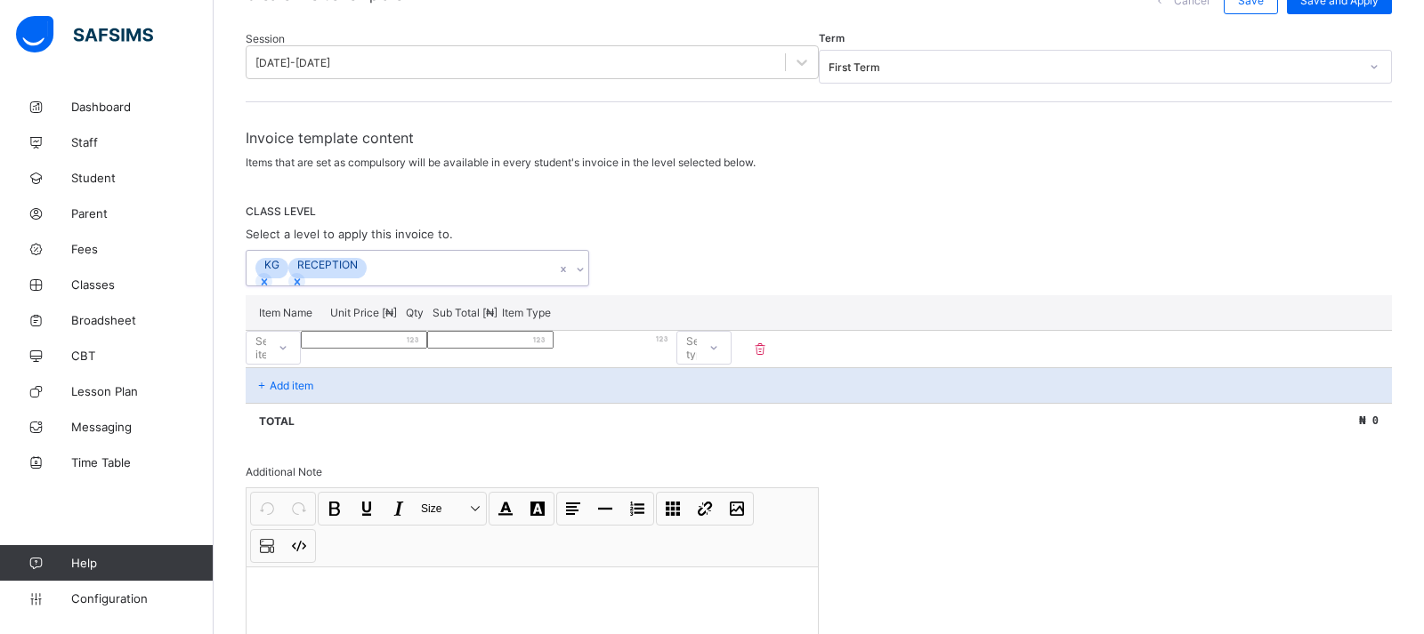
click at [301, 365] on div "Select item" at bounding box center [273, 348] width 55 height 34
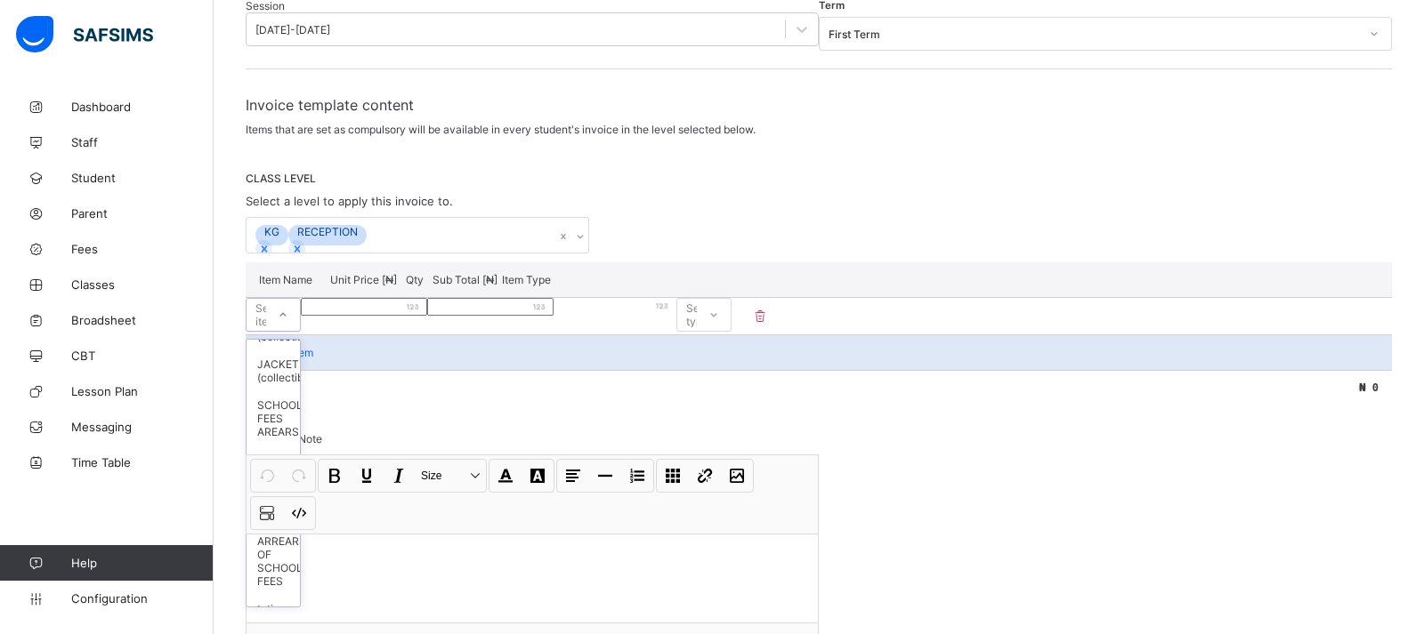
scroll to position [415, 0]
click at [706, 557] on div at bounding box center [531, 578] width 571 height 89
click at [288, 324] on icon at bounding box center [283, 315] width 11 height 18
click at [281, 545] on div "PTA" at bounding box center [272, 559] width 53 height 28
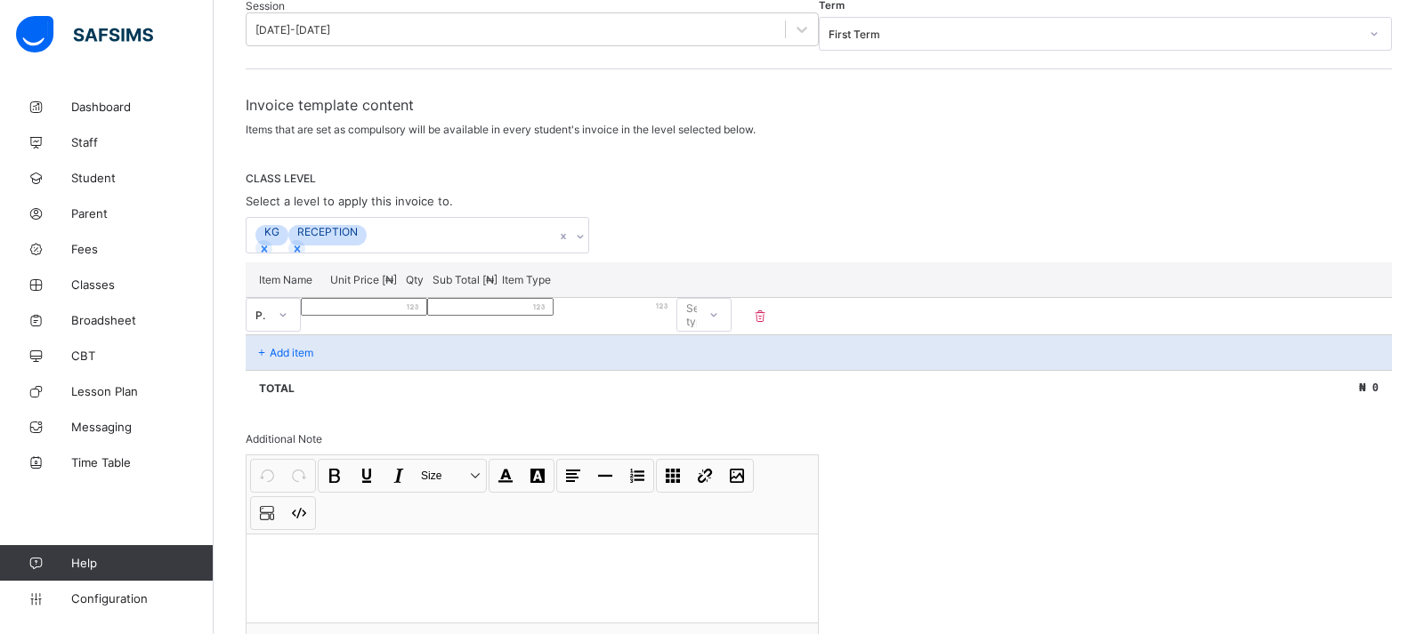
click at [427, 316] on input "number" at bounding box center [364, 307] width 126 height 18
type input "*"
type input "**"
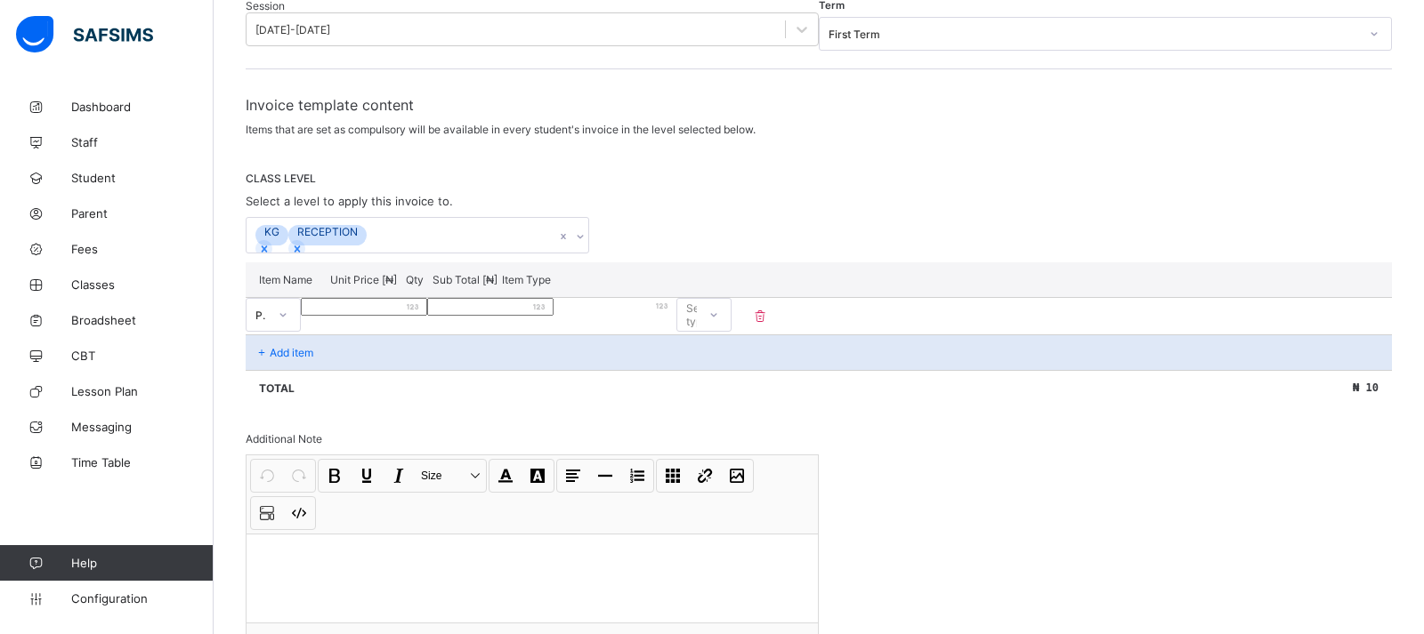
type input "***"
type input "****"
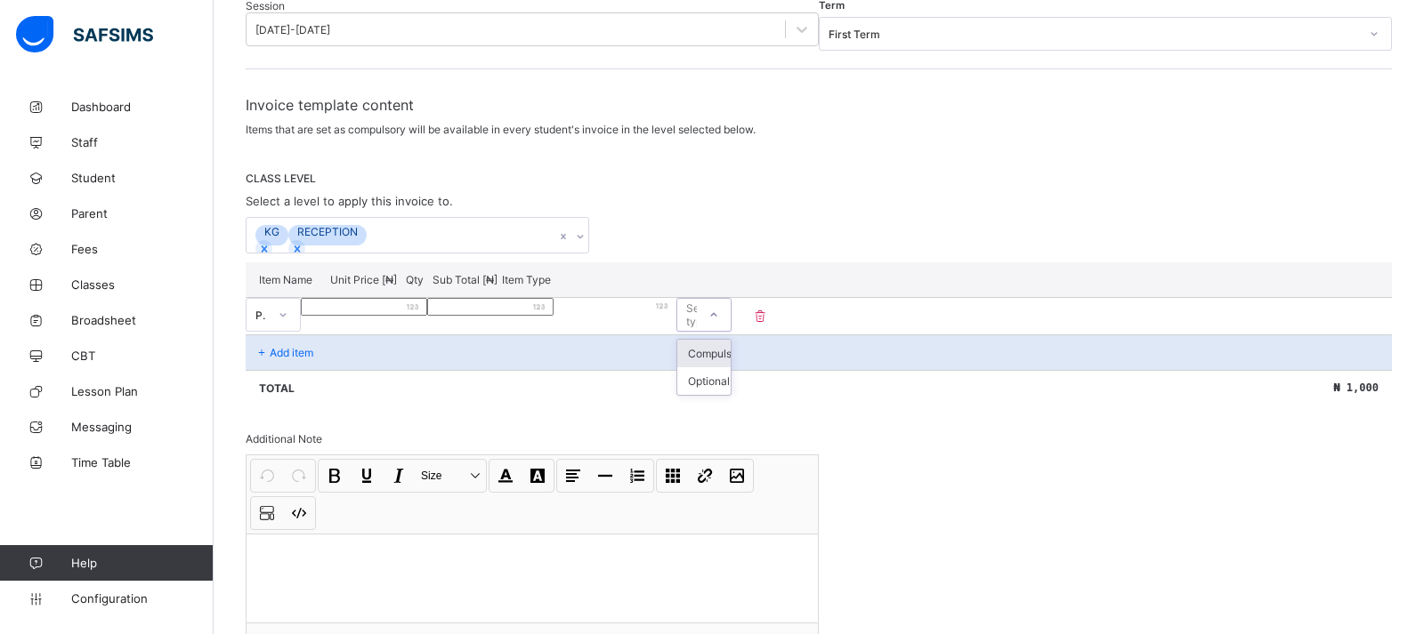
click at [719, 324] on icon at bounding box center [713, 315] width 11 height 18
click at [731, 367] on div "Compulsory" at bounding box center [703, 354] width 53 height 28
click at [281, 359] on p "Add item" at bounding box center [292, 352] width 44 height 13
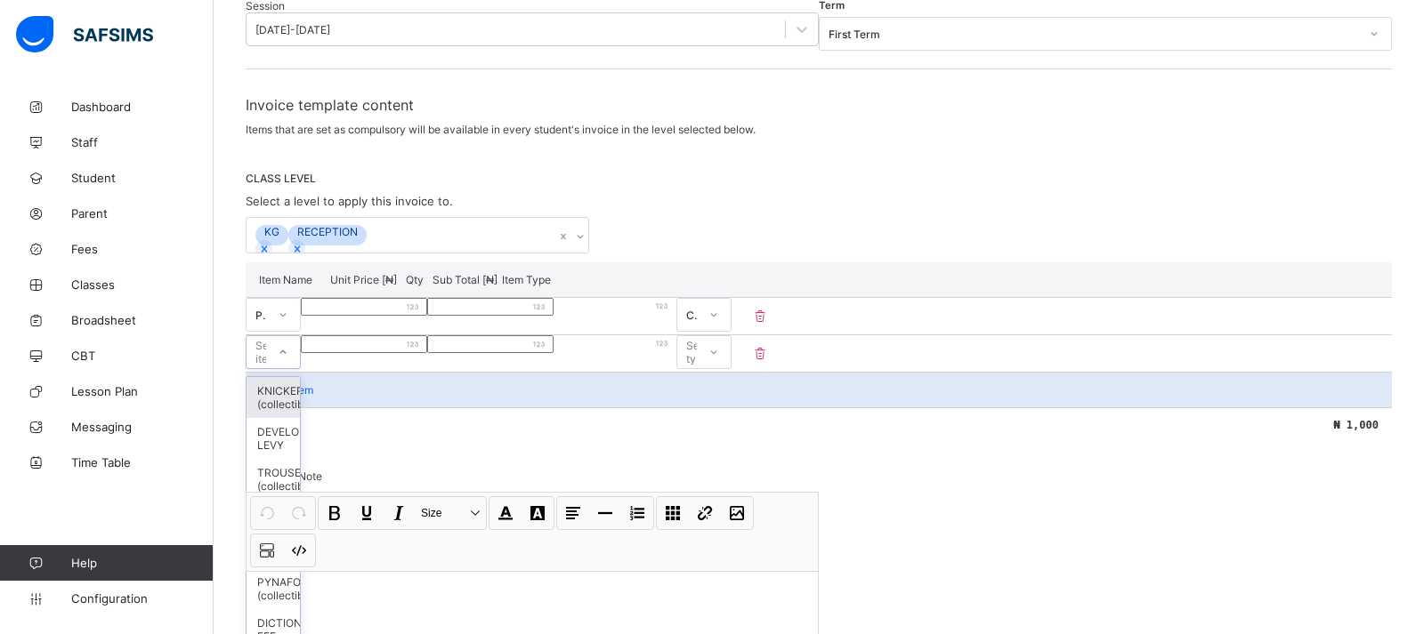
click at [301, 369] on div "option KNICKER (collectible) focused, 1 of 25. 25 results available. Use Up and…" at bounding box center [273, 352] width 55 height 34
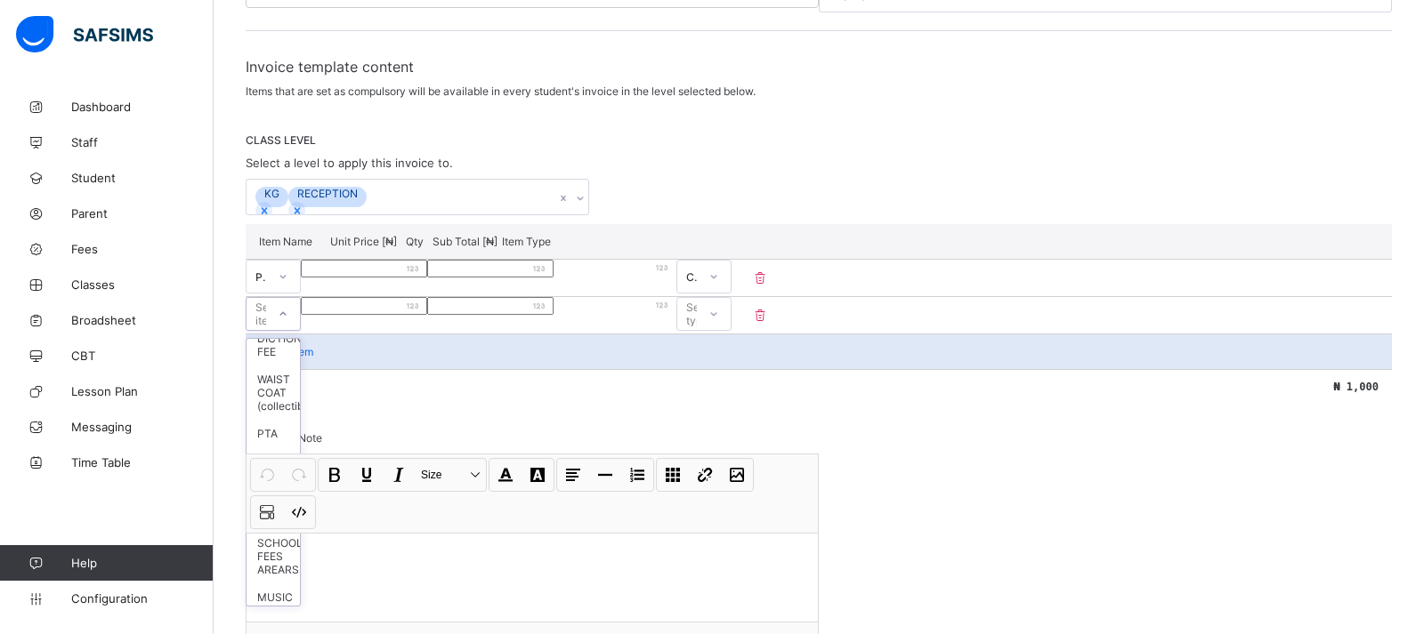
scroll to position [254, 0]
click at [267, 630] on div "EXAM" at bounding box center [272, 644] width 53 height 28
click at [427, 315] on input "number" at bounding box center [364, 306] width 126 height 18
type input "*"
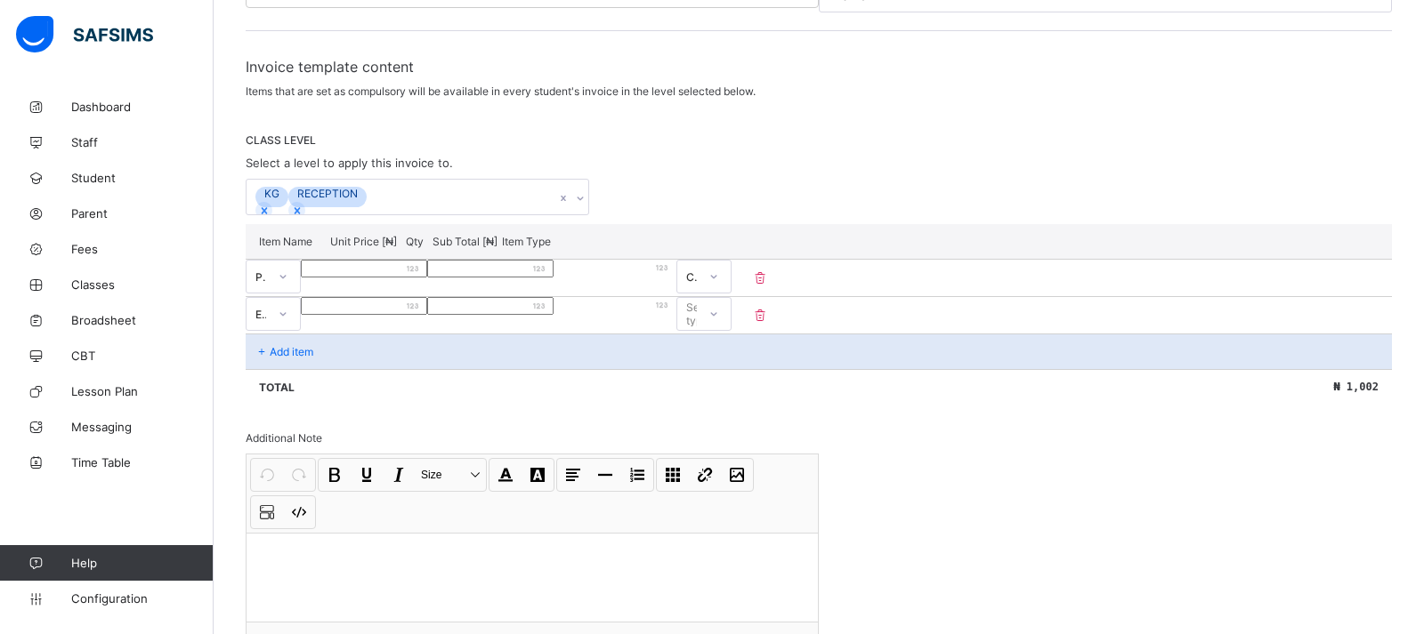
type input "**"
type input "****"
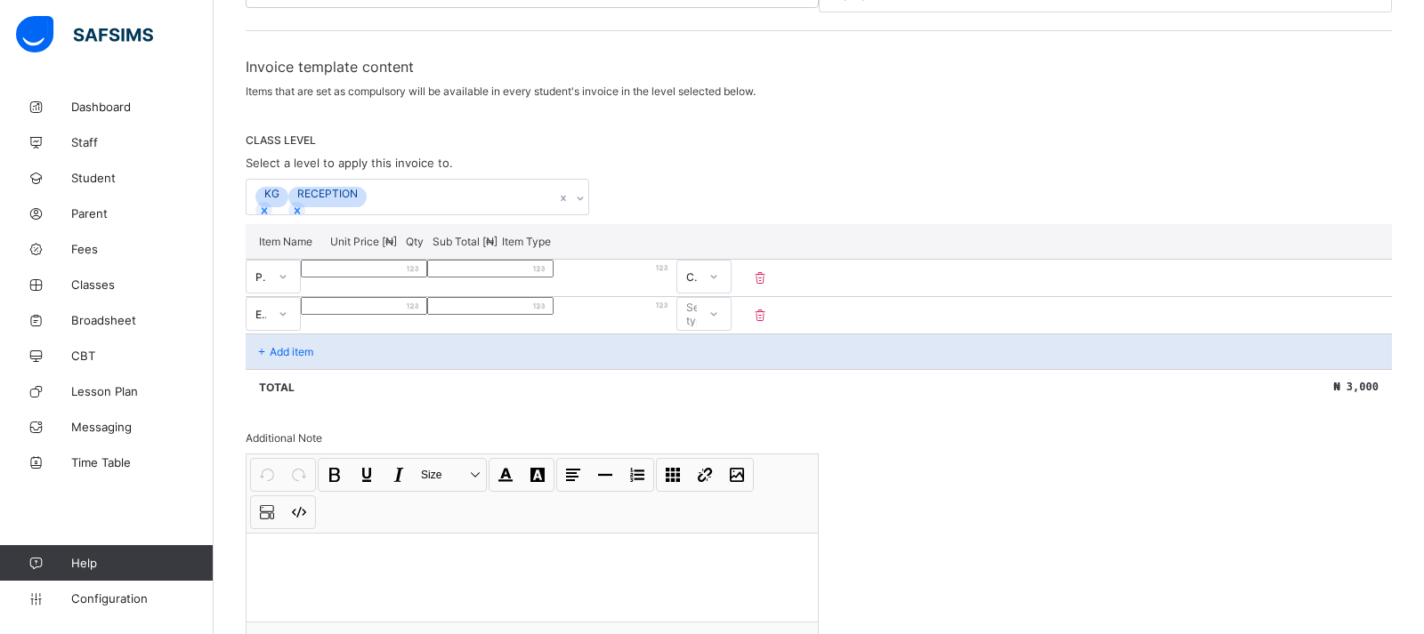
click at [769, 323] on icon at bounding box center [760, 315] width 18 height 15
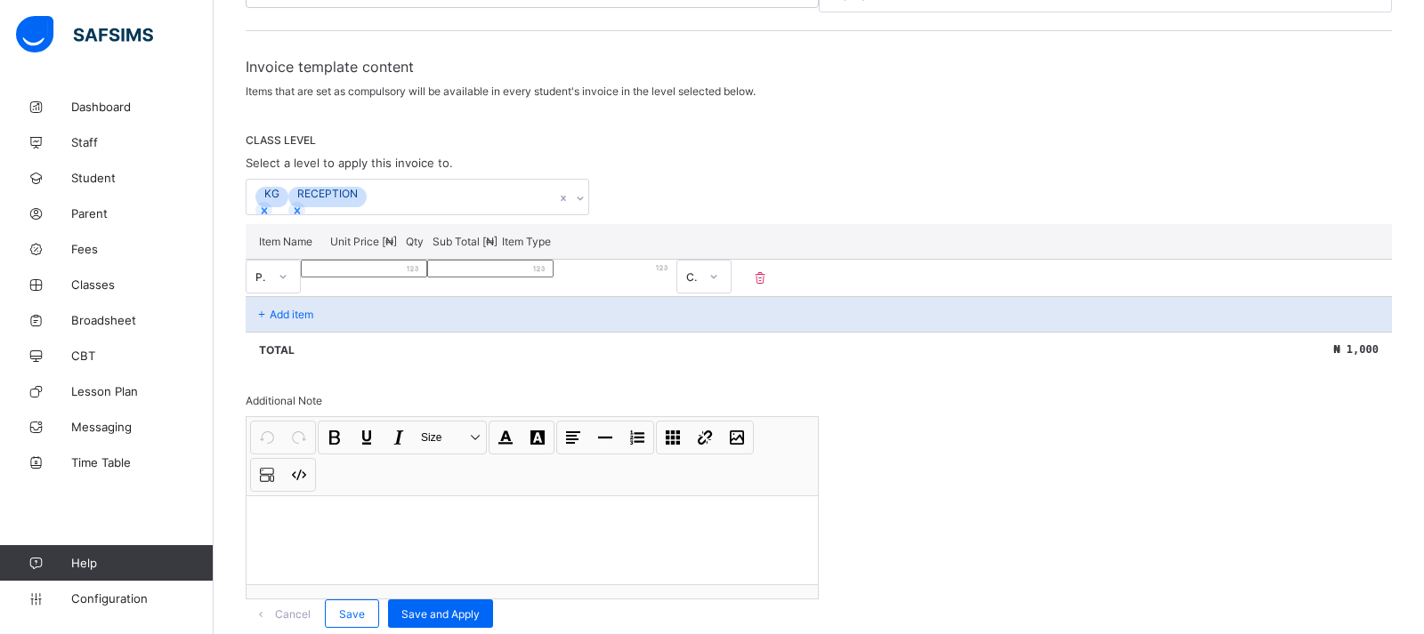
click at [300, 294] on div "PTA" at bounding box center [273, 277] width 55 height 34
drag, startPoint x: 673, startPoint y: 513, endPoint x: 681, endPoint y: 553, distance: 40.8
click at [681, 553] on div "Undo CTRL+ Z Redo CTRL+ Y / CTRL+SHIFT+ Z Bold CTRL+ B Underline CTRL+ U Italic…" at bounding box center [531, 508] width 571 height 182
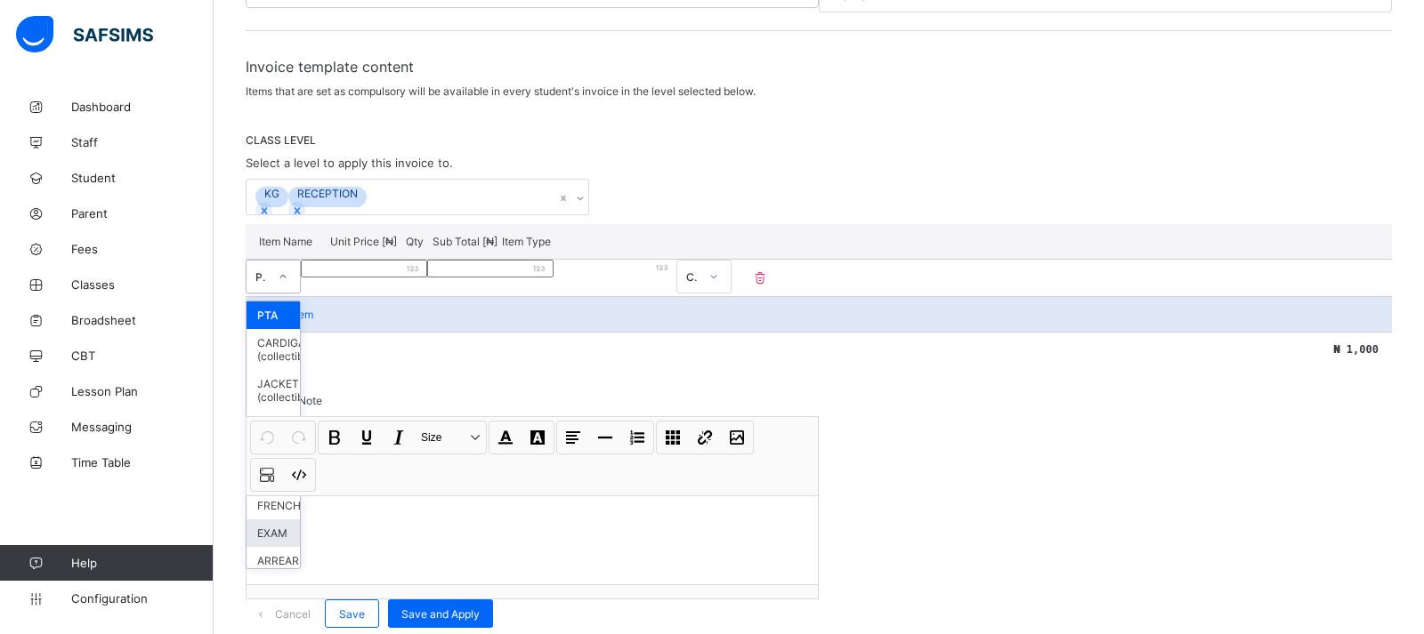
click at [267, 520] on div "EXAM" at bounding box center [272, 534] width 53 height 28
click at [266, 287] on div "EXAM" at bounding box center [256, 276] width 20 height 25
click at [295, 504] on div "PTA" at bounding box center [272, 518] width 53 height 28
click at [293, 321] on p "Add item" at bounding box center [292, 314] width 44 height 13
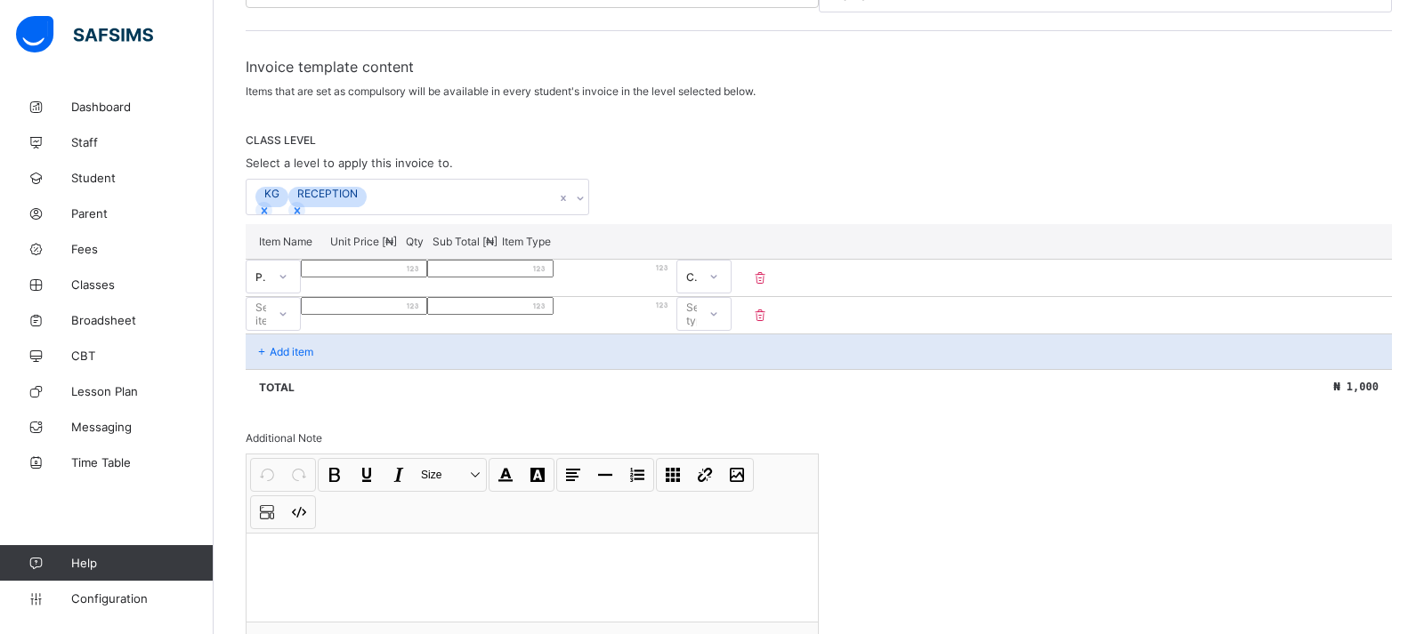
click at [288, 323] on icon at bounding box center [283, 314] width 11 height 18
click at [289, 599] on div "EXAM" at bounding box center [272, 613] width 53 height 28
click at [427, 315] on input "number" at bounding box center [364, 306] width 126 height 18
type input "*"
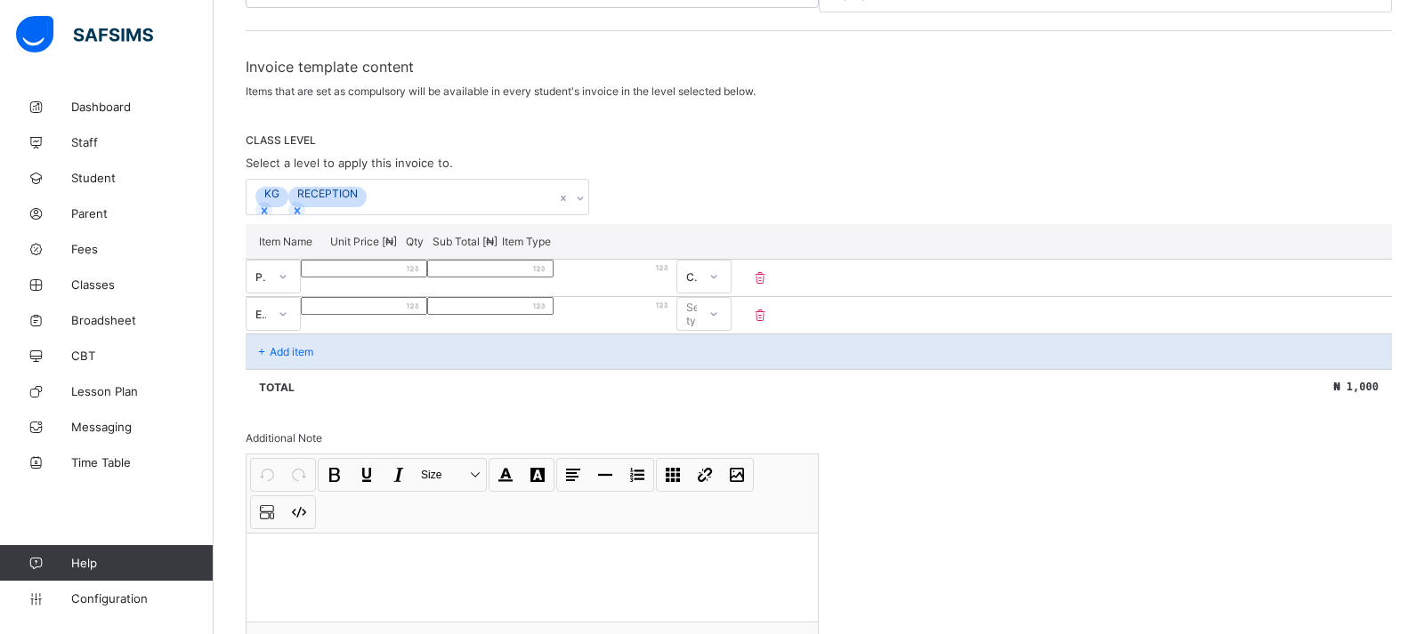
type input "*"
type input "**"
type input "***"
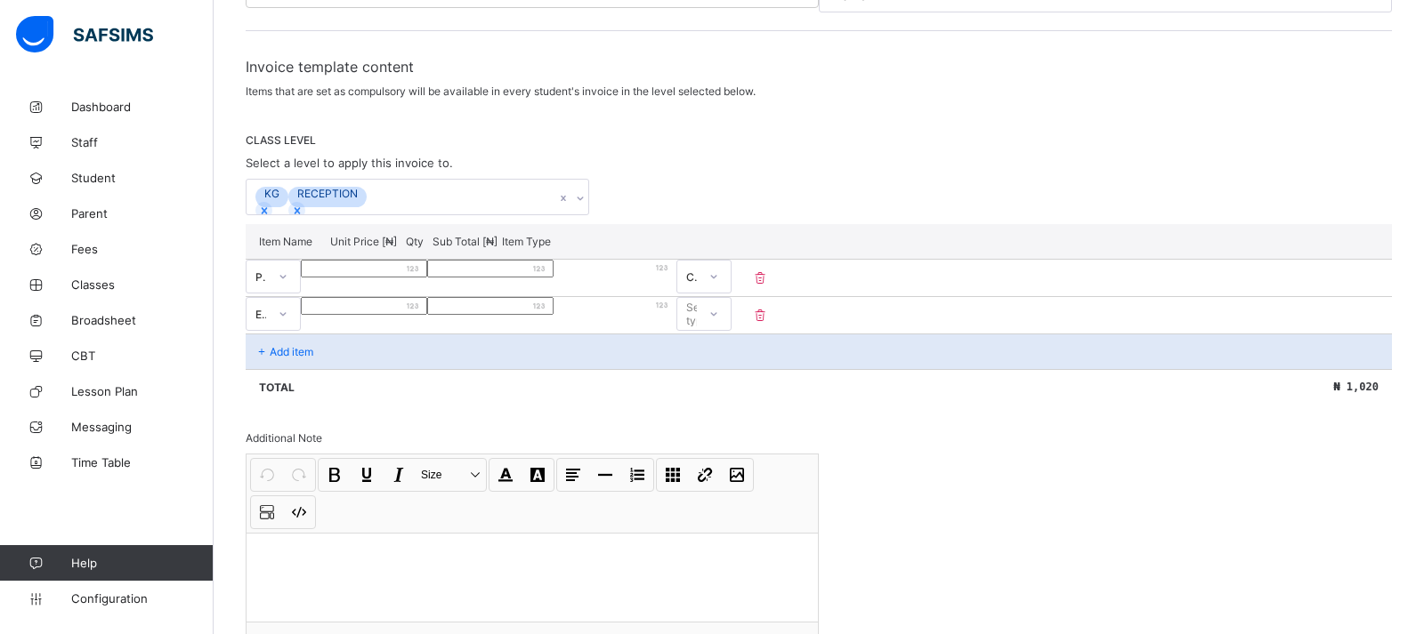
type input "****"
click at [718, 331] on div "Select type" at bounding box center [702, 314] width 32 height 34
click at [731, 367] on div "Compulsory" at bounding box center [703, 353] width 53 height 28
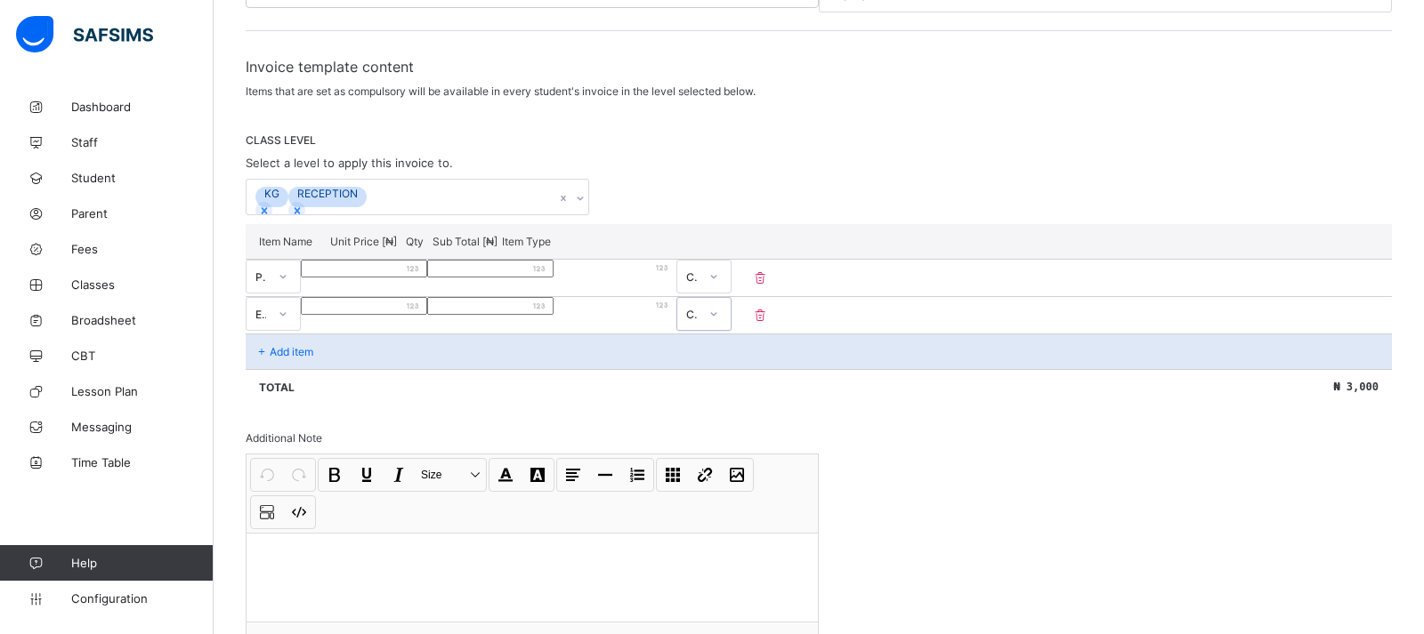
click at [367, 369] on div "Add item" at bounding box center [819, 352] width 1146 height 36
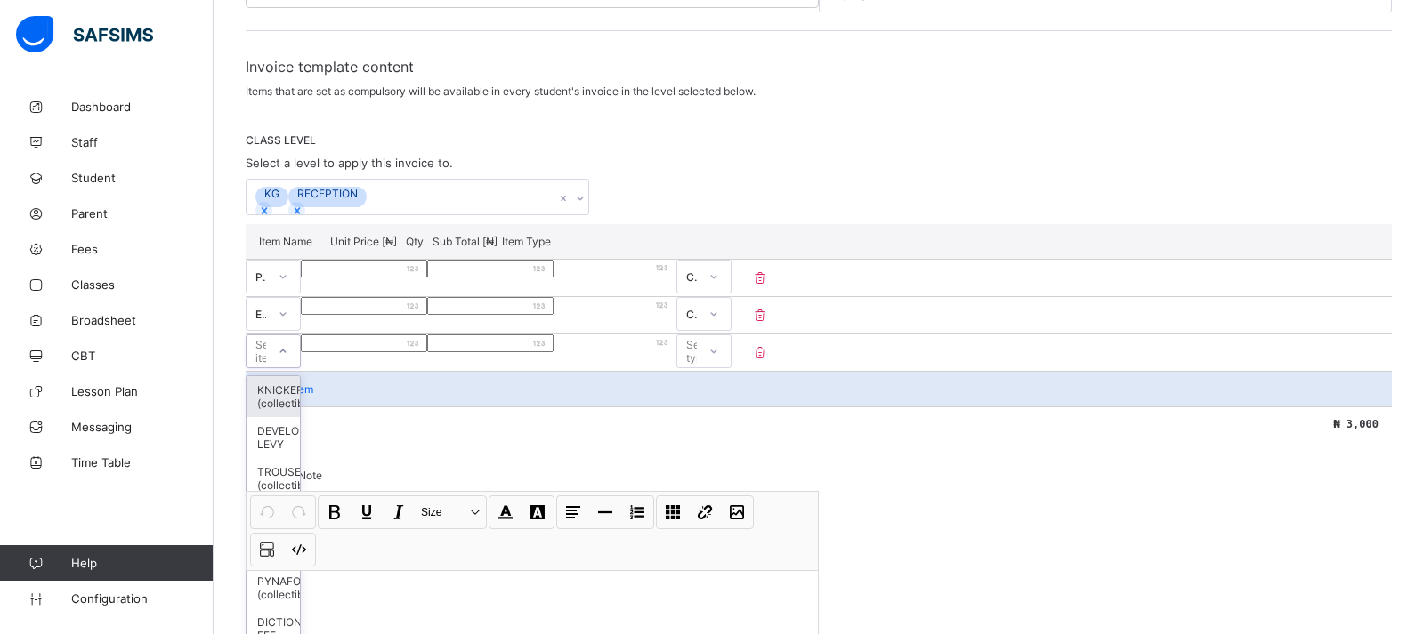
click at [301, 368] on div "option KNICKER (collectible) focused, 1 of 25. 25 results available. Use Up and…" at bounding box center [273, 352] width 55 height 34
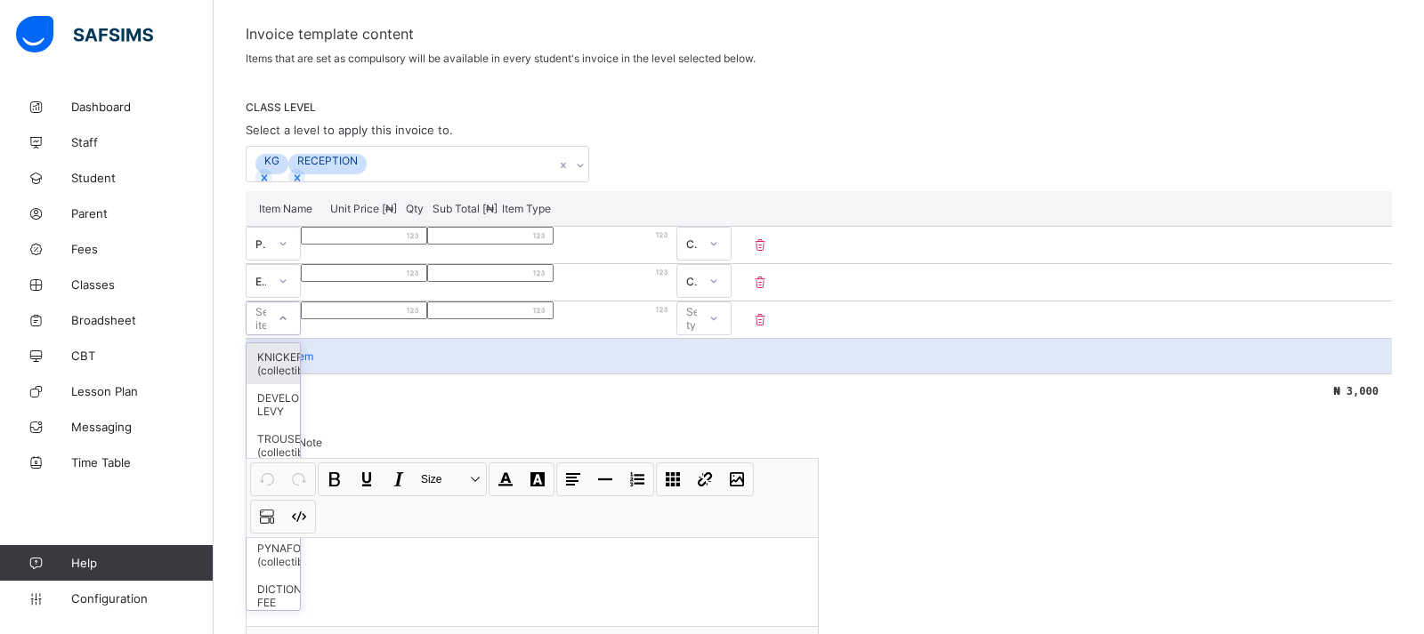
scroll to position [288, 0]
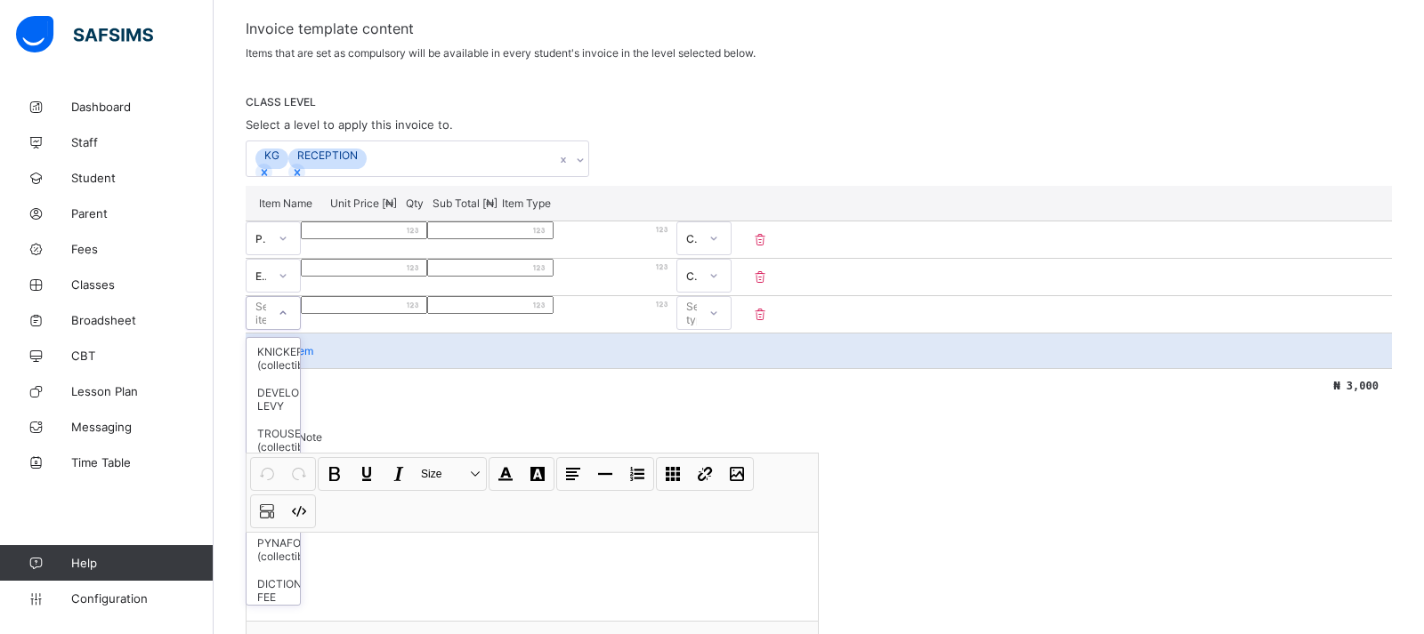
click at [290, 461] on div "MEDICAL" at bounding box center [272, 475] width 53 height 28
click at [427, 314] on input "number" at bounding box center [364, 305] width 126 height 18
type input "*"
type input "**"
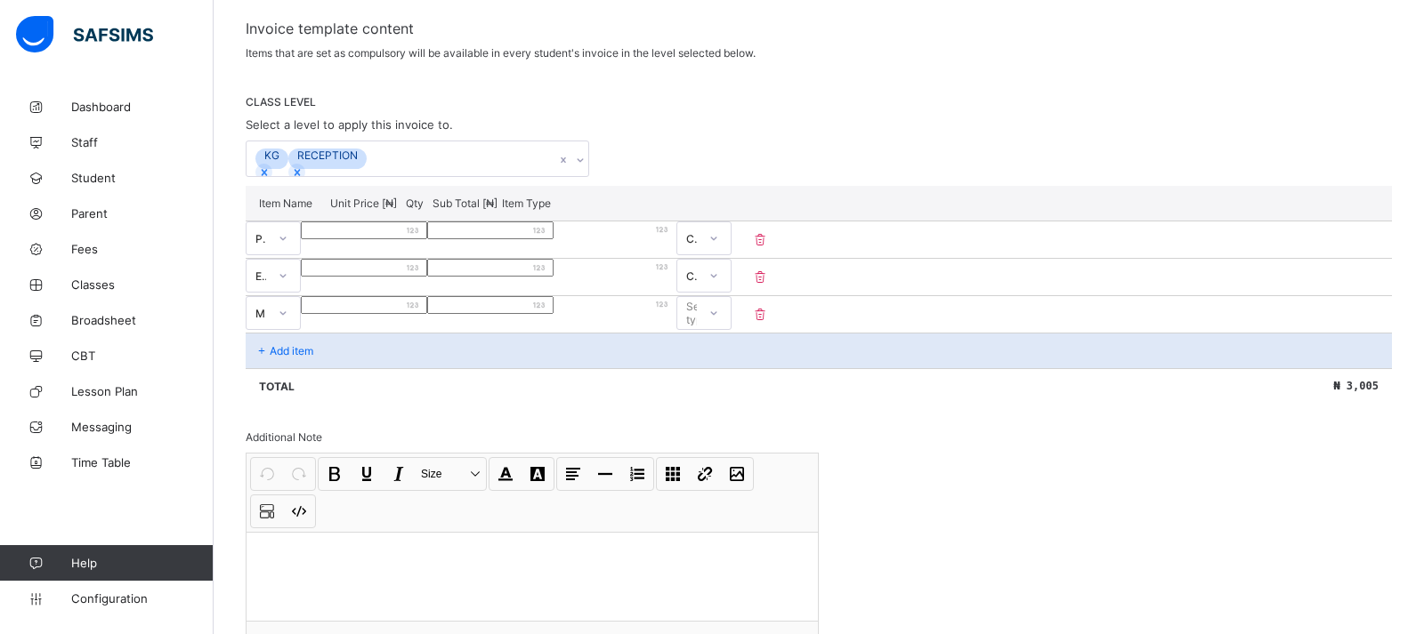
type input "**"
type input "****"
type input "***"
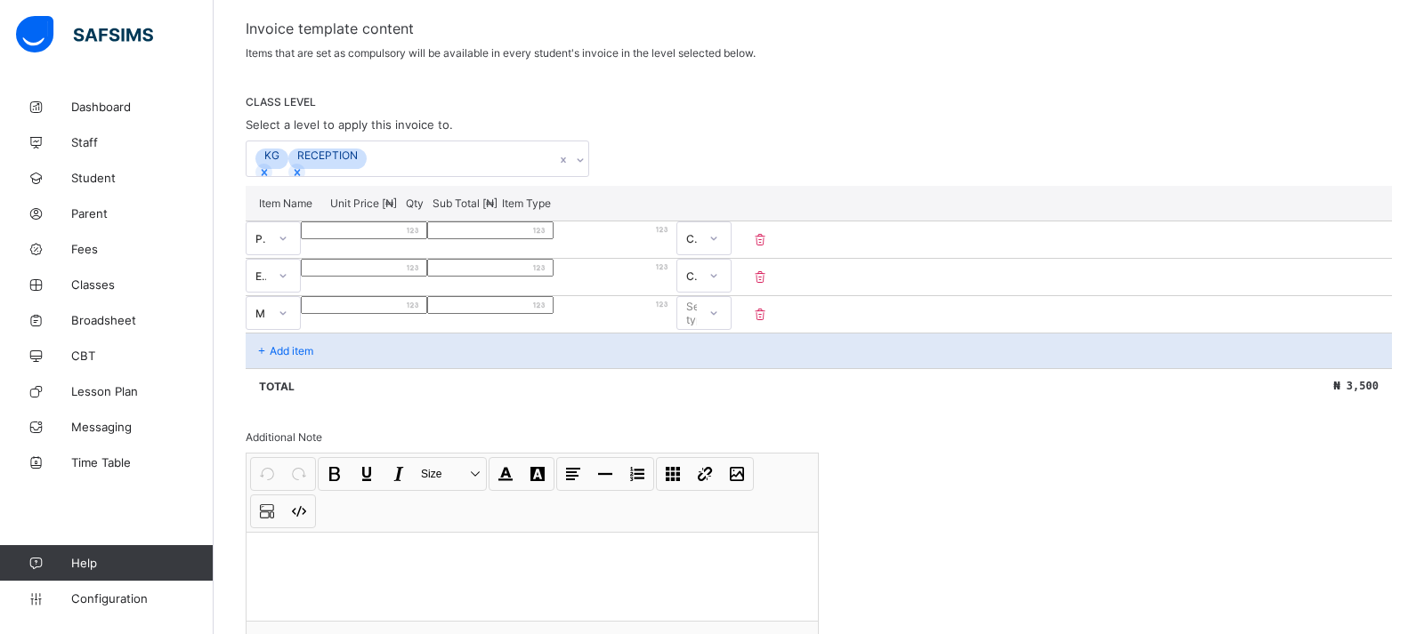
type input "***"
click at [718, 330] on div "Select type" at bounding box center [702, 313] width 32 height 34
click at [731, 366] on div "Compulsory" at bounding box center [703, 352] width 53 height 28
click at [318, 368] on div "Add item" at bounding box center [819, 351] width 1146 height 36
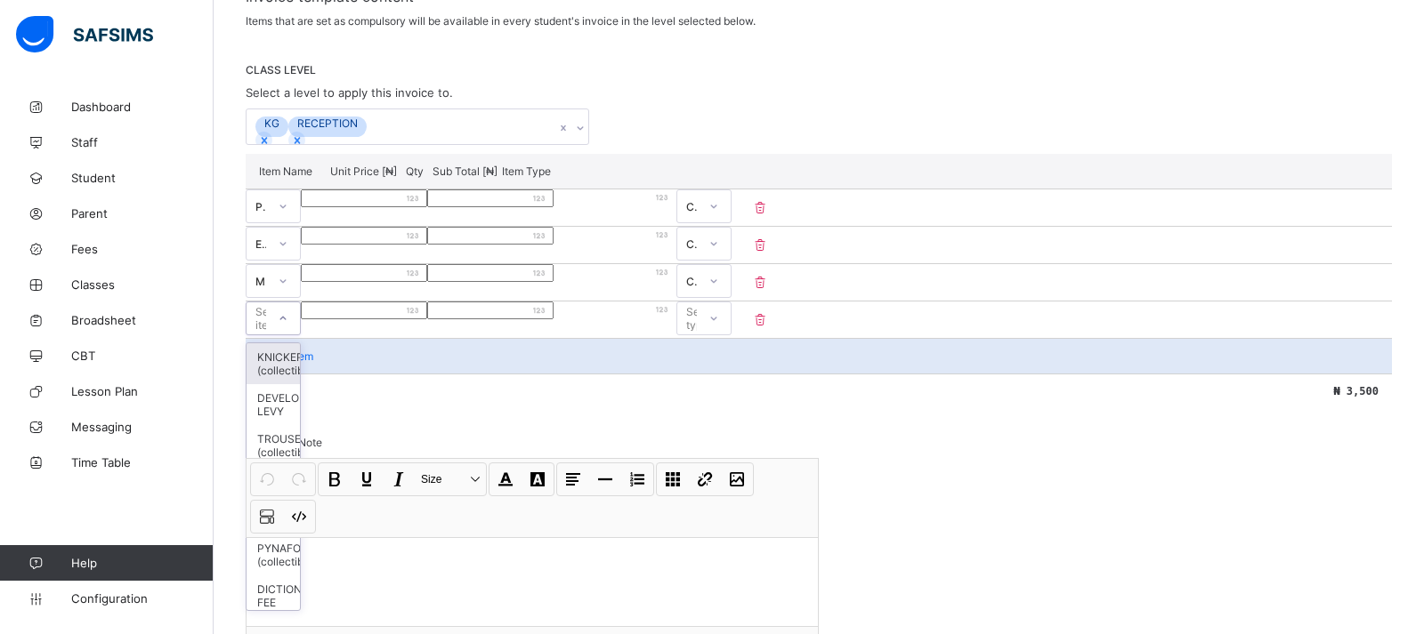
click at [301, 335] on div "option KNICKER (collectible) focused, 1 of 25. 25 results available. Use Up and…" at bounding box center [273, 319] width 55 height 34
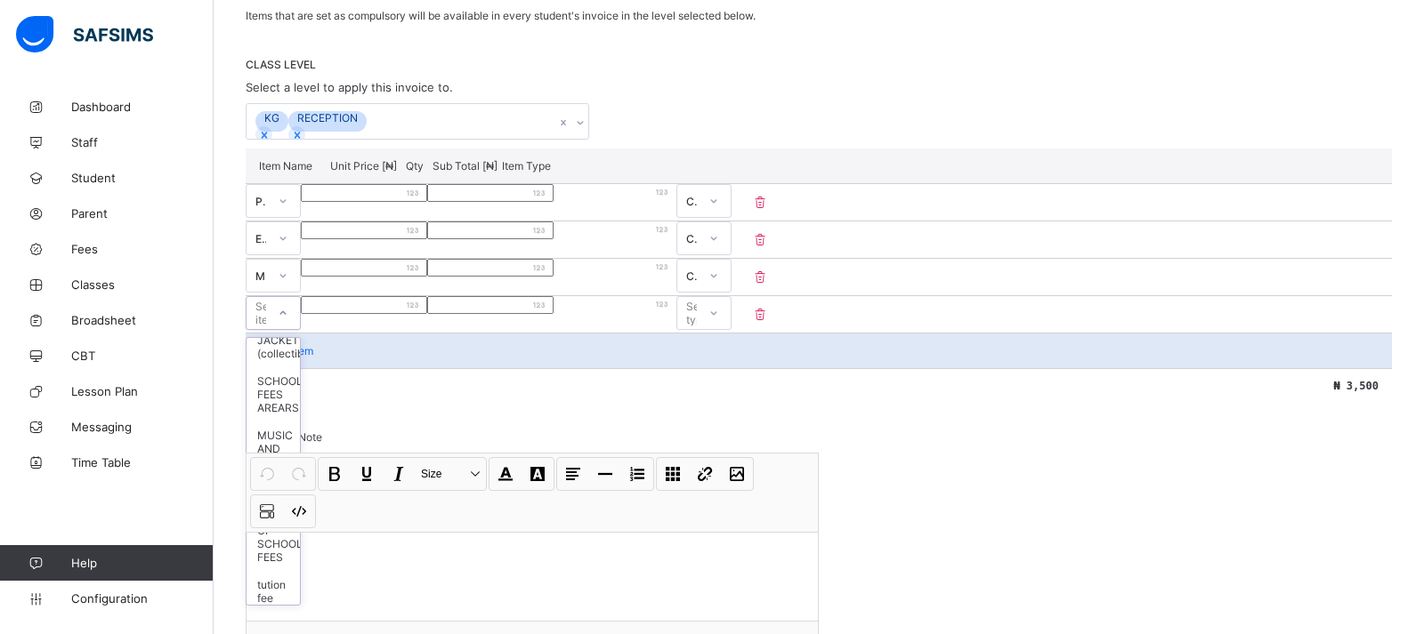
scroll to position [415, 0]
click at [427, 314] on input "number" at bounding box center [364, 305] width 126 height 18
type input "*"
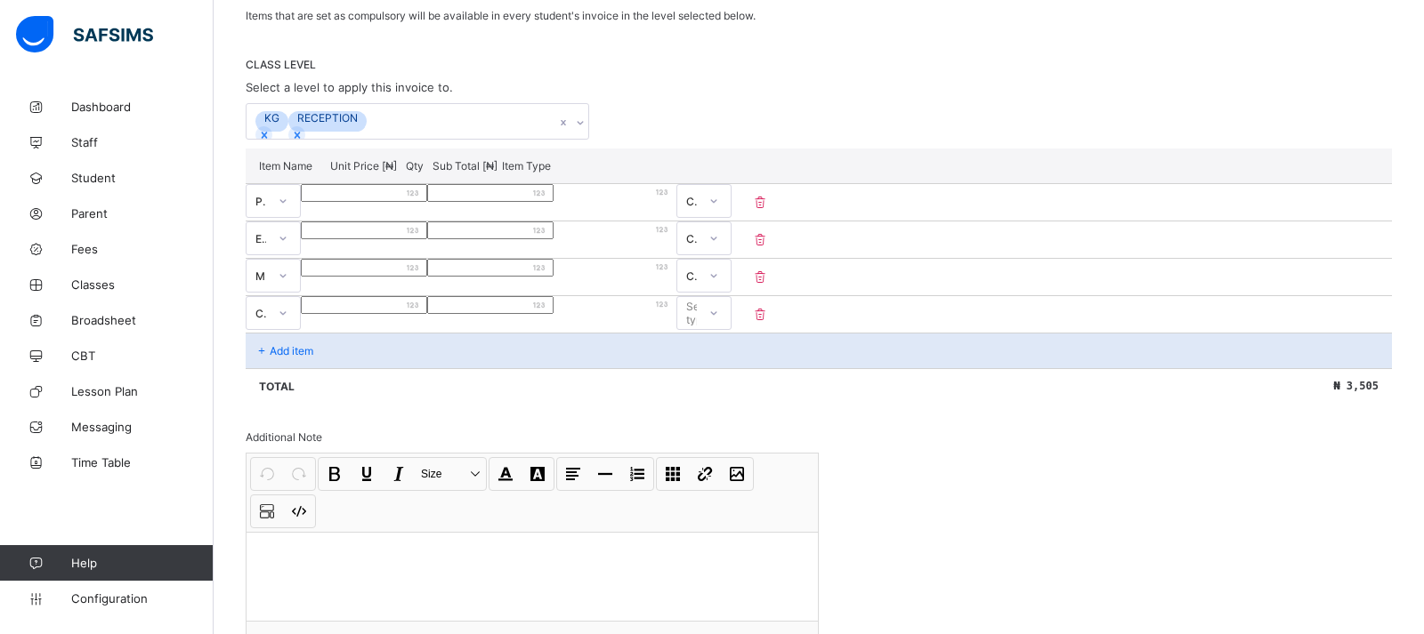
type input "**"
type input "***"
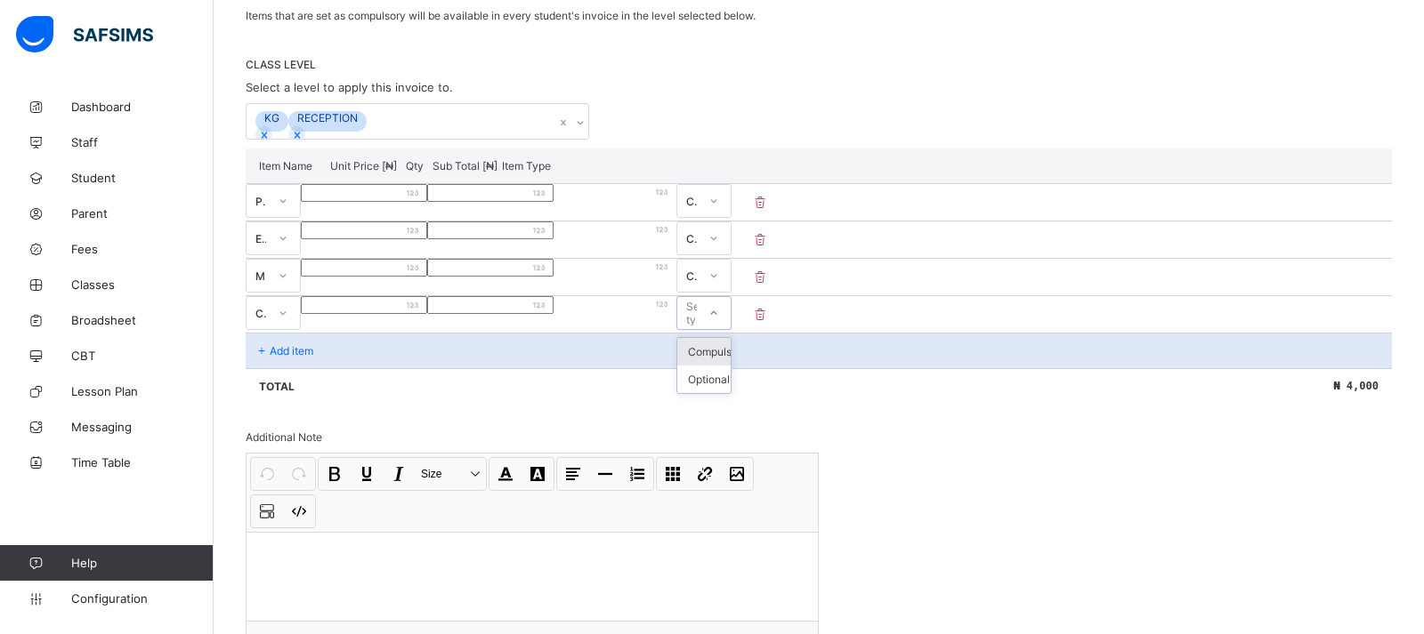
click at [718, 330] on div "Select type" at bounding box center [702, 313] width 32 height 34
click at [731, 366] on div "Compulsory" at bounding box center [703, 352] width 53 height 28
click at [328, 368] on div "Add item" at bounding box center [819, 351] width 1146 height 36
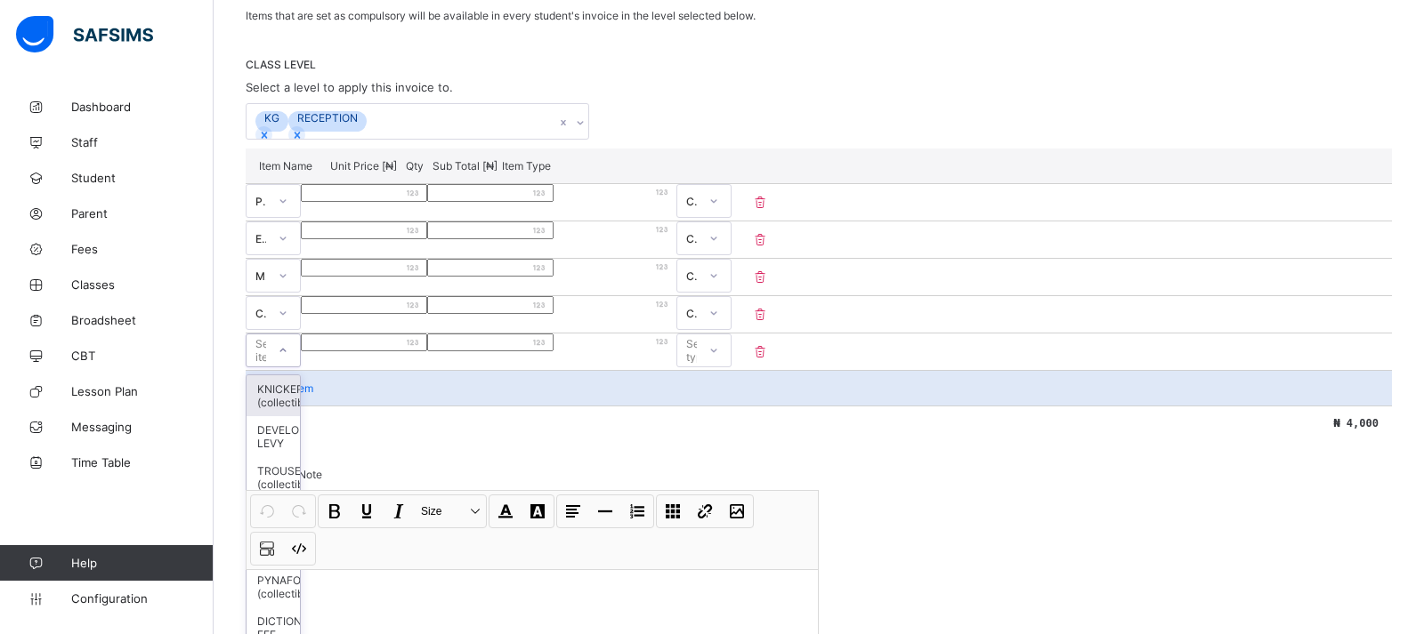
click at [301, 367] on div "option KNICKER (collectible) focused, 1 of 25. 25 results available. Use Up and…" at bounding box center [273, 351] width 55 height 34
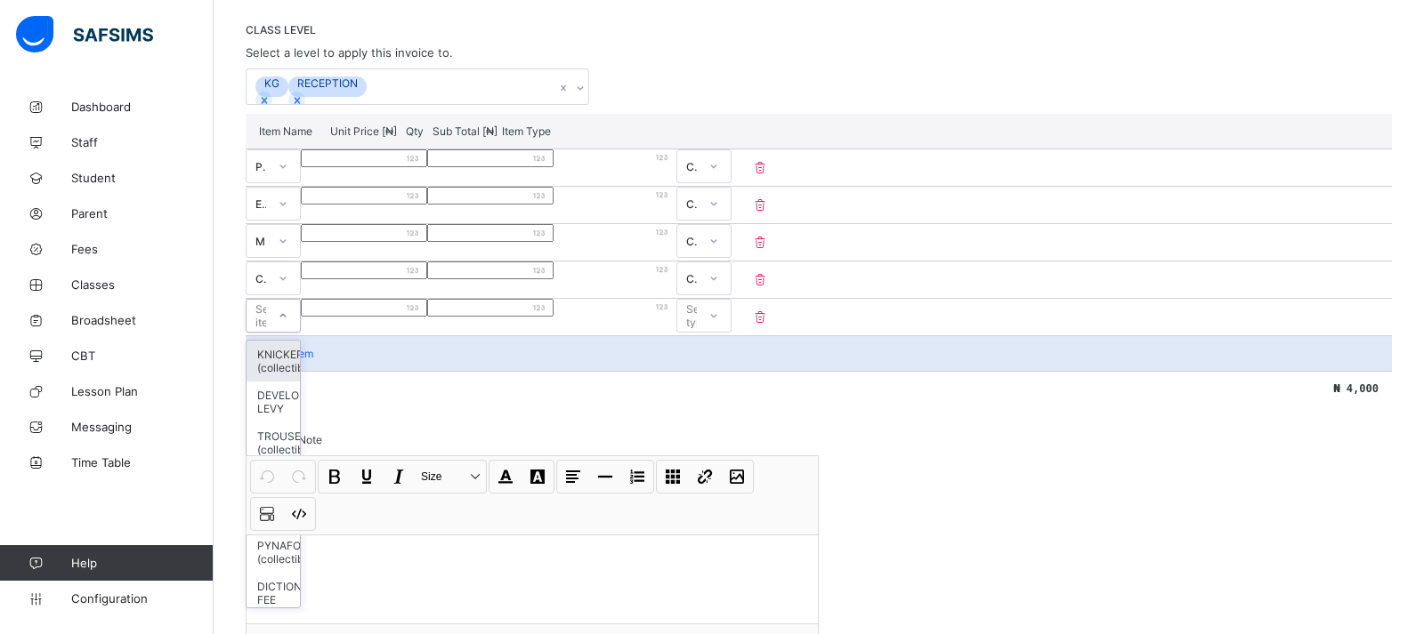
scroll to position [364, 0]
click at [300, 393] on div "DEVELOPMENT LEVY" at bounding box center [272, 398] width 53 height 41
click at [266, 322] on div "DEVELOPMENT LEVY" at bounding box center [256, 312] width 20 height 25
click at [266, 324] on div "DEVELOPMENT LEVY" at bounding box center [256, 312] width 20 height 25
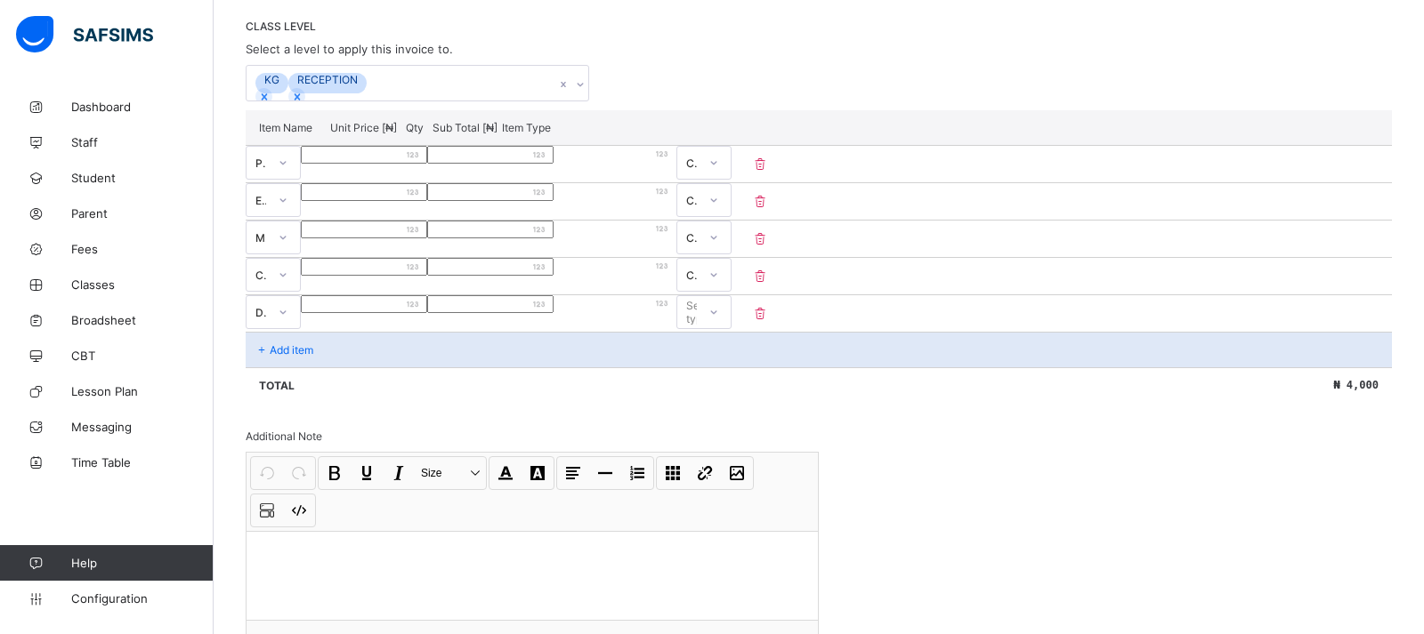
click at [769, 321] on icon at bounding box center [760, 313] width 18 height 15
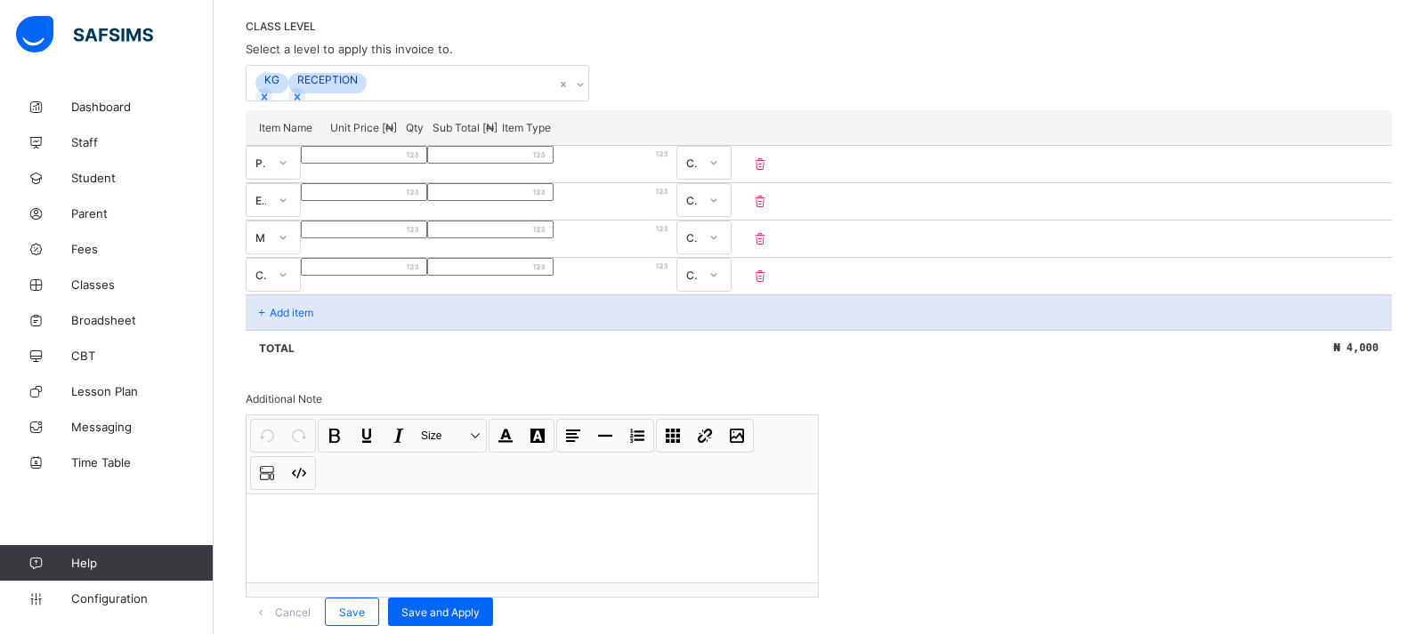
drag, startPoint x: 454, startPoint y: 335, endPoint x: 427, endPoint y: 333, distance: 26.8
click at [427, 330] on div "Add item" at bounding box center [819, 313] width 1146 height 36
click at [322, 328] on div "Add item" at bounding box center [819, 313] width 1146 height 36
click at [287, 319] on p "Add item" at bounding box center [292, 312] width 44 height 13
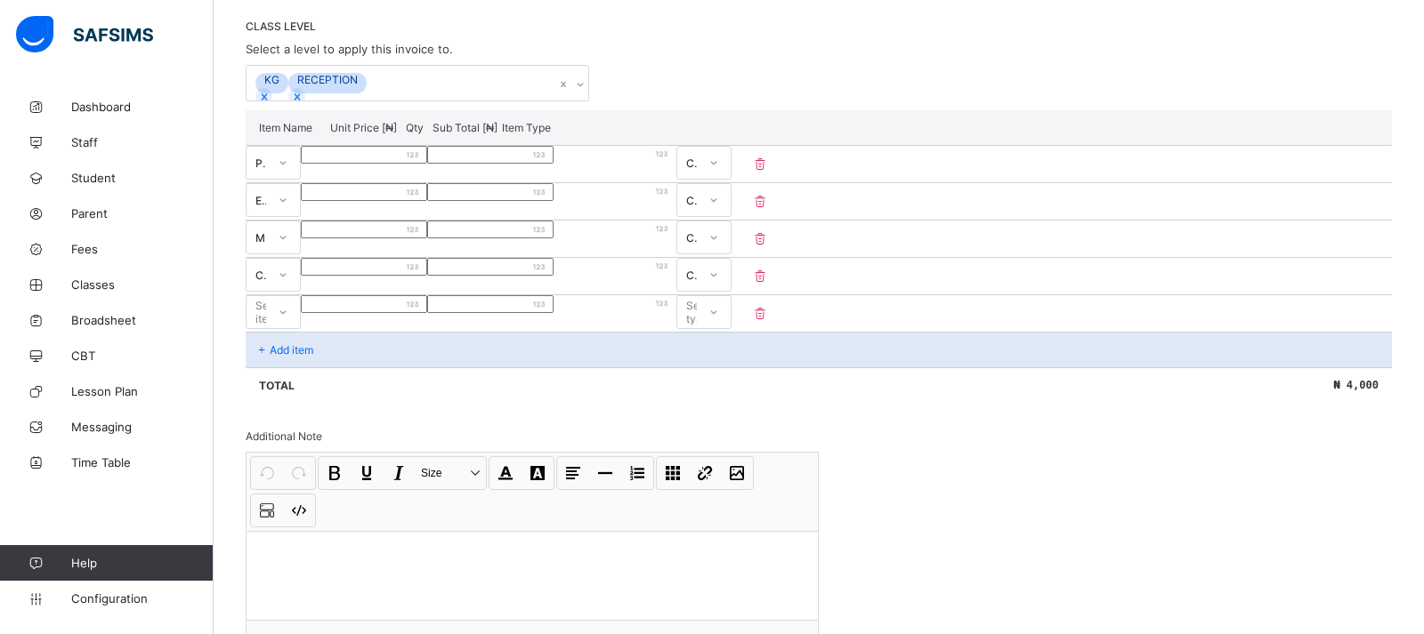
type input "*"
click at [427, 313] on input "*" at bounding box center [364, 304] width 126 height 18
click at [427, 313] on div "*" at bounding box center [364, 304] width 126 height 18
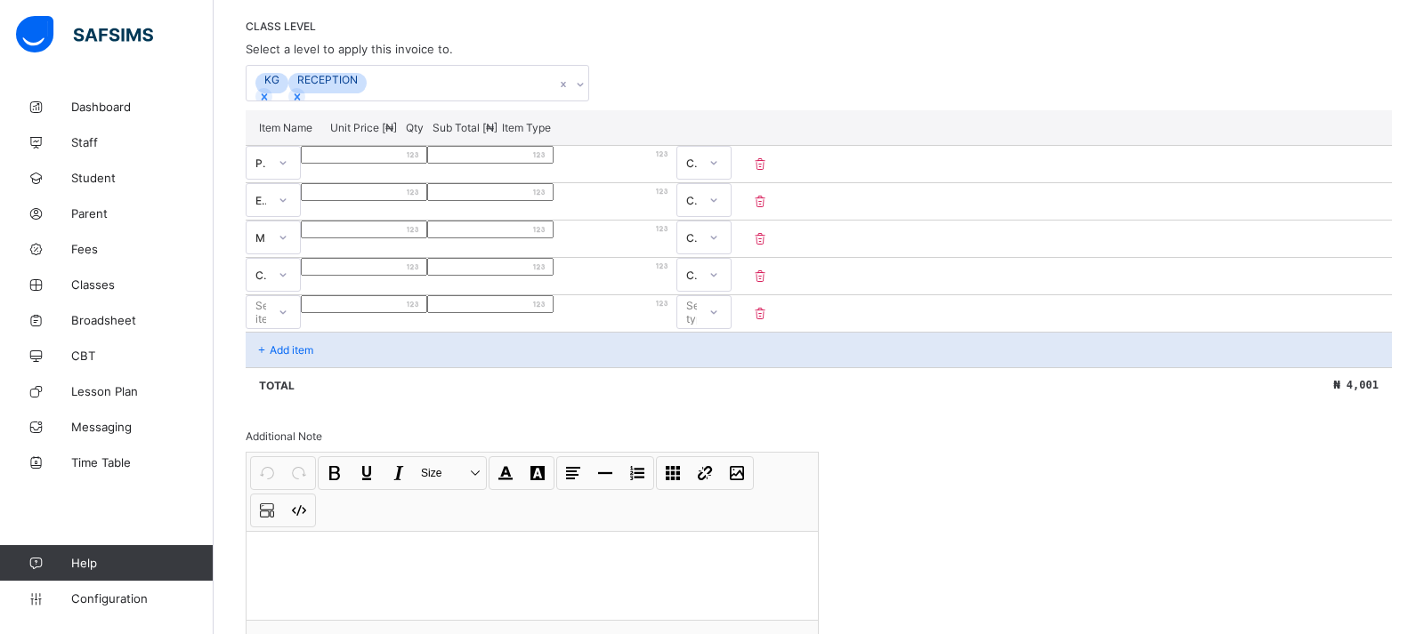
click at [769, 321] on icon at bounding box center [760, 313] width 18 height 15
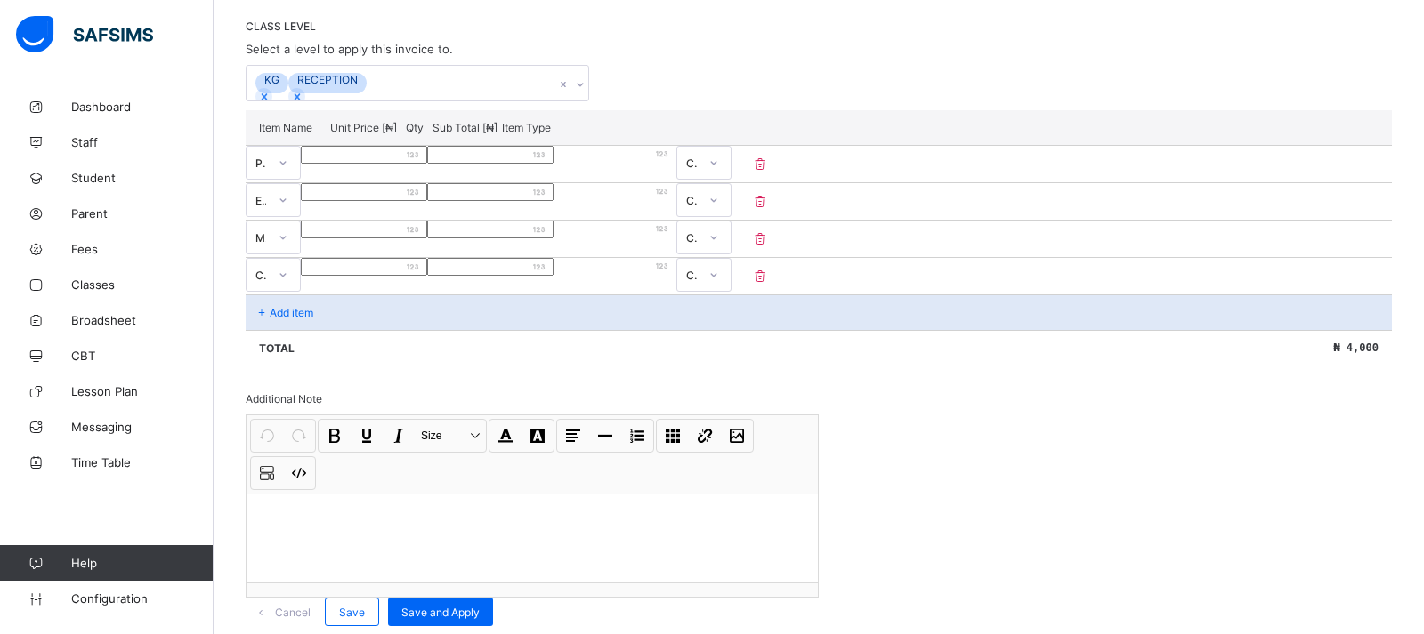
click at [368, 330] on div "Add item" at bounding box center [819, 313] width 1146 height 36
click at [290, 320] on div "Add item" at bounding box center [819, 313] width 1146 height 36
click at [274, 319] on p "Add item" at bounding box center [292, 312] width 44 height 13
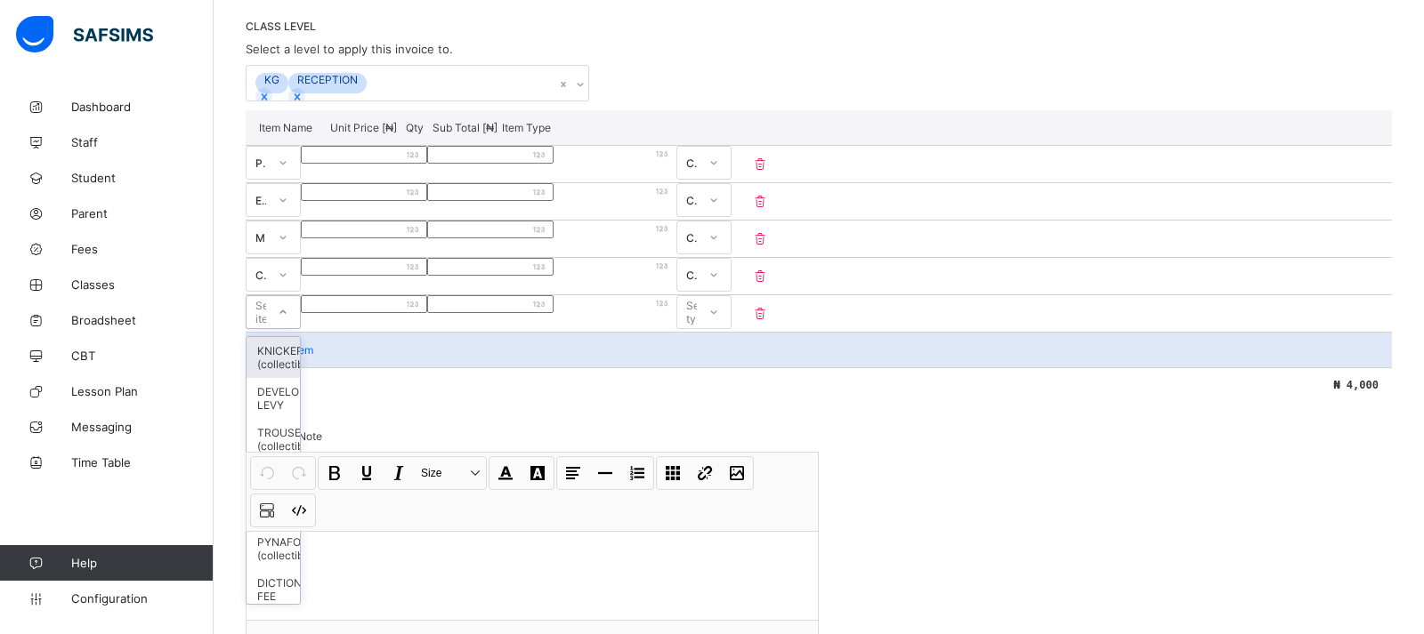
click at [298, 327] on div at bounding box center [283, 312] width 30 height 28
click at [282, 593] on div "tution fee" at bounding box center [272, 613] width 53 height 41
click at [427, 313] on input "number" at bounding box center [364, 304] width 126 height 18
type input "**"
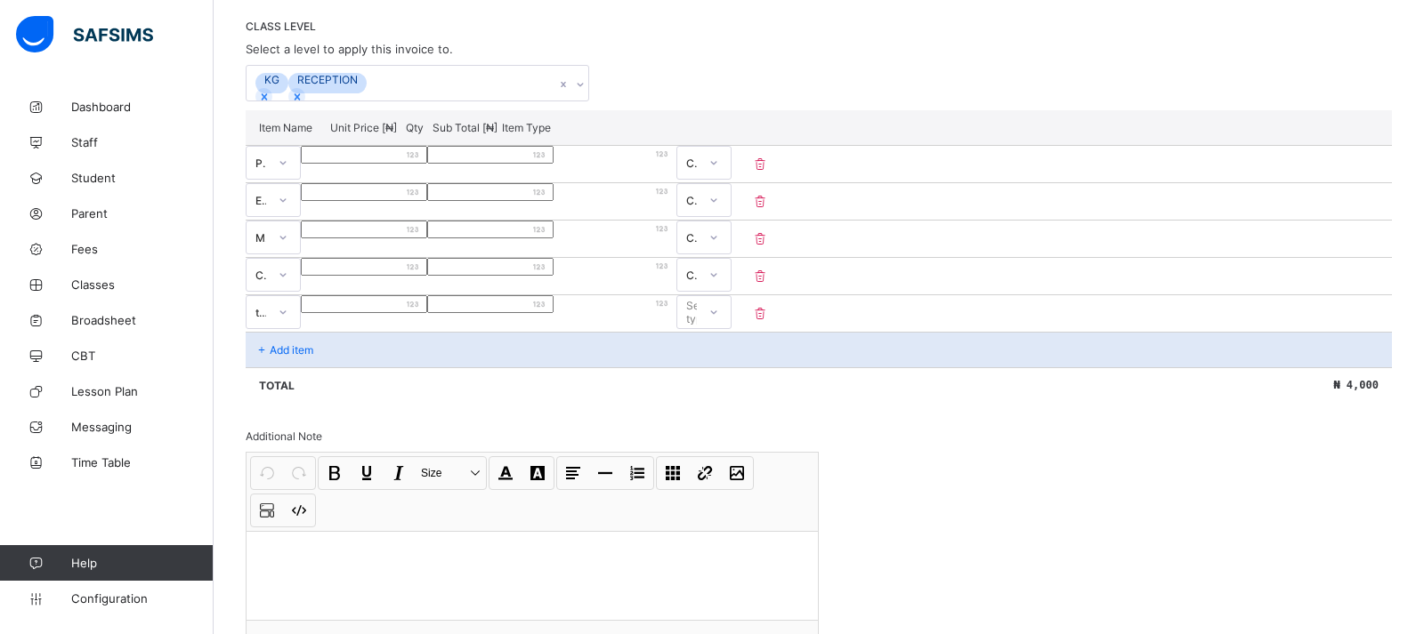
type input "**"
type input "*"
type input "***"
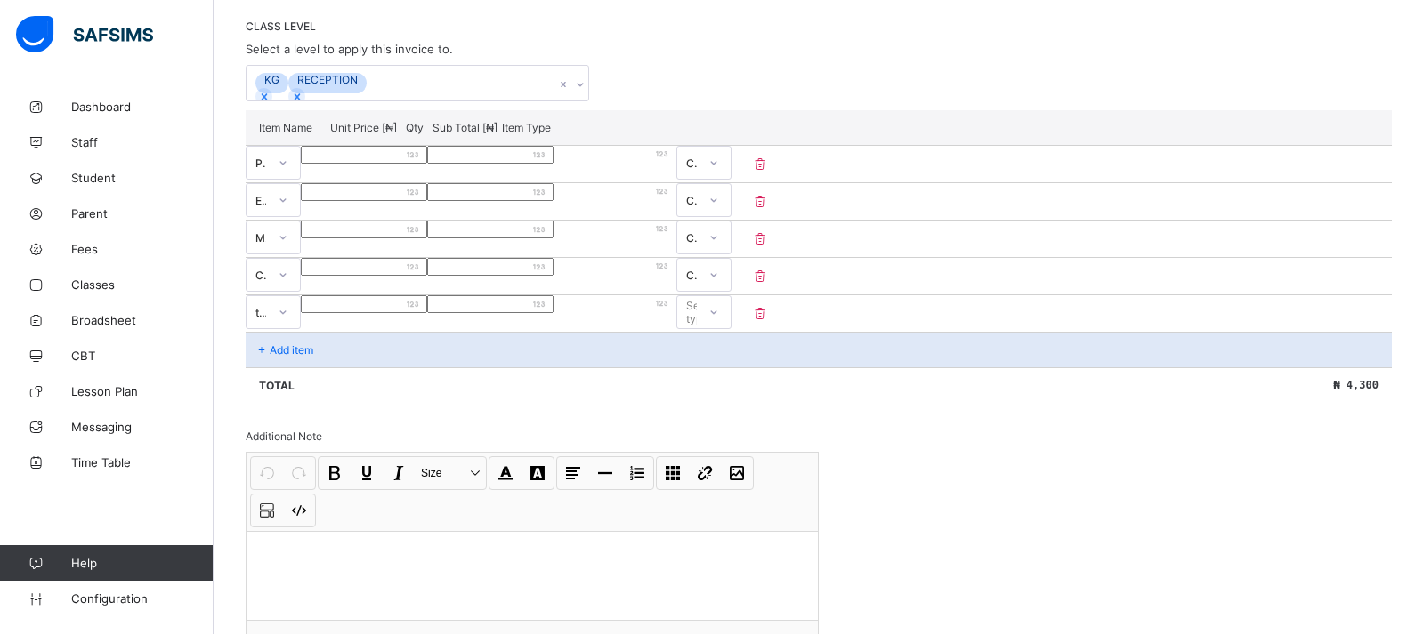
type input "****"
type input "***"
type input "**"
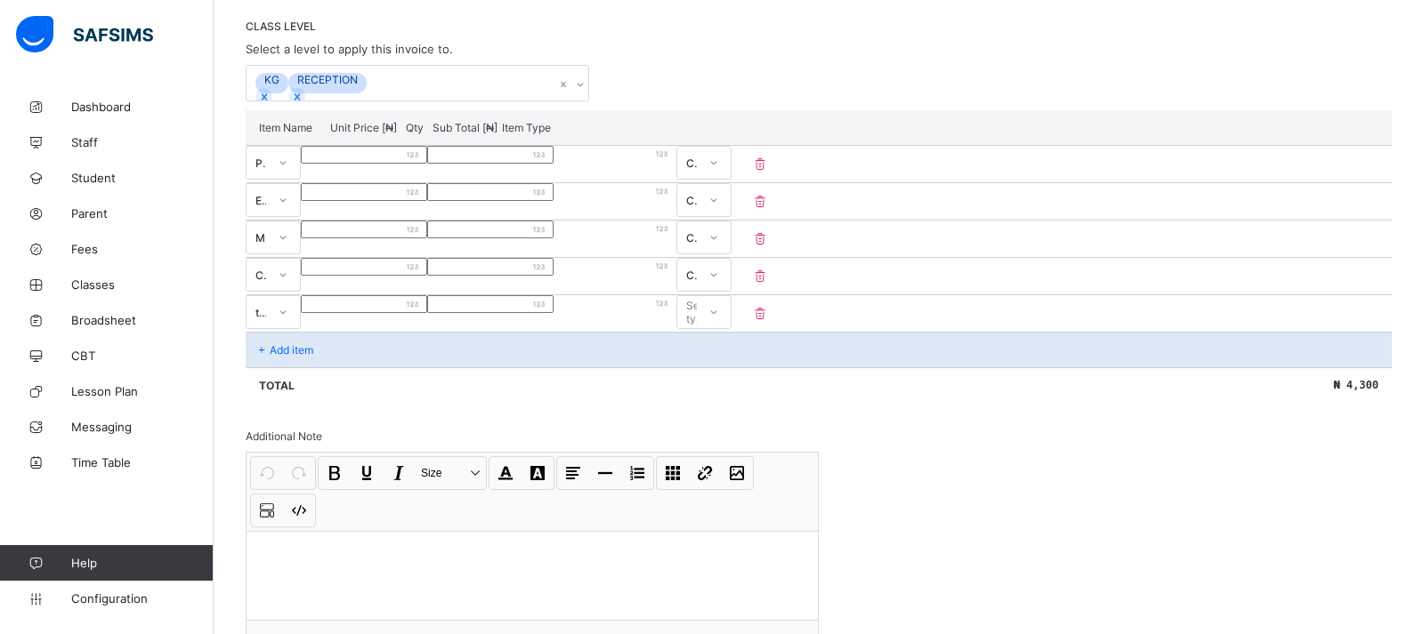
type input "**"
type input "*"
type input "**"
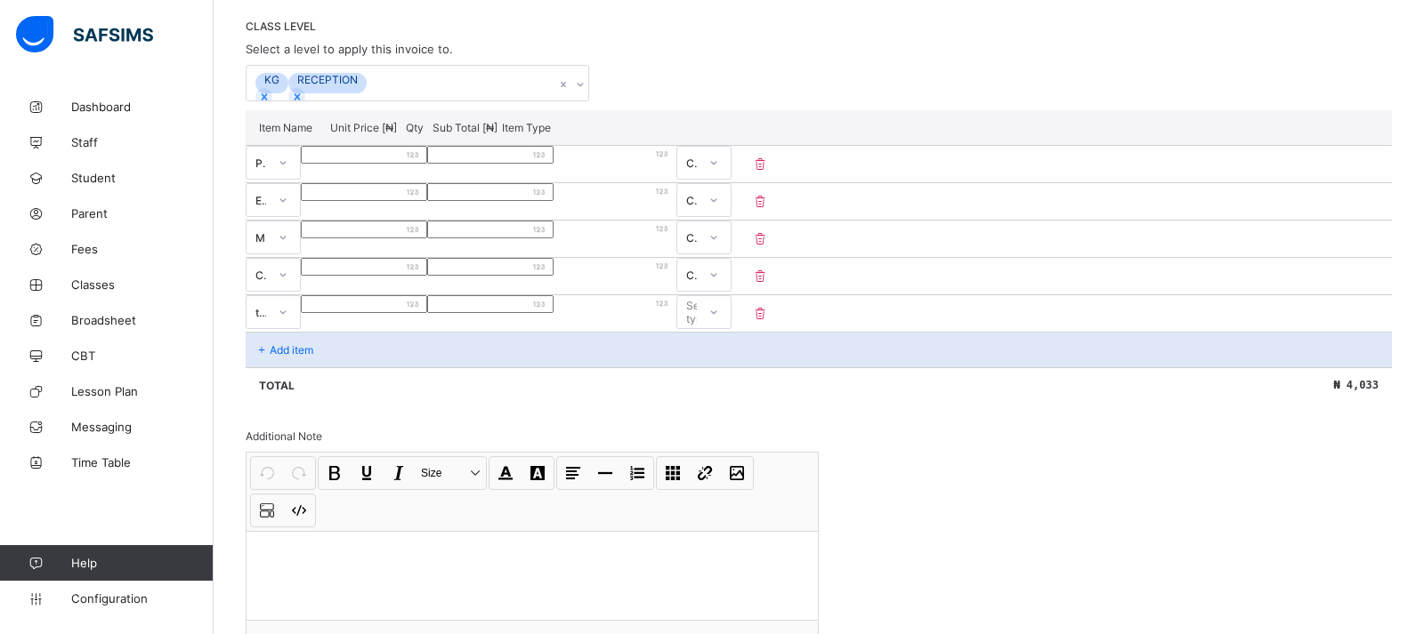
type input "***"
type input "*****"
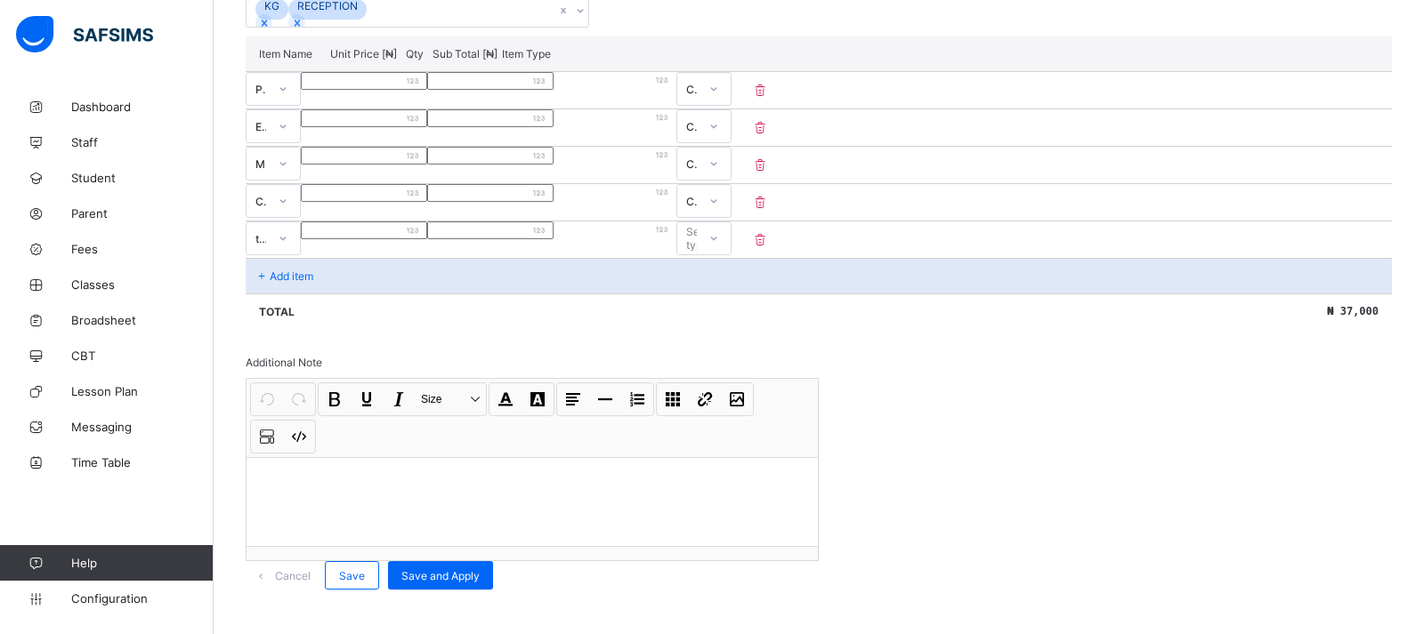
scroll to position [496, 0]
type input "*****"
click at [322, 258] on div "Add item" at bounding box center [819, 276] width 1146 height 36
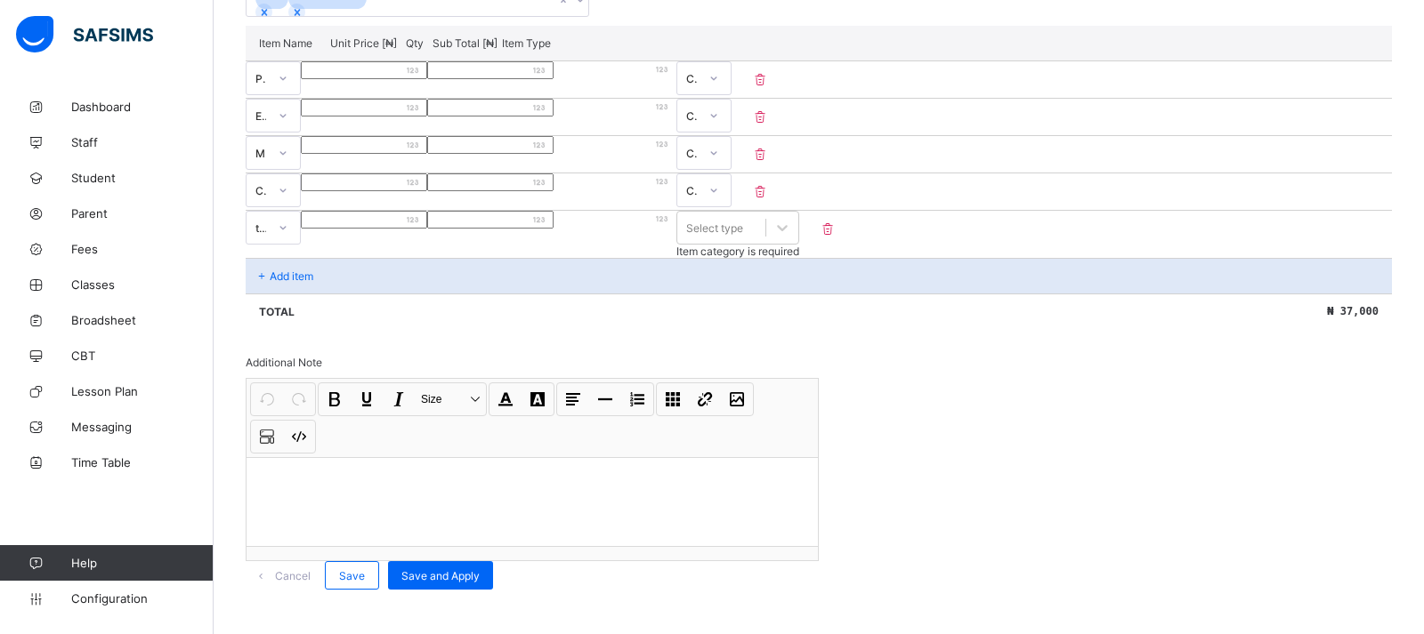
click at [279, 270] on p "Add item" at bounding box center [292, 276] width 44 height 13
click at [249, 258] on div "Add item" at bounding box center [819, 276] width 1146 height 36
click at [304, 270] on p "Add item" at bounding box center [292, 276] width 44 height 13
click at [287, 270] on p "Add item" at bounding box center [292, 276] width 44 height 13
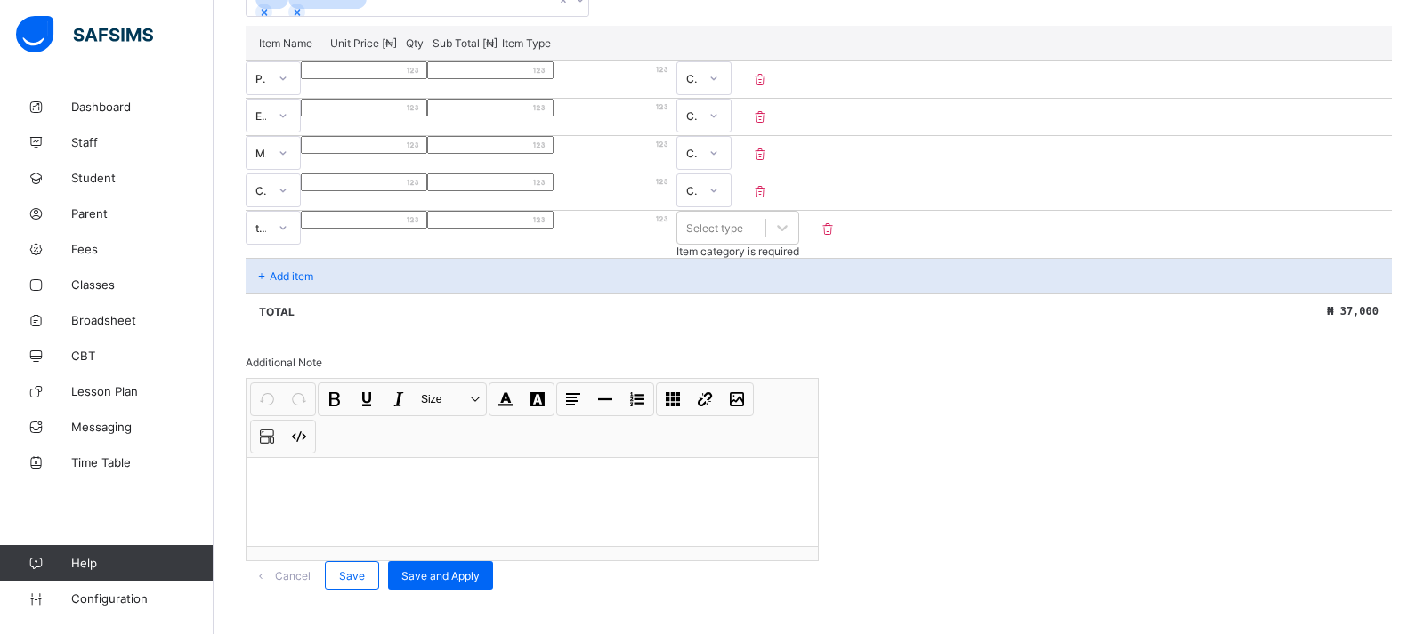
click at [286, 270] on p "Add item" at bounding box center [292, 276] width 44 height 13
click at [287, 270] on p "Add item" at bounding box center [292, 276] width 44 height 13
click at [288, 270] on p "Add item" at bounding box center [292, 276] width 44 height 13
click at [884, 345] on div "Invoice template content Items that are set as compulsory will be available in …" at bounding box center [819, 224] width 1146 height 731
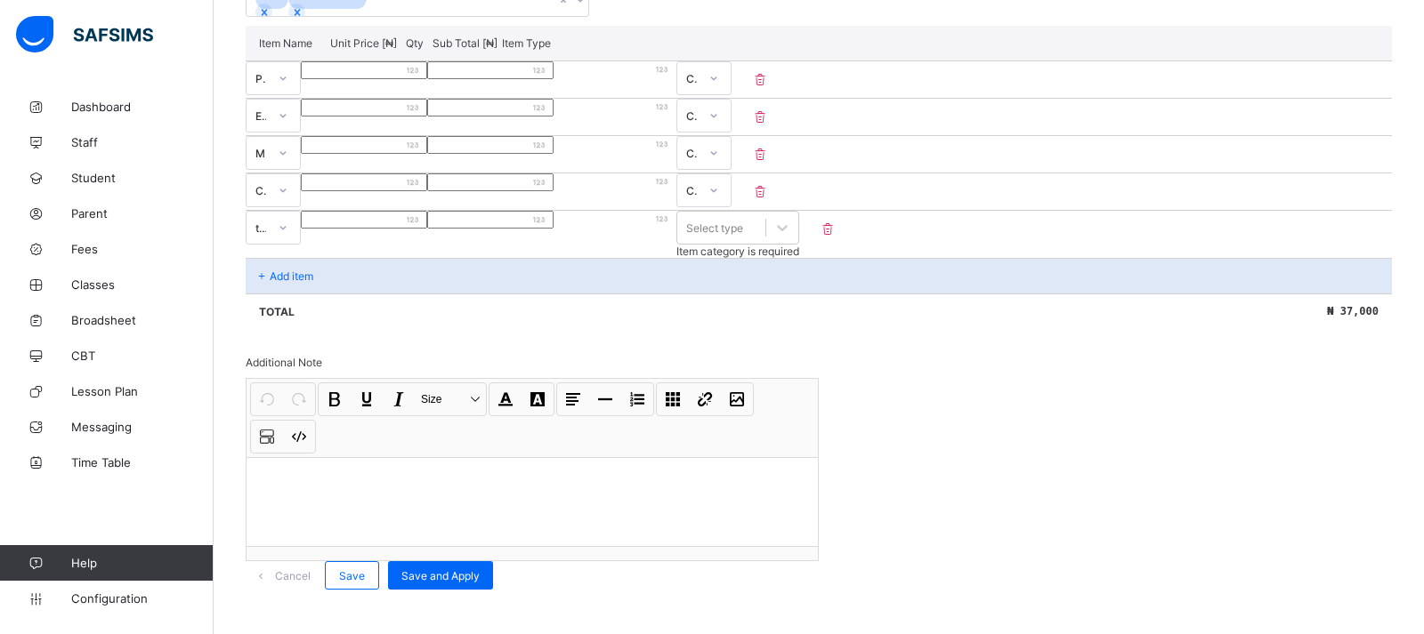
click at [698, 258] on div "Add item" at bounding box center [819, 276] width 1146 height 36
click at [345, 258] on div "Add item" at bounding box center [819, 276] width 1146 height 36
click at [343, 258] on div "Add item" at bounding box center [819, 276] width 1146 height 36
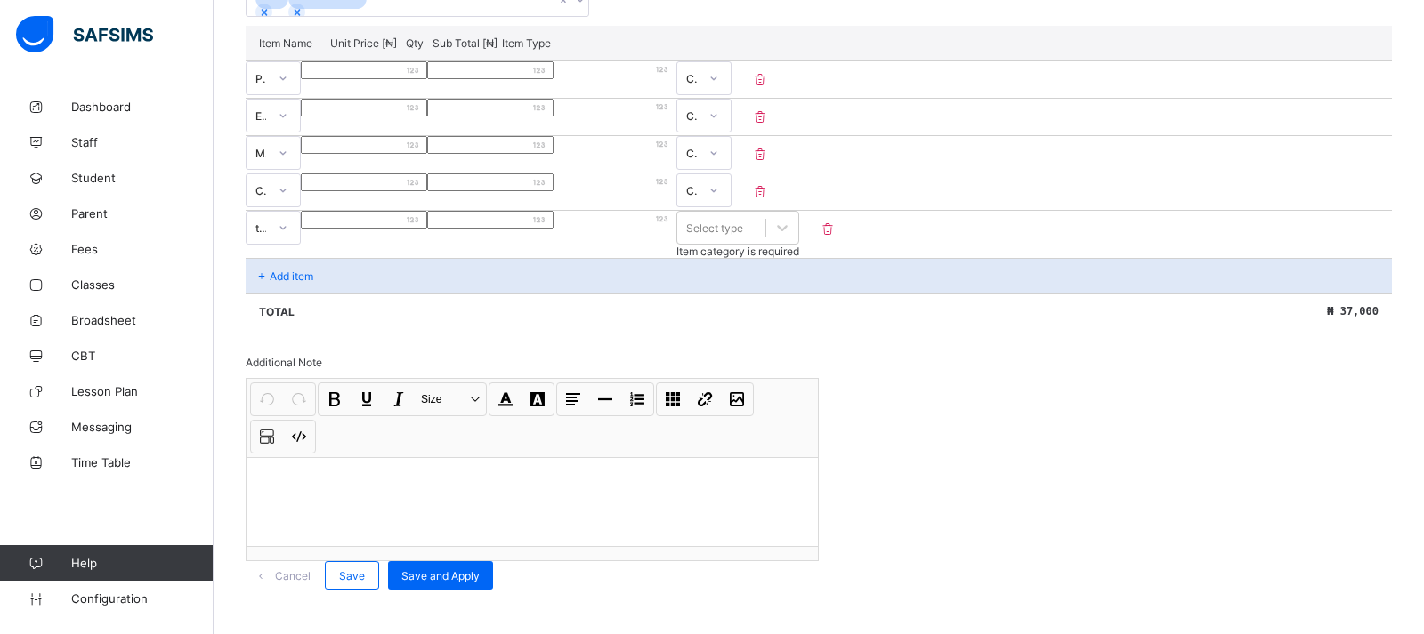
click at [343, 258] on div "Add item" at bounding box center [819, 276] width 1146 height 36
drag, startPoint x: 343, startPoint y: 233, endPoint x: 321, endPoint y: 254, distance: 30.8
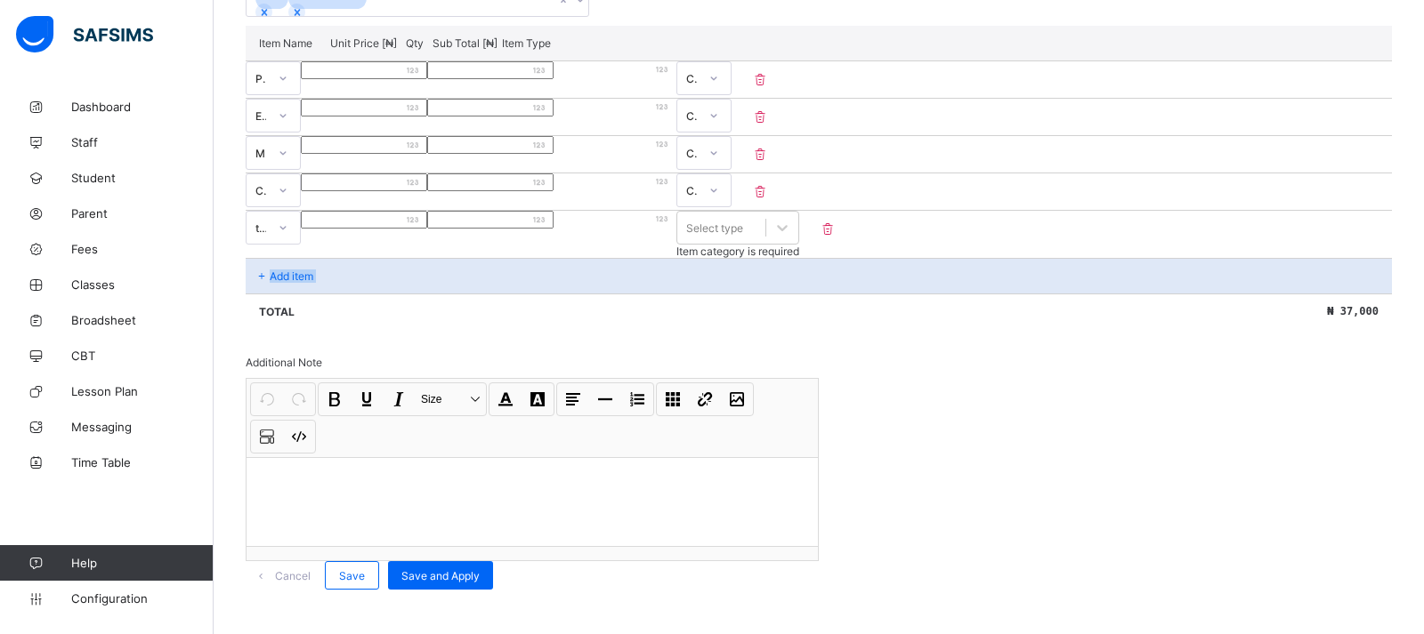
click at [321, 258] on div "Add item" at bounding box center [819, 276] width 1146 height 36
drag, startPoint x: 321, startPoint y: 254, endPoint x: 395, endPoint y: 289, distance: 81.6
click at [263, 270] on icon at bounding box center [261, 276] width 15 height 13
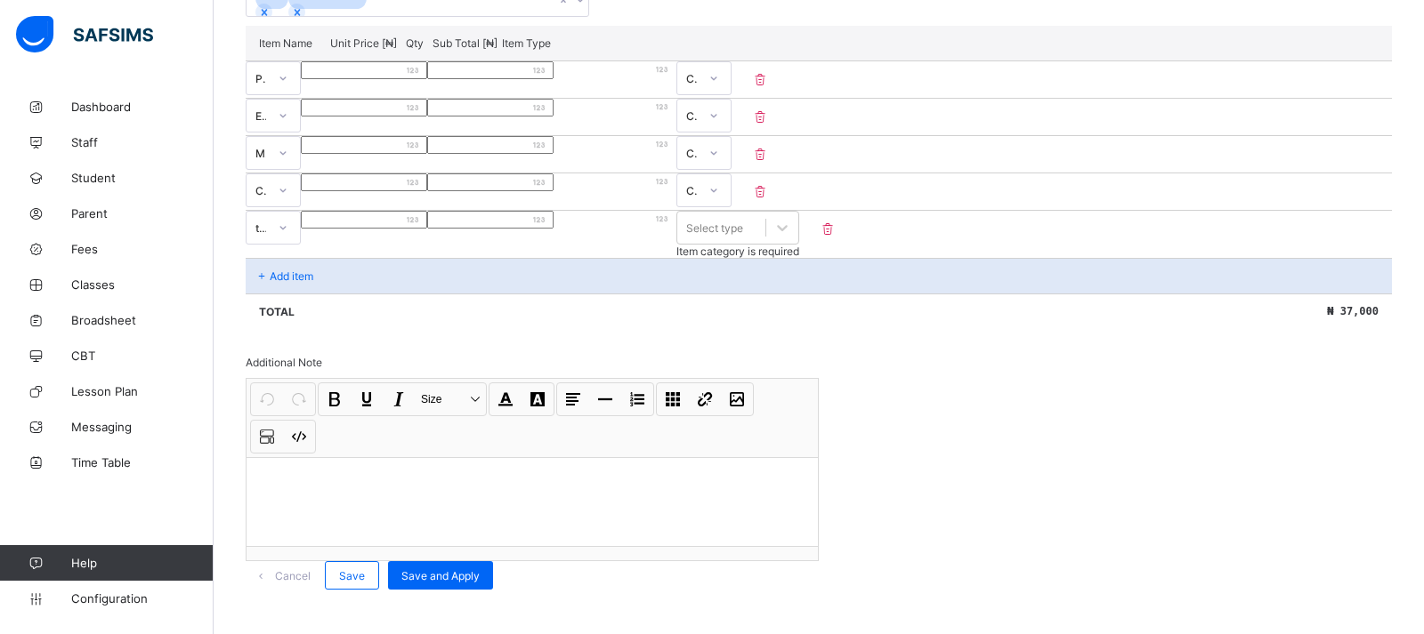
click at [300, 270] on p "Add item" at bounding box center [292, 276] width 44 height 13
drag, startPoint x: 300, startPoint y: 240, endPoint x: 407, endPoint y: 313, distance: 129.3
click at [407, 313] on div "Invoice template content Items that are set as compulsory will be available in …" at bounding box center [819, 224] width 1146 height 731
click at [354, 294] on div "Total ₦ 37,000" at bounding box center [819, 312] width 1146 height 36
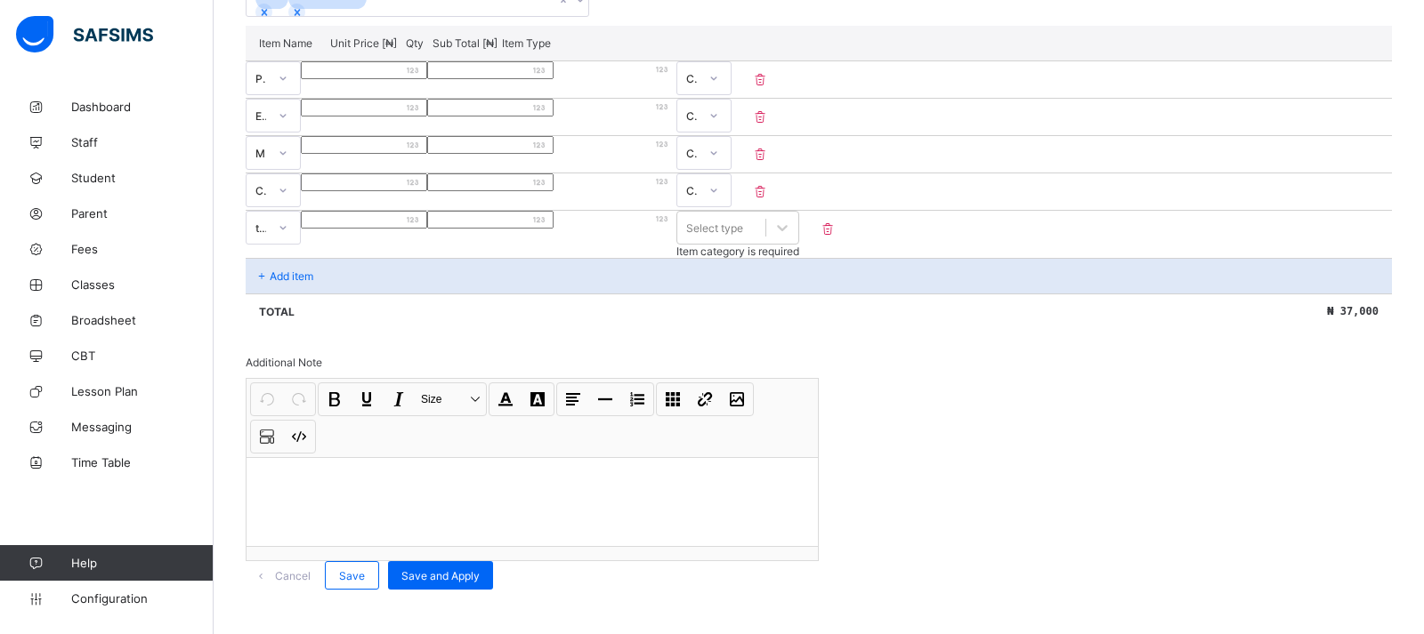
click at [415, 258] on div "Add item" at bounding box center [819, 276] width 1146 height 36
click at [339, 258] on div "Add item" at bounding box center [819, 276] width 1146 height 36
click at [289, 258] on div "Add item" at bounding box center [819, 276] width 1146 height 36
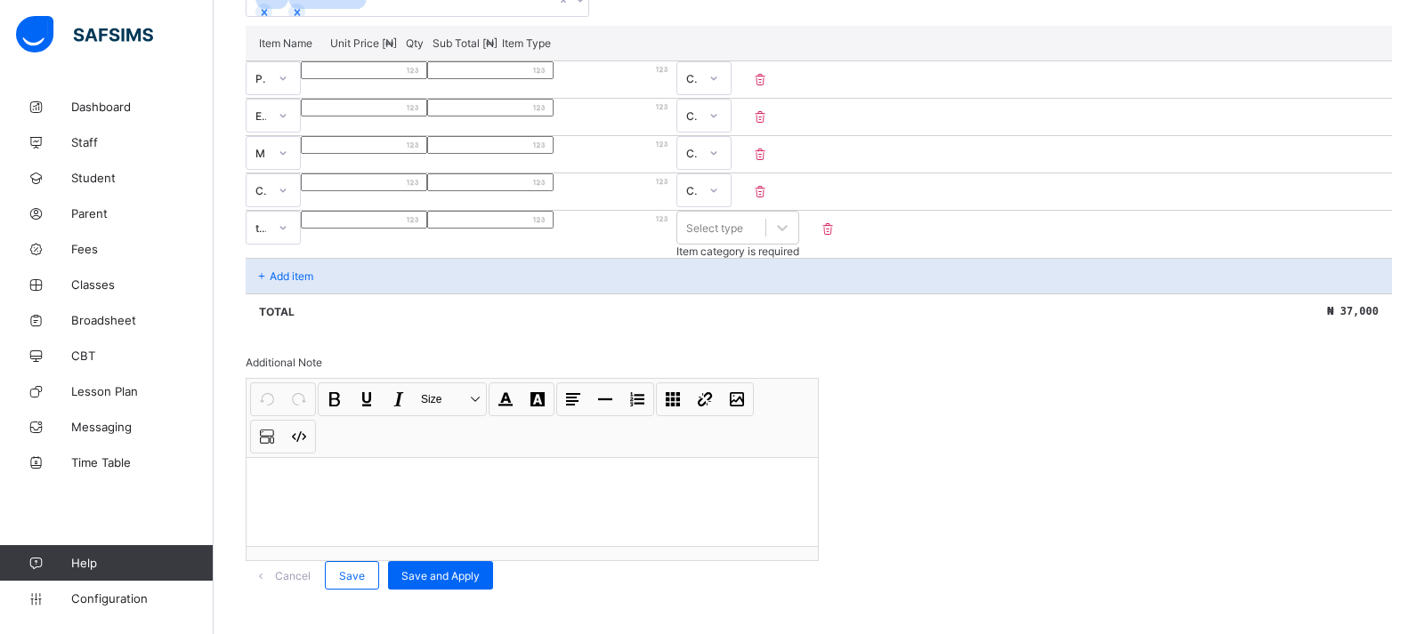
click at [271, 270] on p "Add item" at bounding box center [292, 276] width 44 height 13
click at [274, 270] on p "Add item" at bounding box center [292, 276] width 44 height 13
drag, startPoint x: 274, startPoint y: 239, endPoint x: 279, endPoint y: 253, distance: 14.1
click at [279, 258] on div "Add item" at bounding box center [819, 276] width 1146 height 36
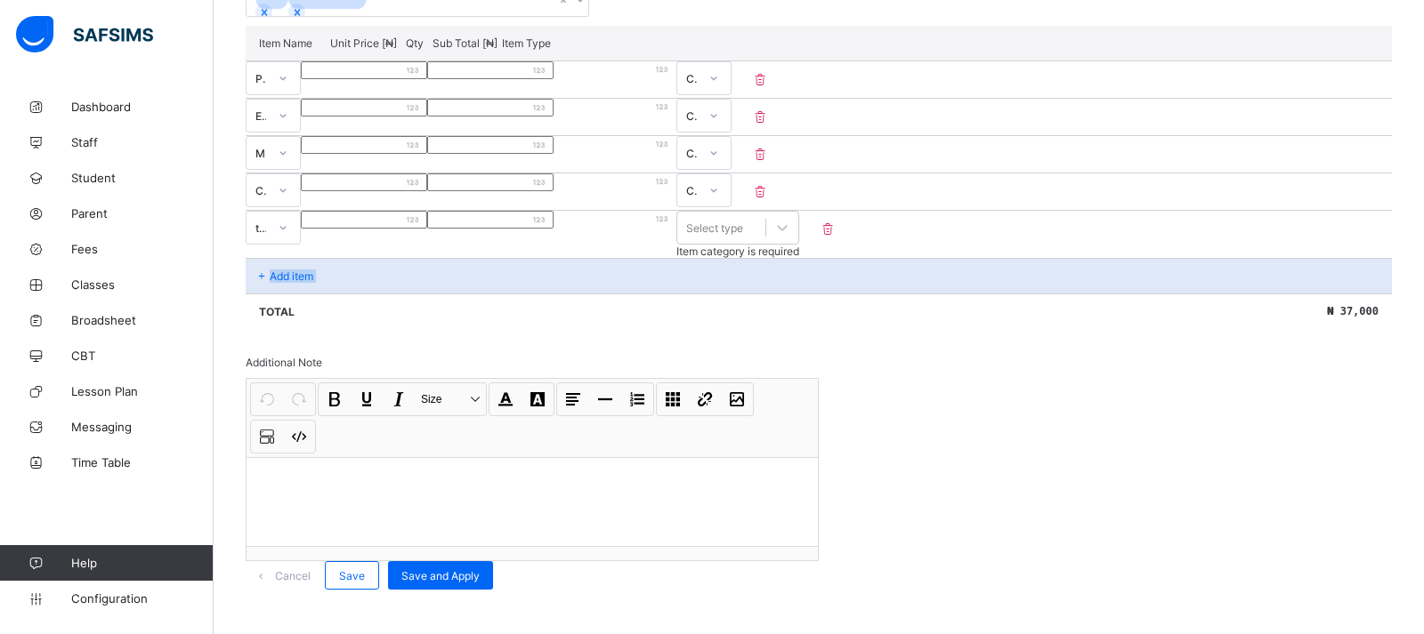
click at [279, 258] on div "Add item" at bounding box center [819, 276] width 1146 height 36
drag, startPoint x: 279, startPoint y: 253, endPoint x: 385, endPoint y: 279, distance: 110.1
click at [385, 306] on div "Invoice template content Items that are set as compulsory will be available in …" at bounding box center [819, 224] width 1146 height 731
